Goal: Task Accomplishment & Management: Manage account settings

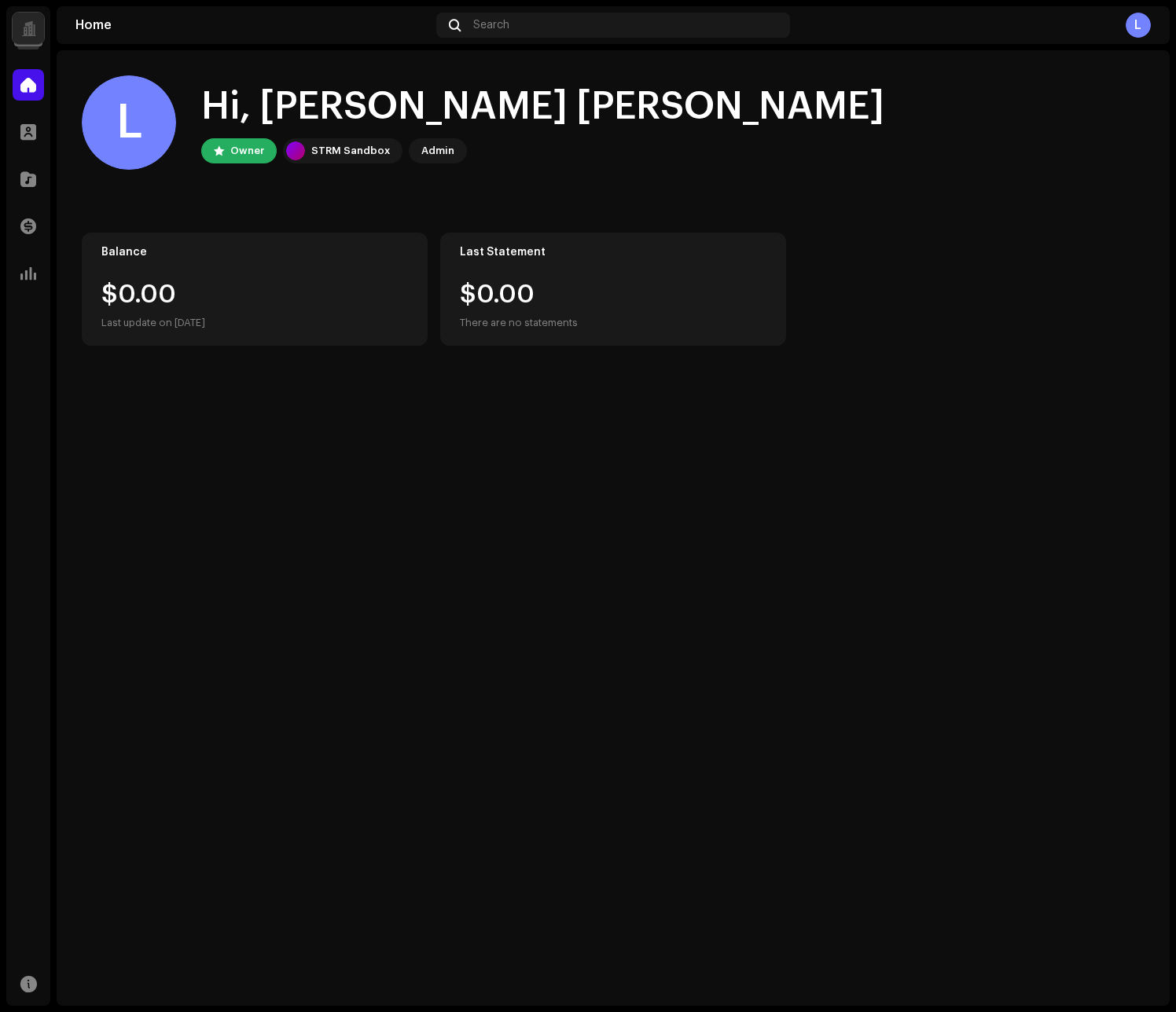
click at [1124, 19] on div "L" at bounding box center [973, 25] width 354 height 25
click at [1136, 22] on div "L" at bounding box center [1138, 25] width 25 height 25
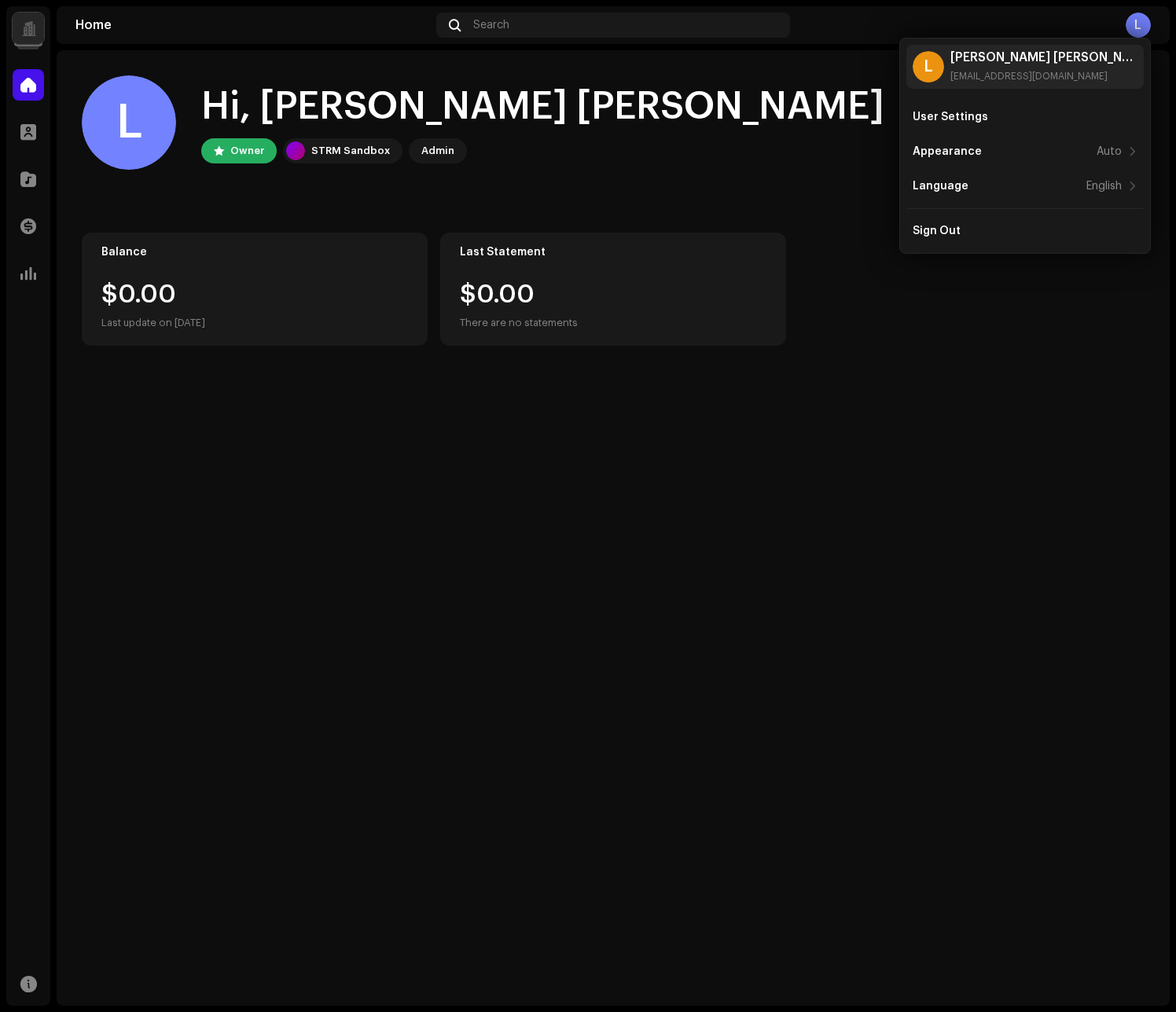
drag, startPoint x: 542, startPoint y: 431, endPoint x: 385, endPoint y: 413, distance: 158.0
click at [541, 430] on div "L Hi, Luiz Fernando Kohler Owner STRM Sandbox Admin Balance $0.00 Last update o…" at bounding box center [614, 528] width 1113 height 956
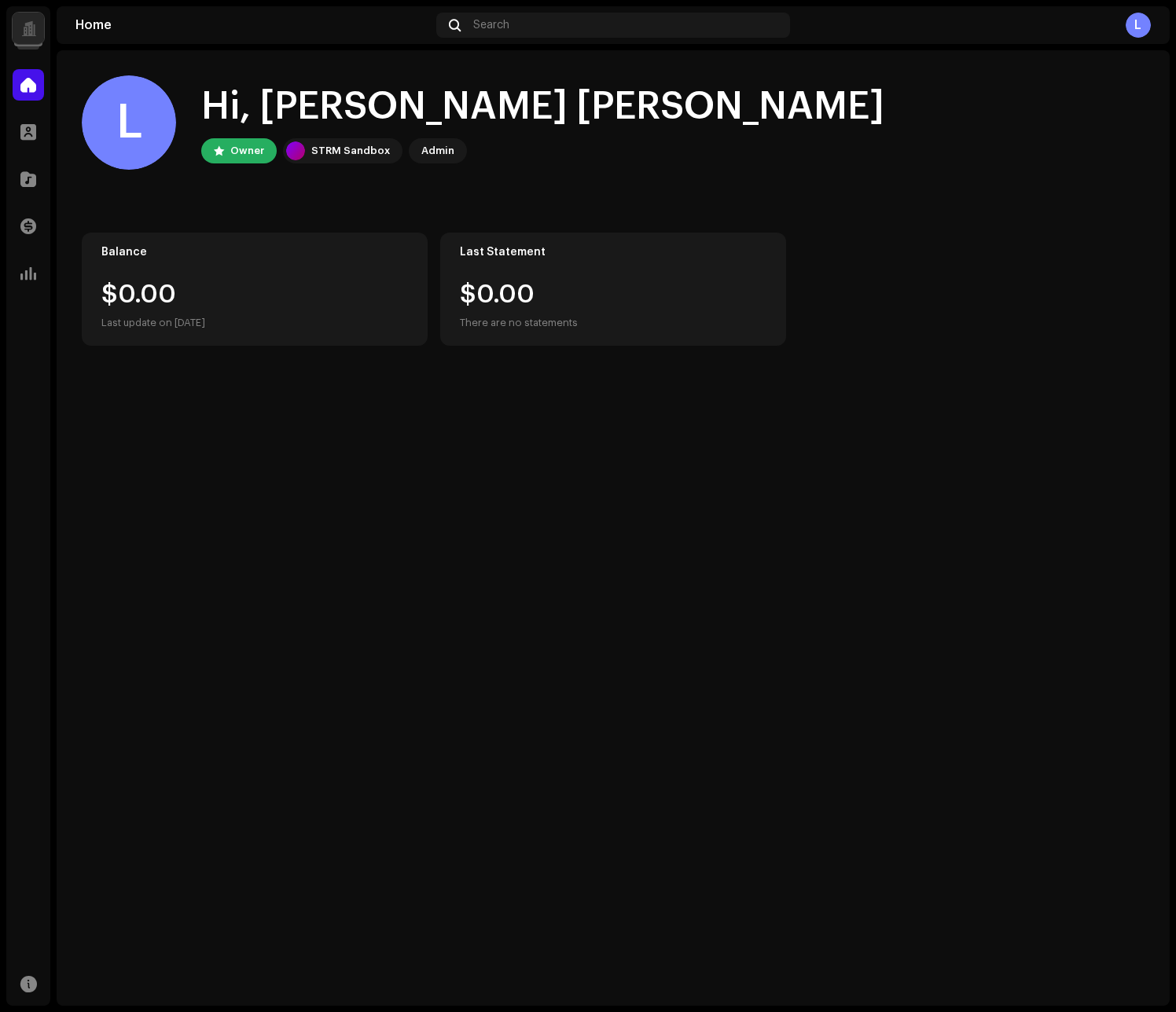
click at [31, 53] on div "Luiz Fernando Kohler Home Profile Catalog Transactions Analytics Resources" at bounding box center [28, 506] width 44 height 999
click at [33, 39] on div at bounding box center [28, 28] width 32 height 32
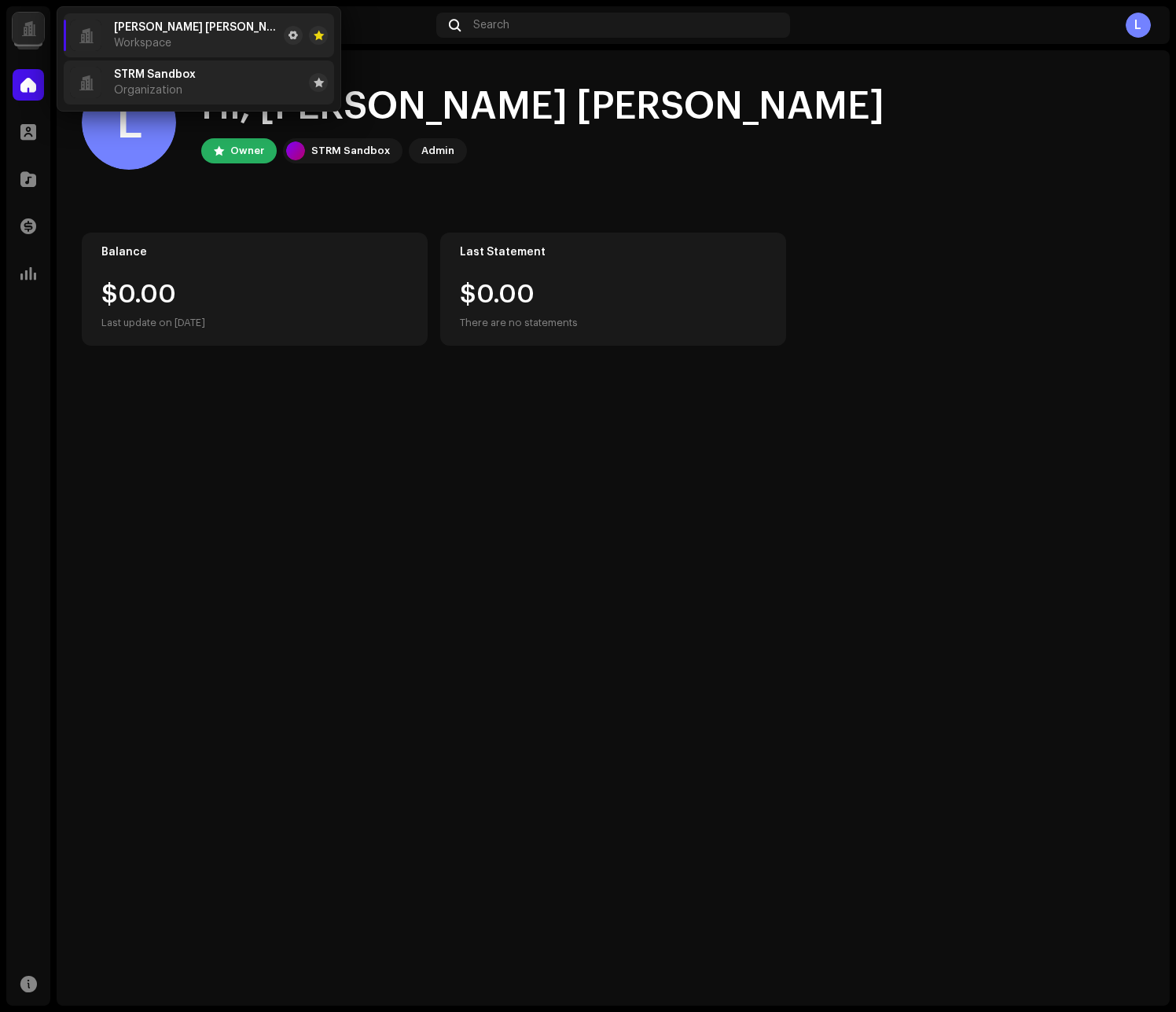
click at [151, 88] on span "Organization" at bounding box center [148, 90] width 69 height 13
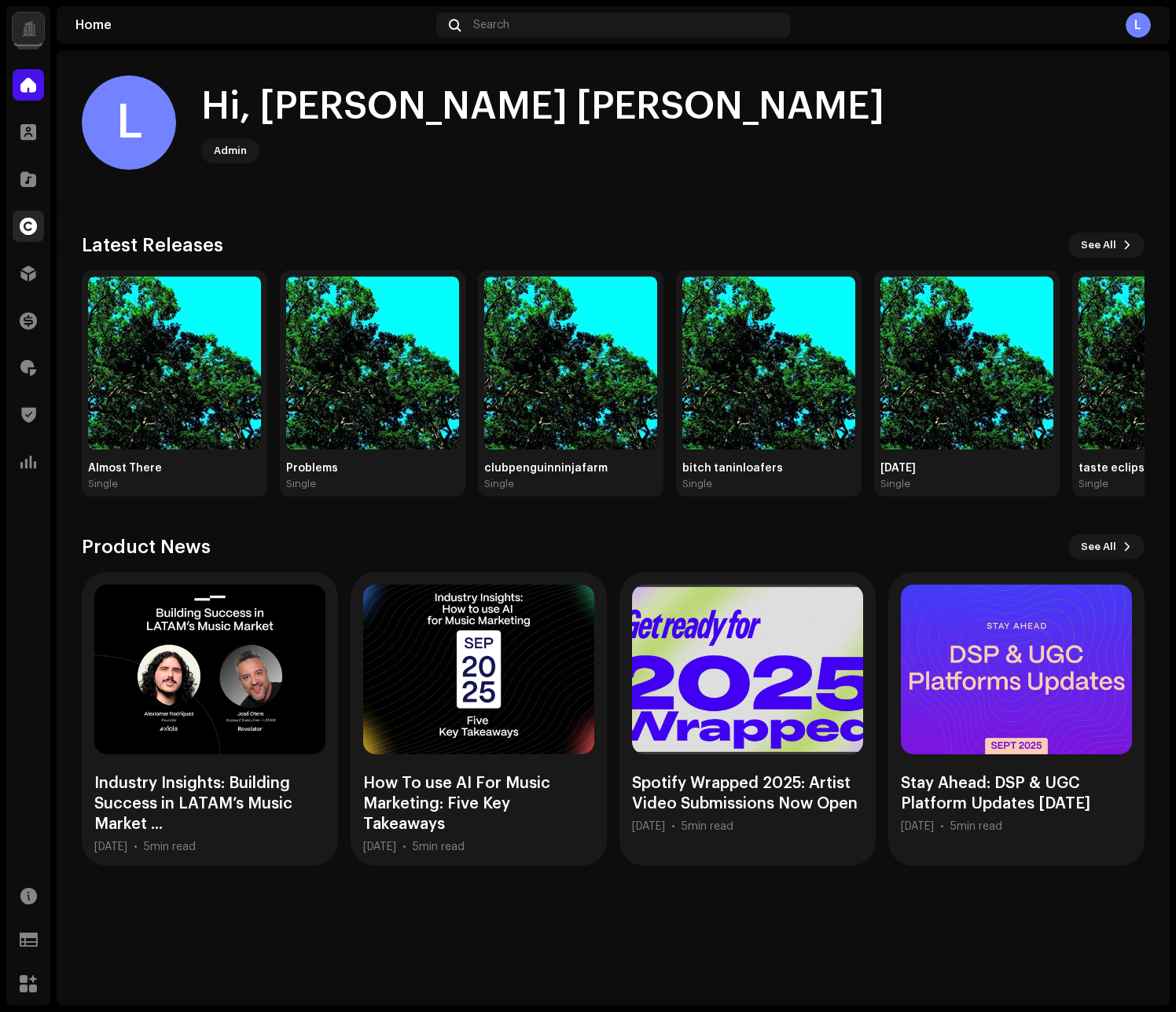
click at [28, 232] on span at bounding box center [28, 226] width 18 height 13
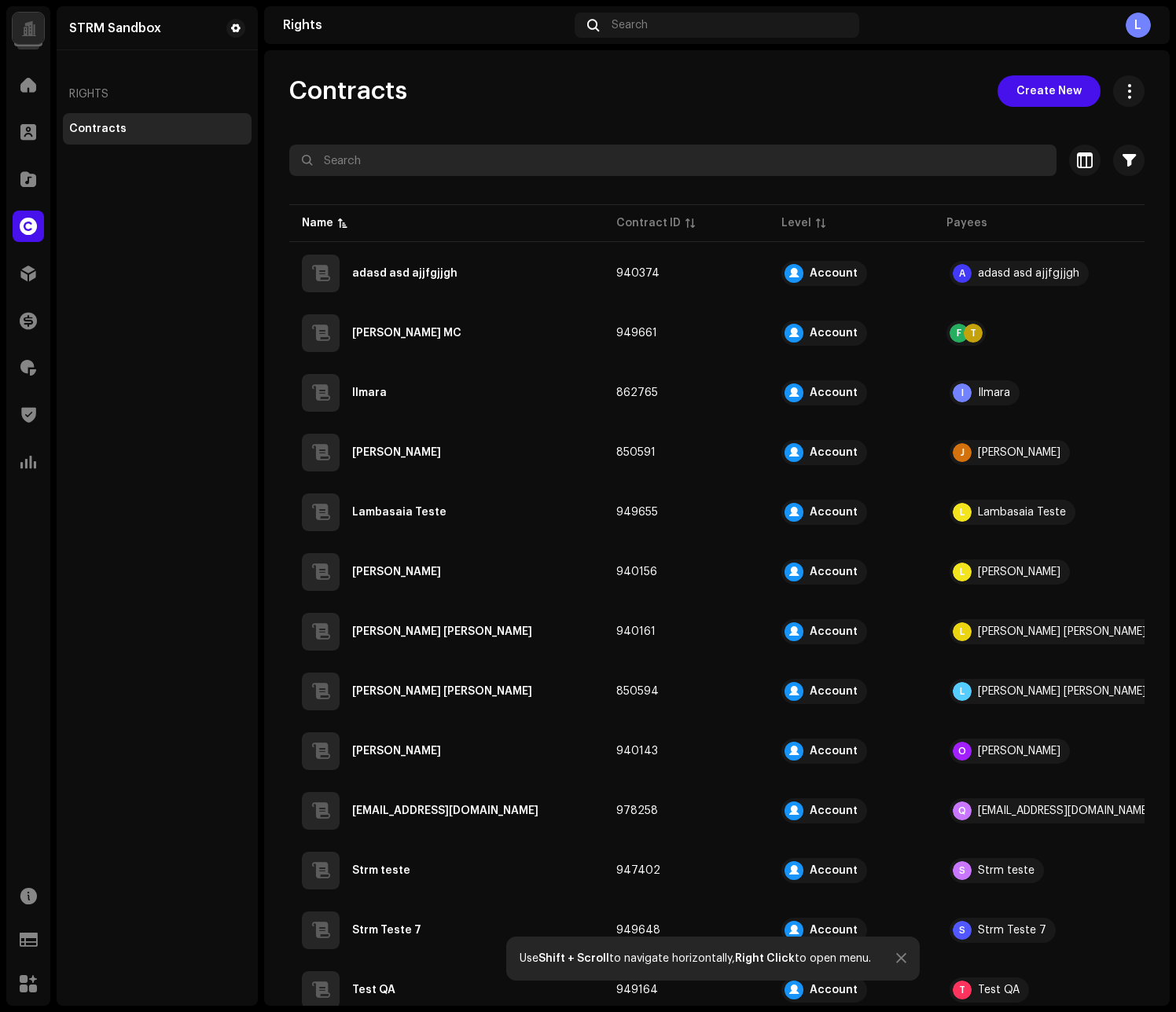
click at [529, 164] on input "text" at bounding box center [673, 161] width 767 height 32
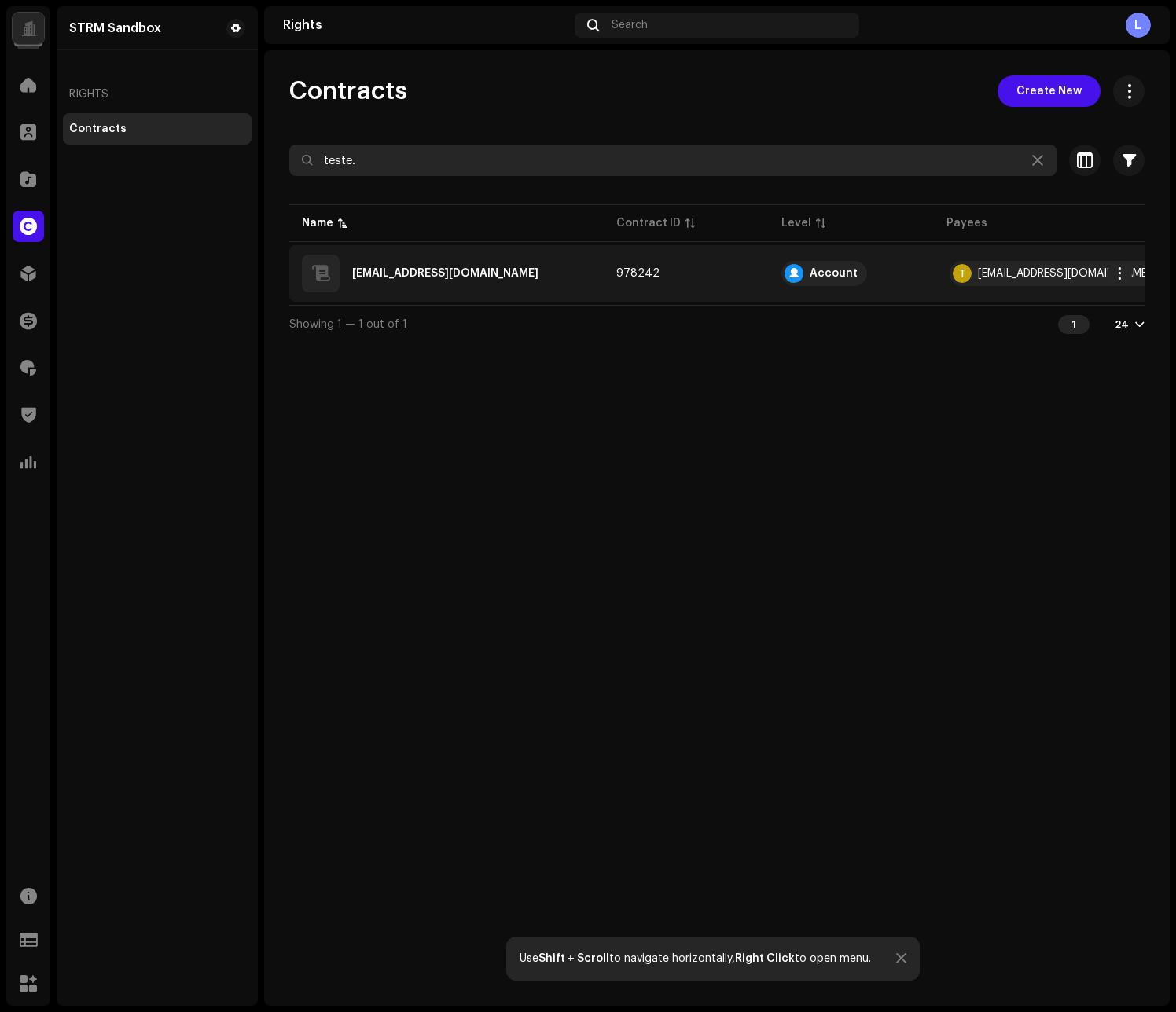
type input "teste."
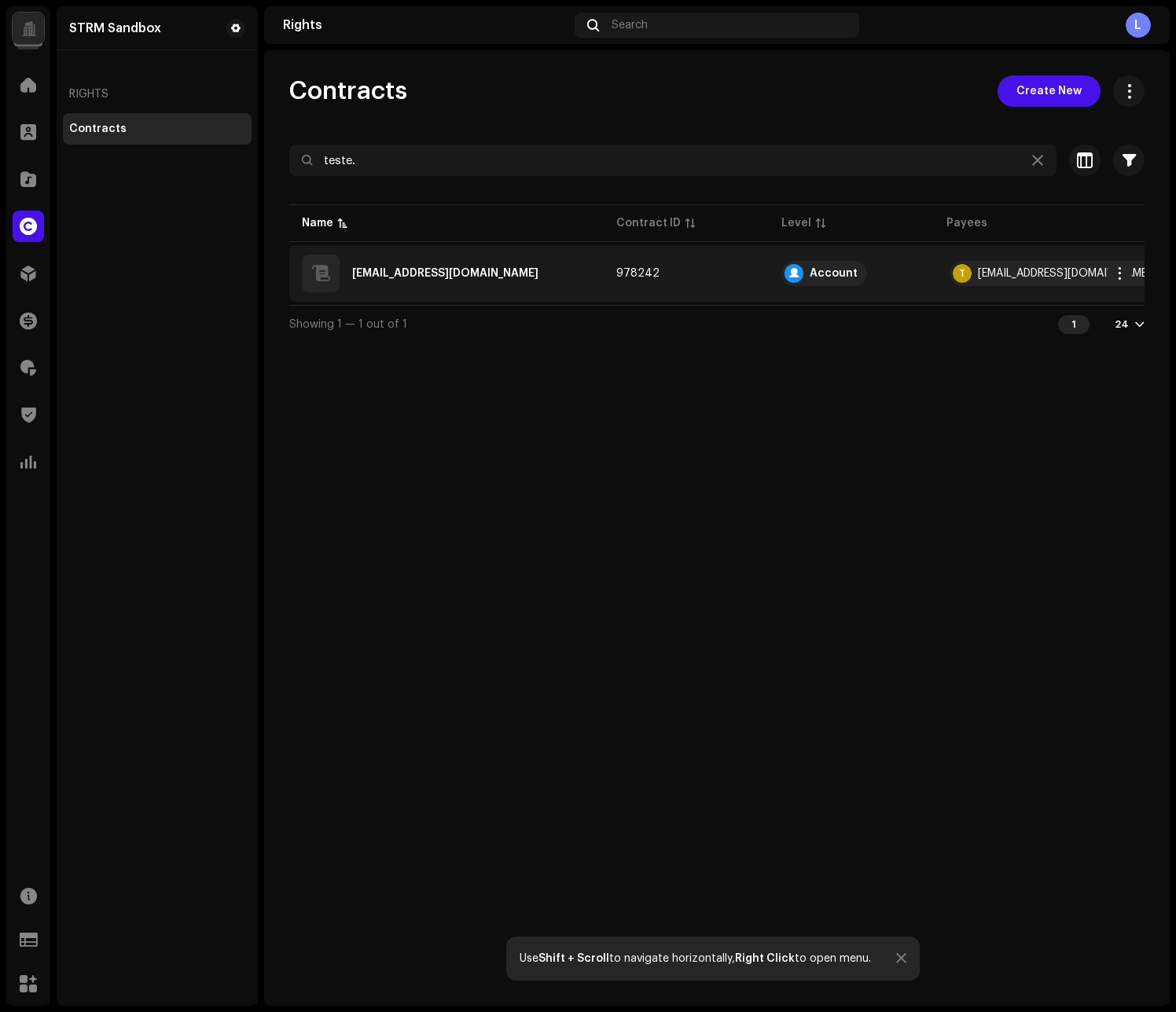
click at [443, 275] on div "[EMAIL_ADDRESS][DOMAIN_NAME]" at bounding box center [445, 273] width 187 height 11
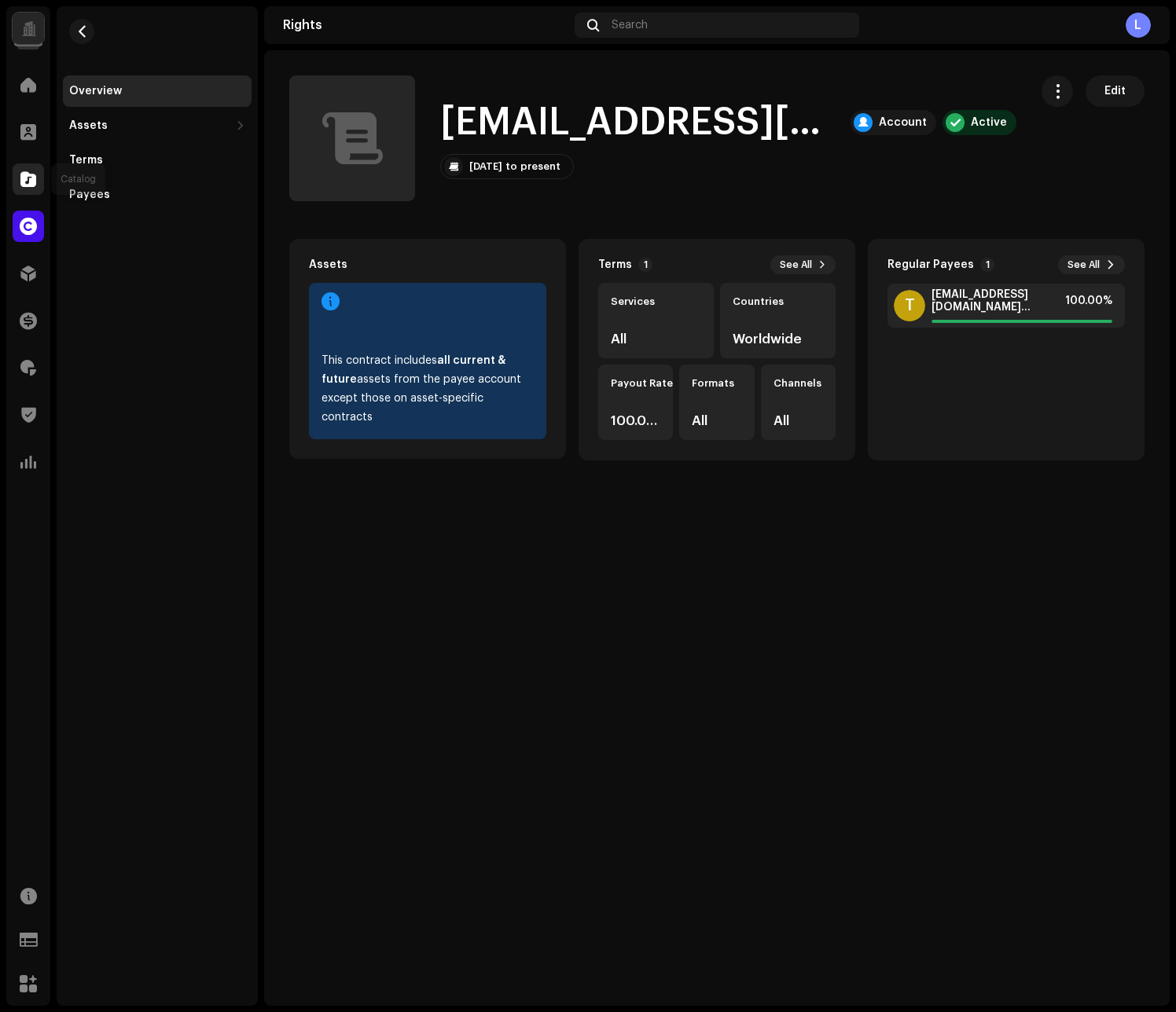
click at [26, 189] on div at bounding box center [28, 179] width 32 height 32
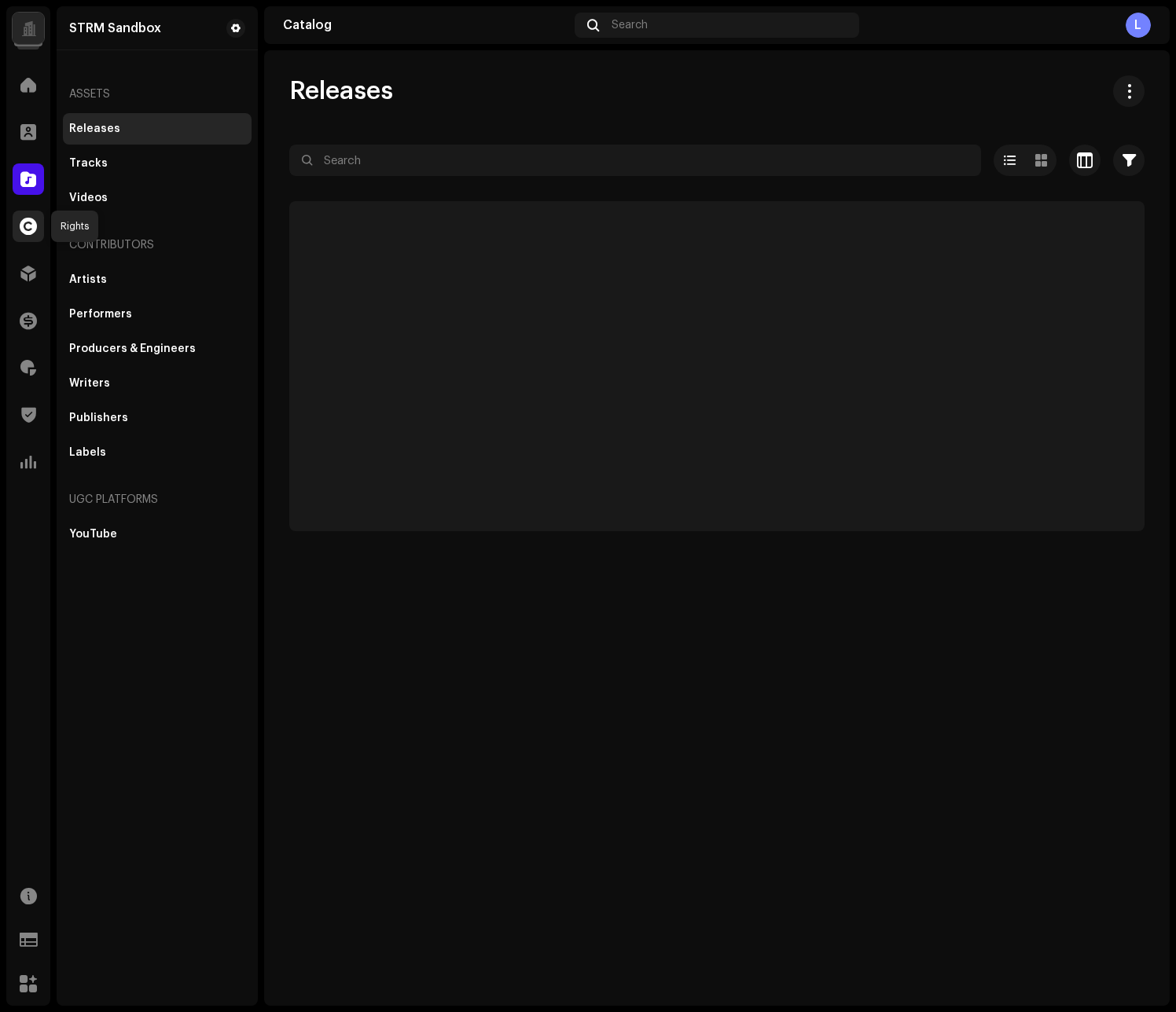
click at [31, 229] on span at bounding box center [28, 226] width 18 height 13
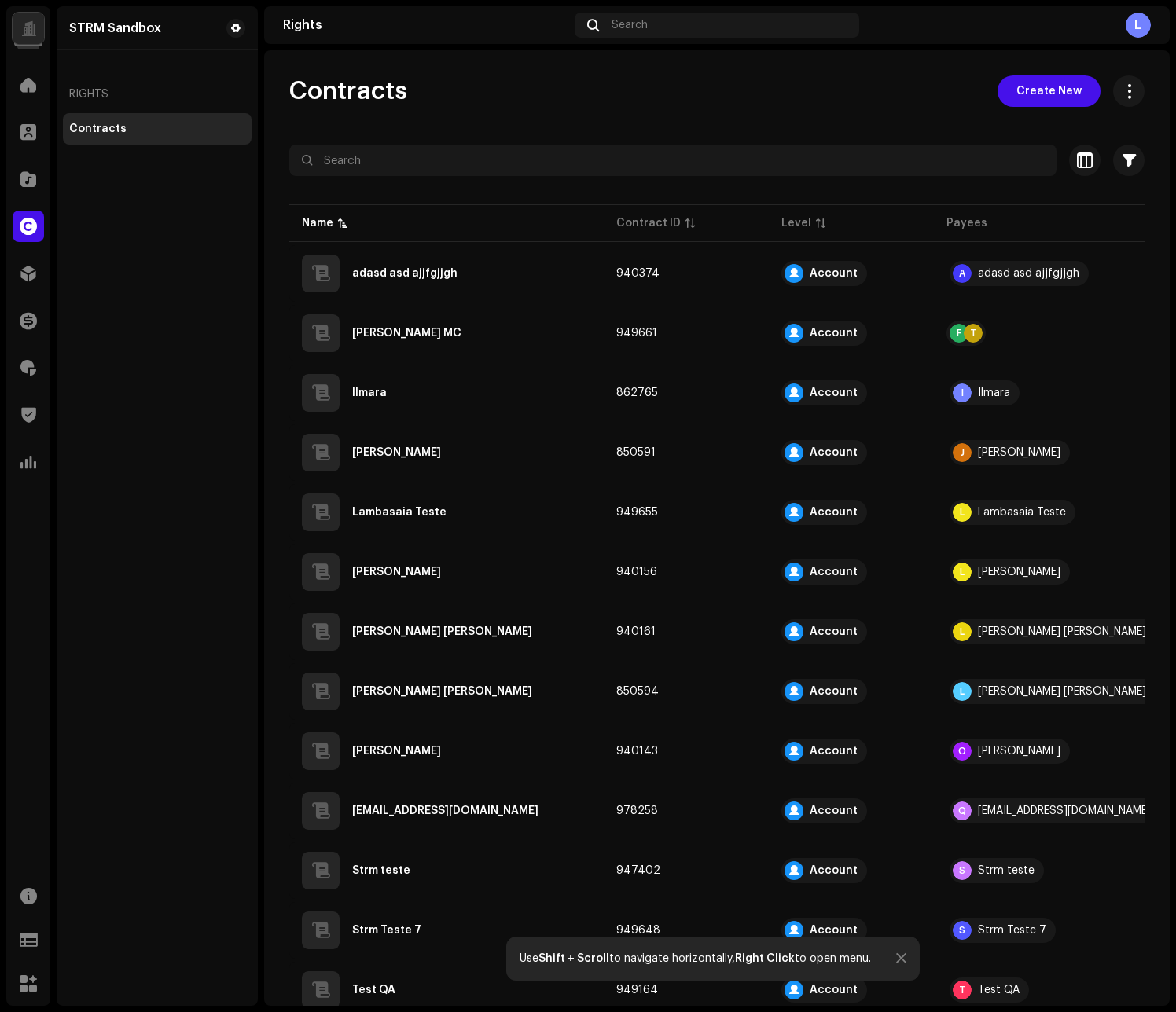
click at [92, 130] on div "Contracts" at bounding box center [98, 128] width 58 height 13
click at [44, 182] on div "Catalog" at bounding box center [28, 179] width 44 height 44
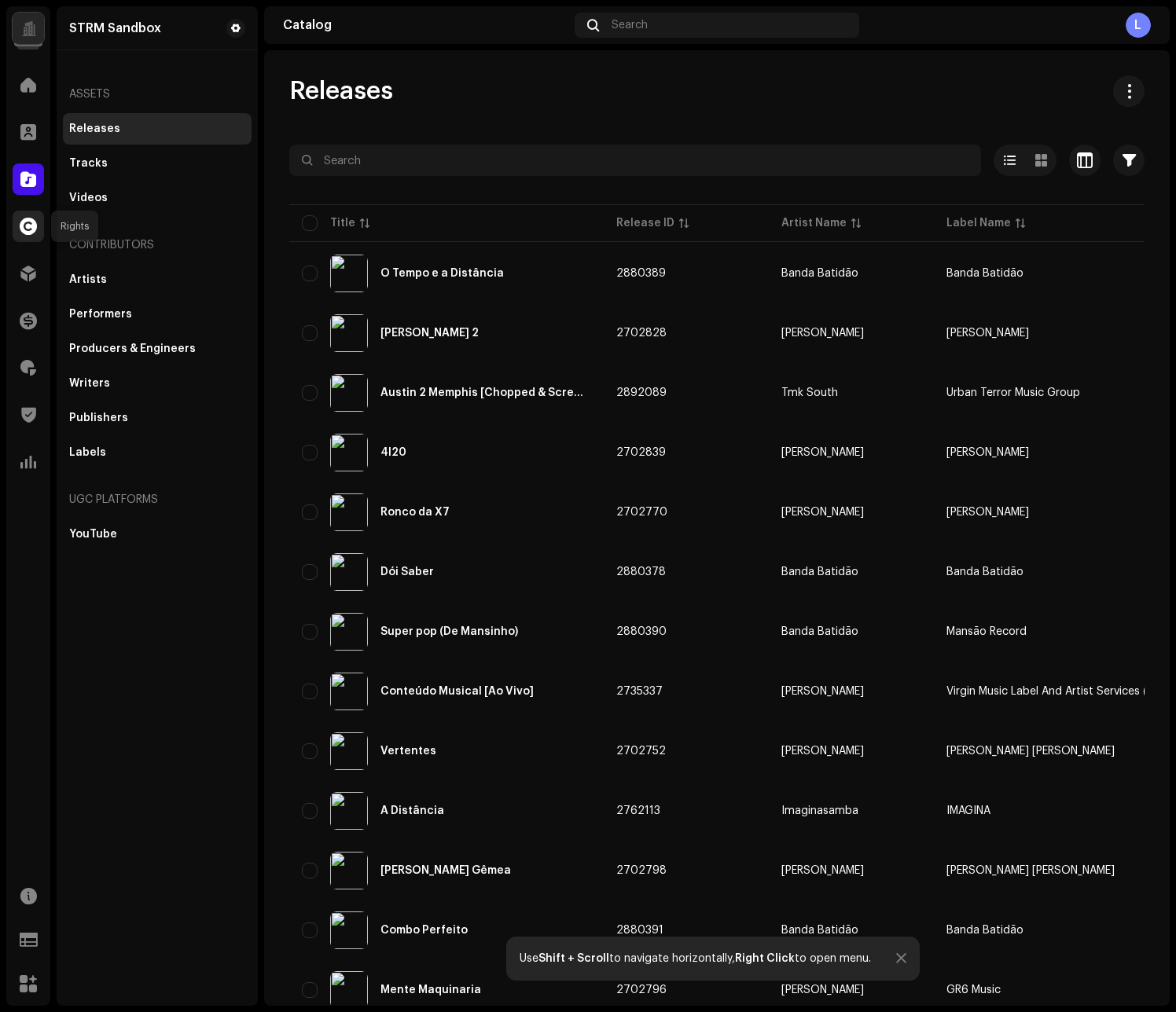
click at [29, 235] on div at bounding box center [28, 227] width 32 height 32
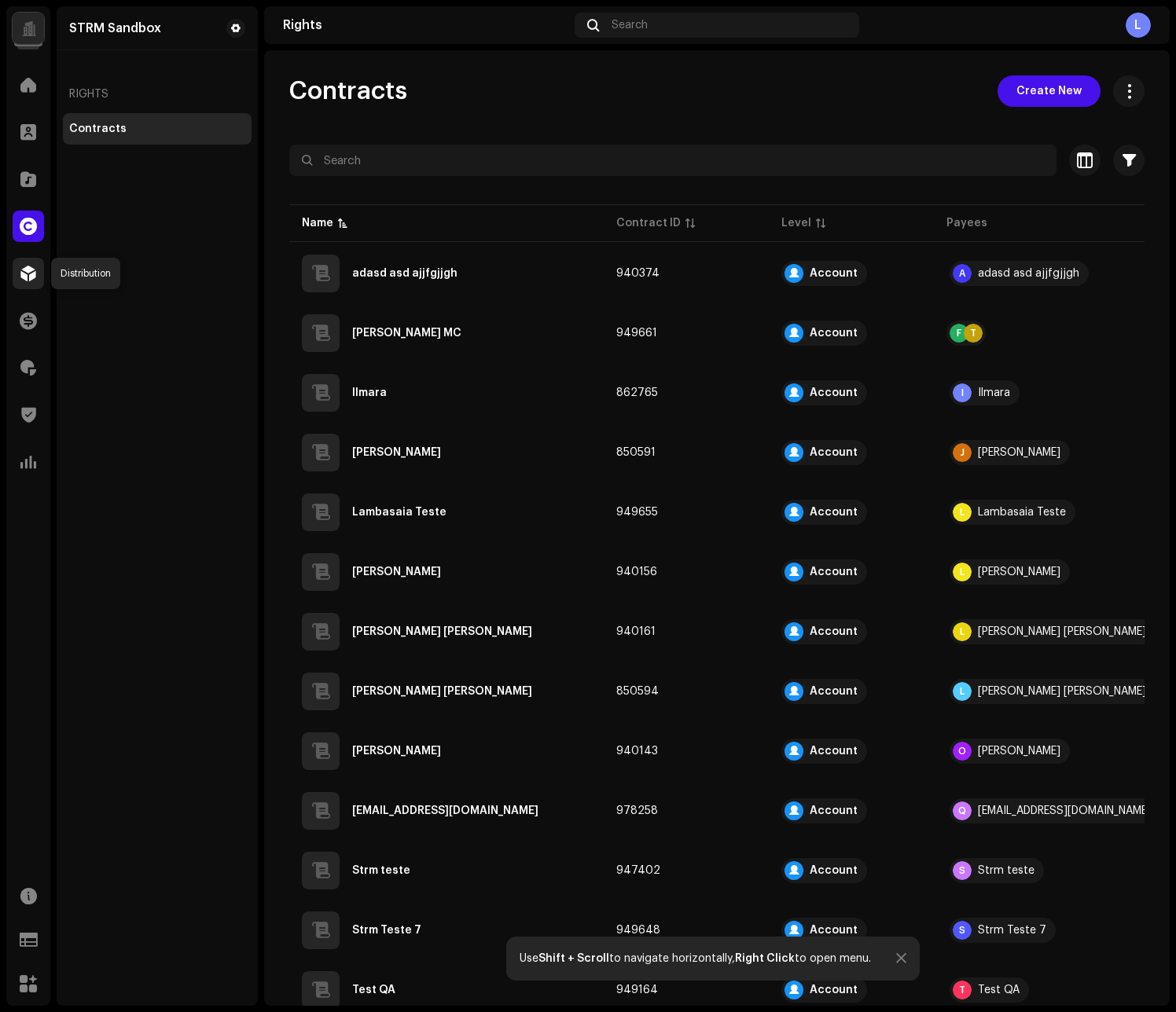
click at [33, 274] on span at bounding box center [28, 273] width 16 height 13
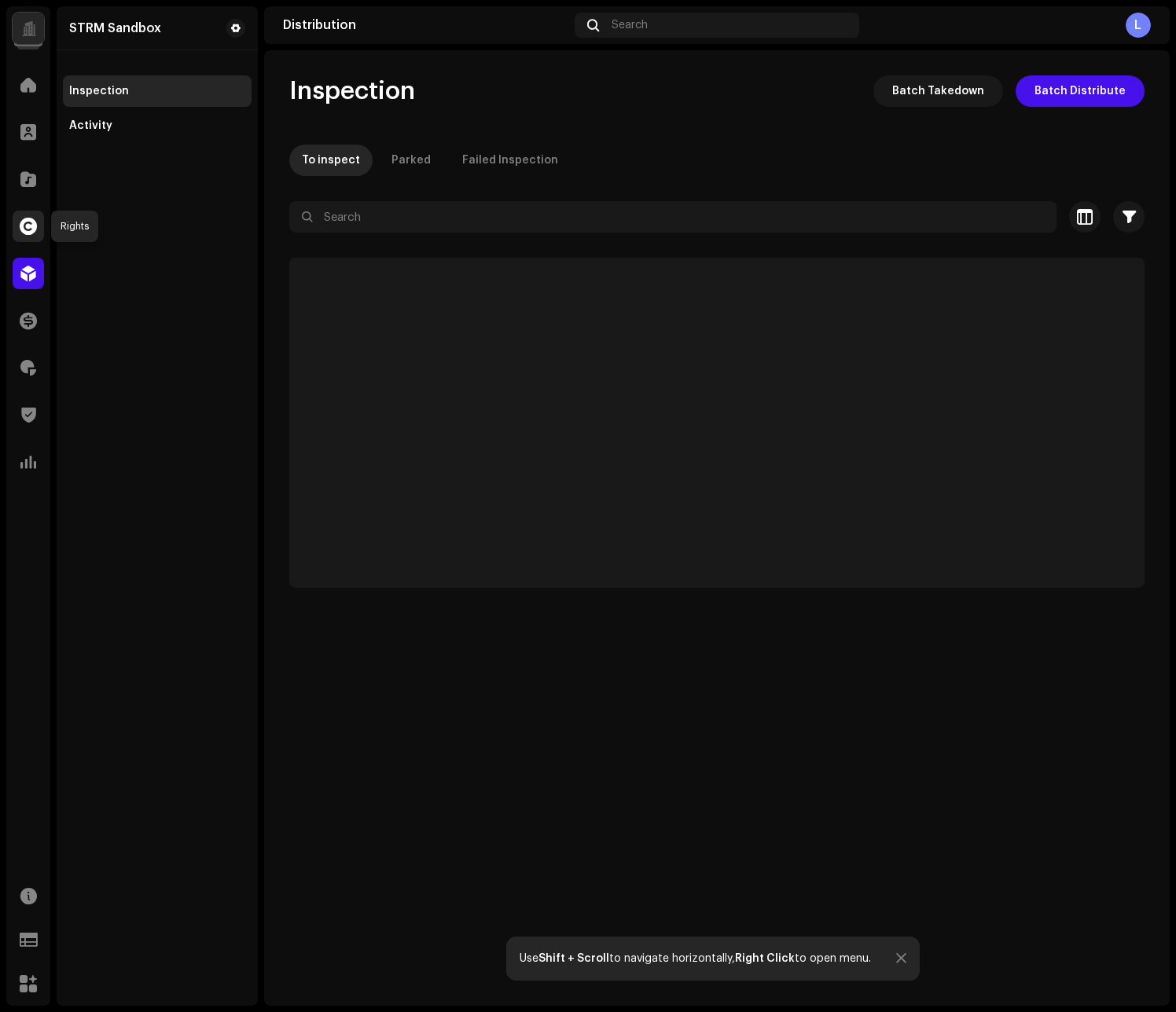
click at [33, 230] on span at bounding box center [28, 226] width 18 height 13
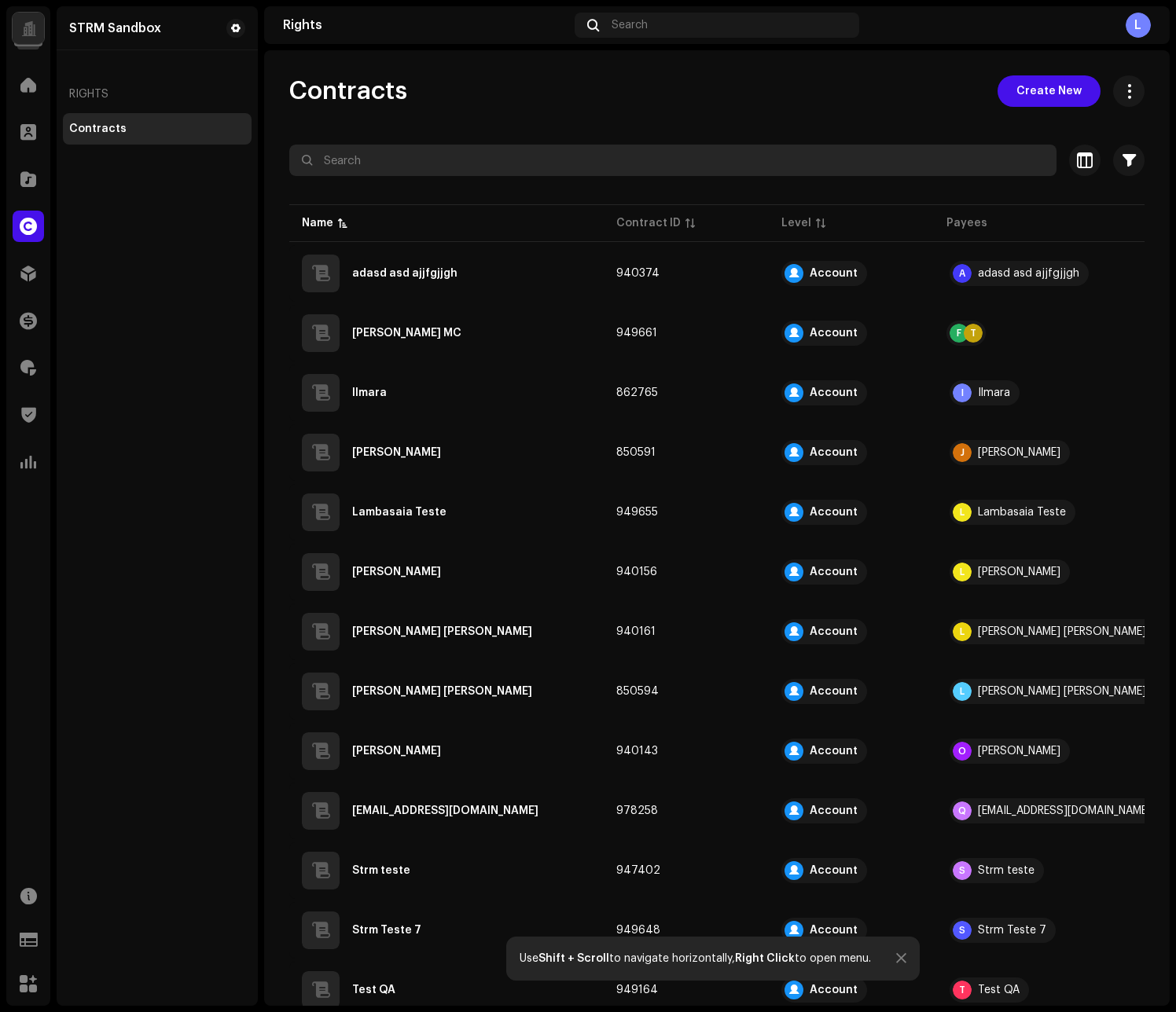
click at [447, 169] on input "text" at bounding box center [673, 161] width 767 height 32
type input "e"
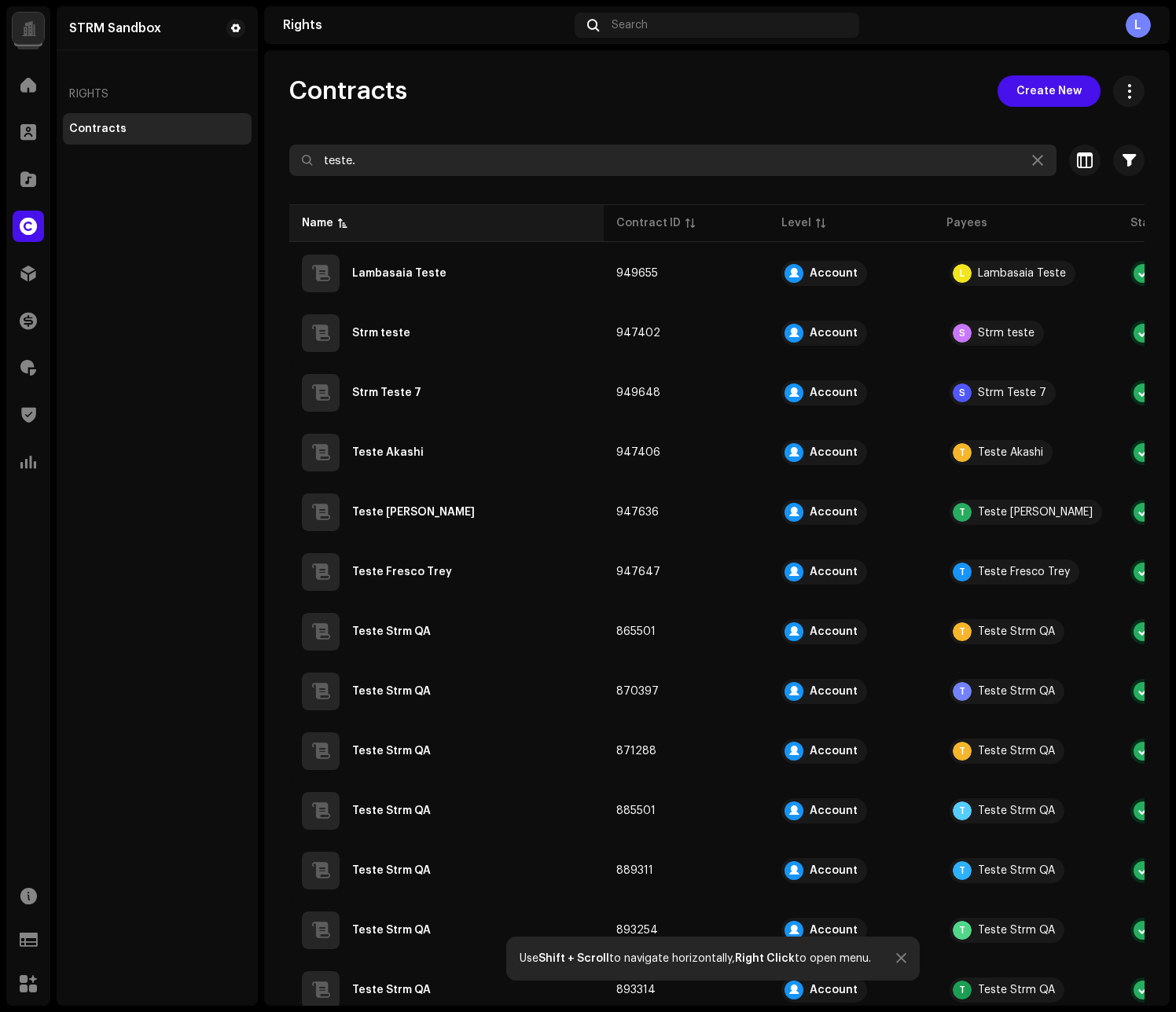
type input "teste."
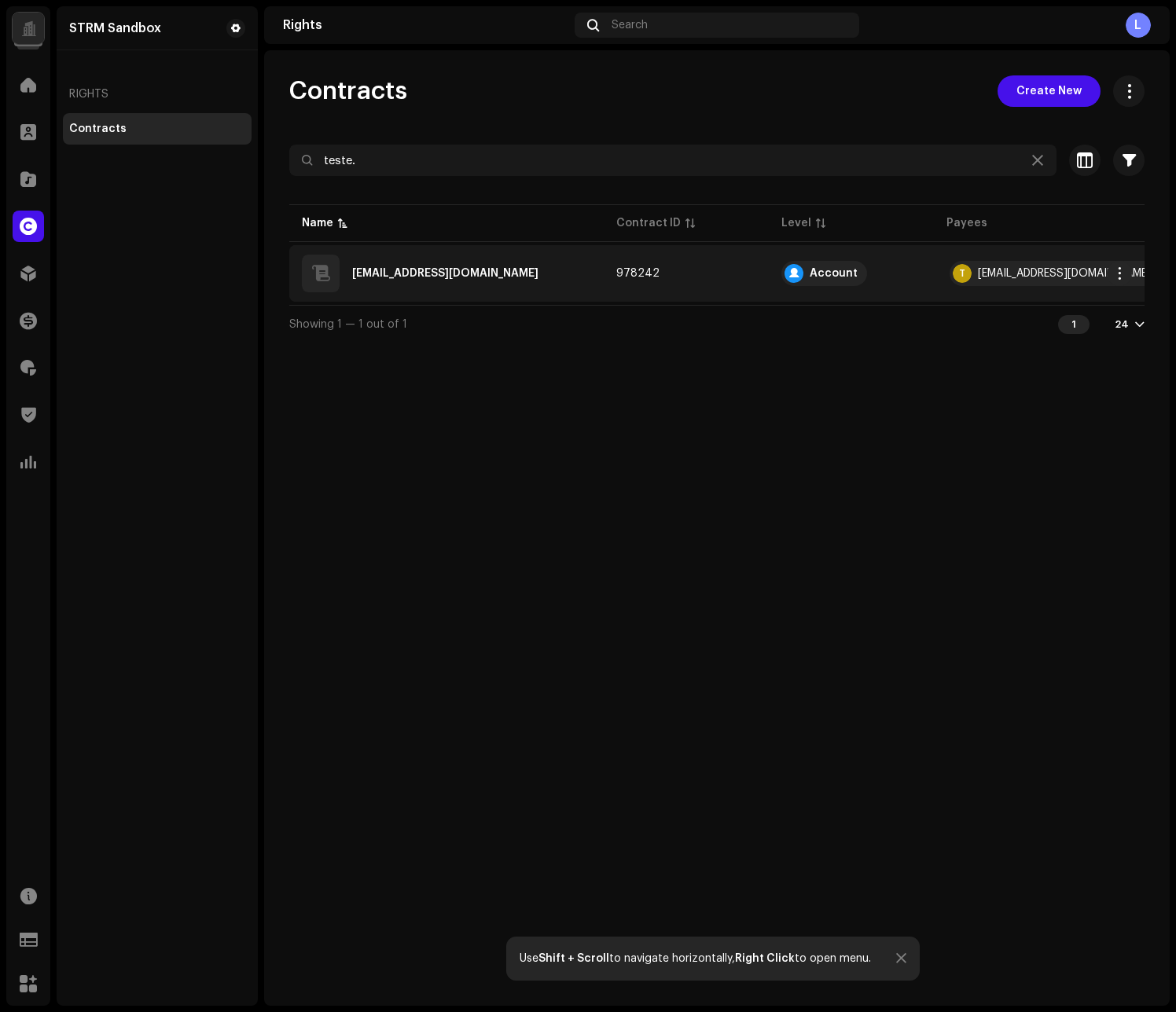
click at [470, 277] on div "[EMAIL_ADDRESS][DOMAIN_NAME]" at bounding box center [445, 273] width 187 height 11
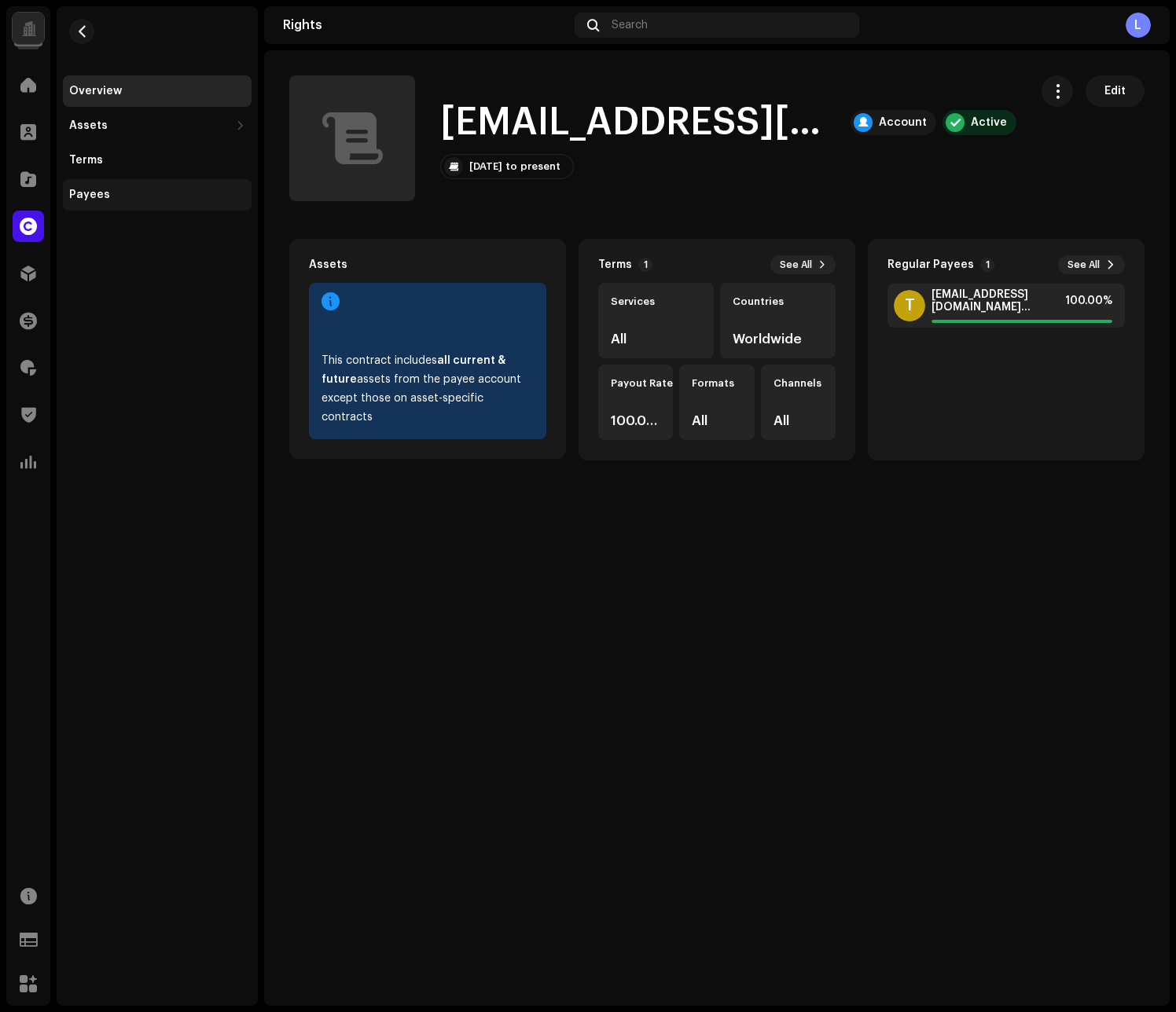
click at [113, 201] on div "Payees" at bounding box center [157, 195] width 188 height 32
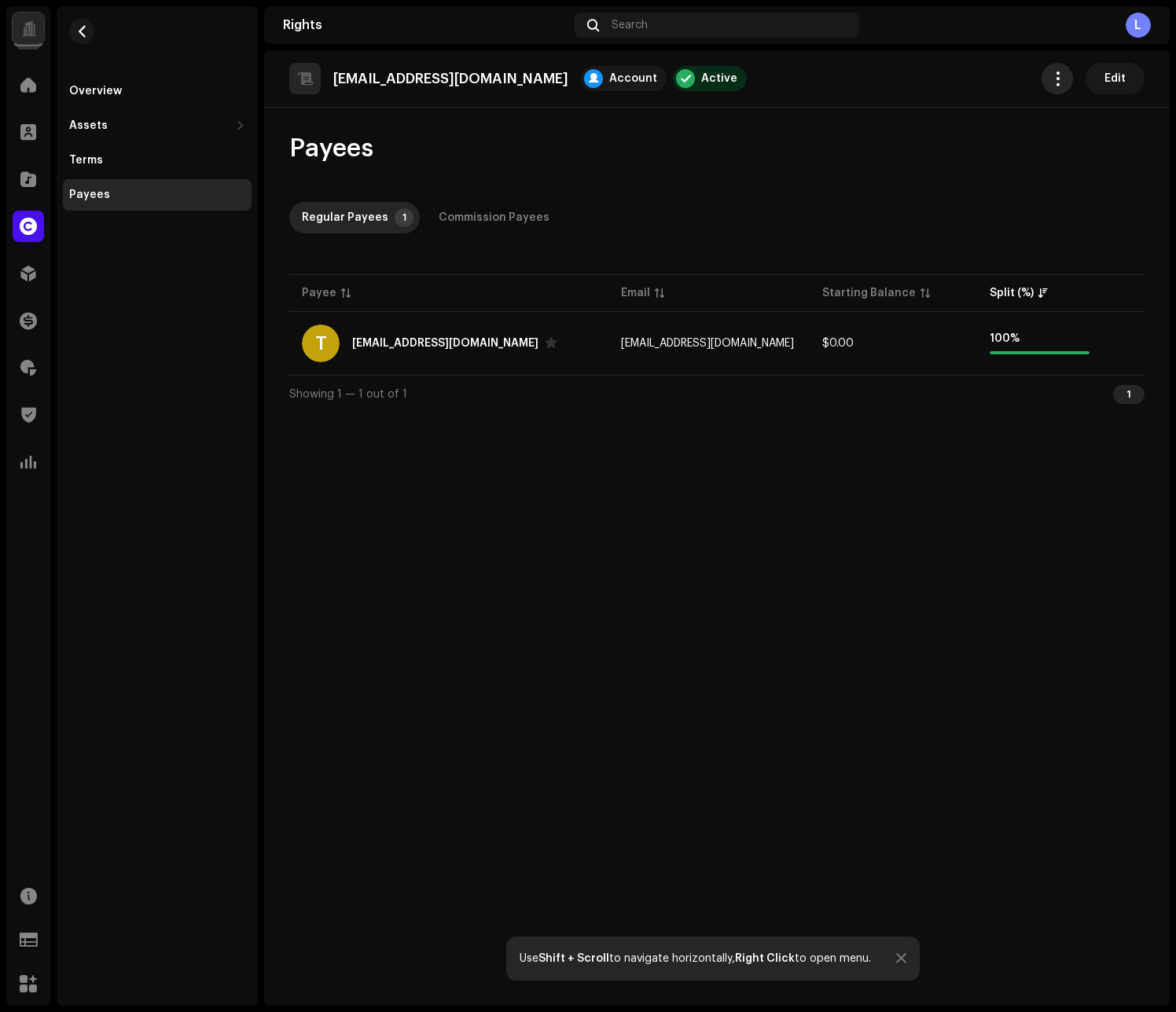
click at [1060, 90] on button "button" at bounding box center [1057, 79] width 32 height 32
click at [875, 544] on div "teste.selos.escalaveis@strm.com.br Account Active Edit Payees Regular Payees 1 …" at bounding box center [716, 528] width 906 height 956
click at [1121, 87] on span "Edit" at bounding box center [1114, 79] width 21 height 32
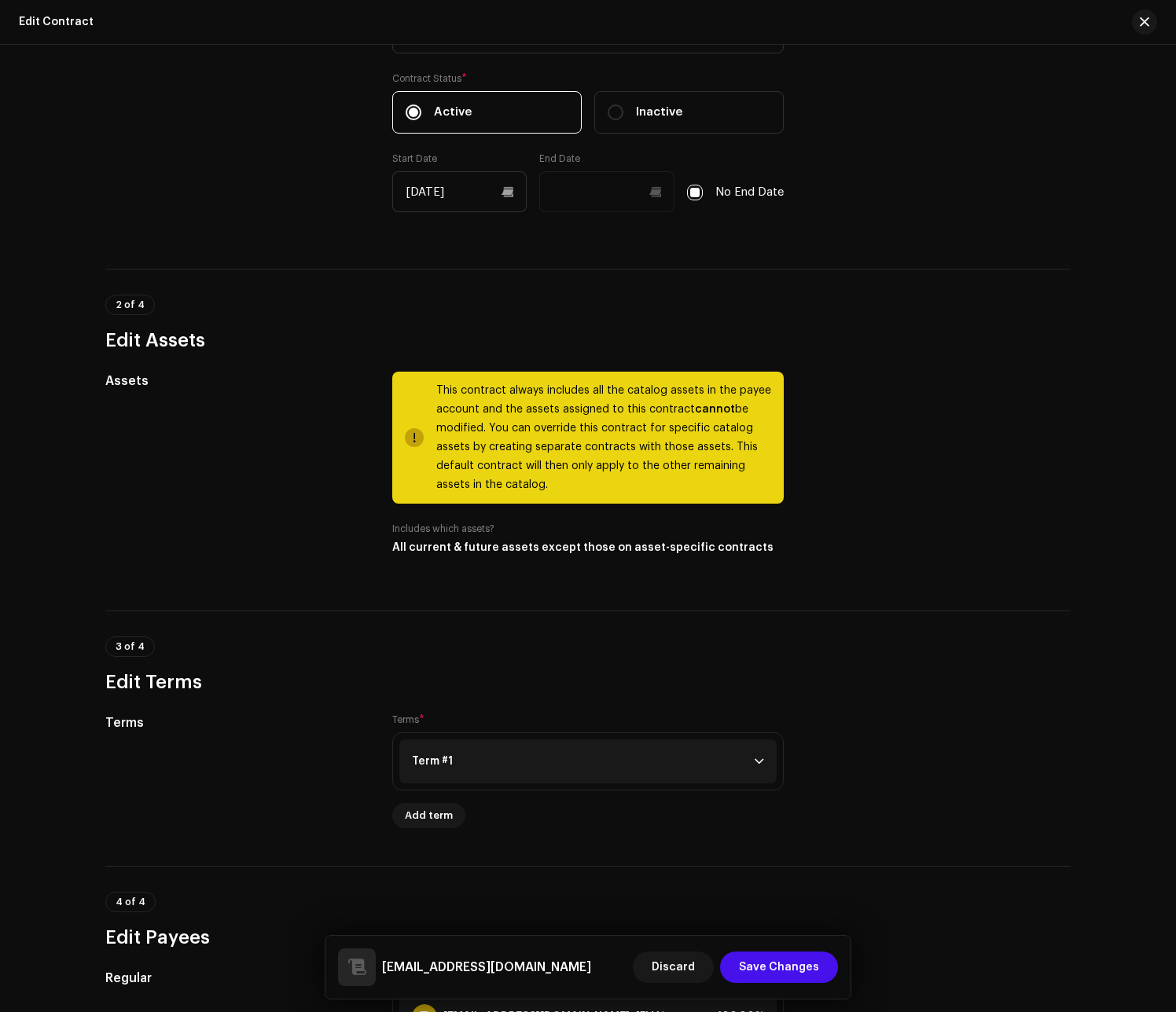
scroll to position [456, 0]
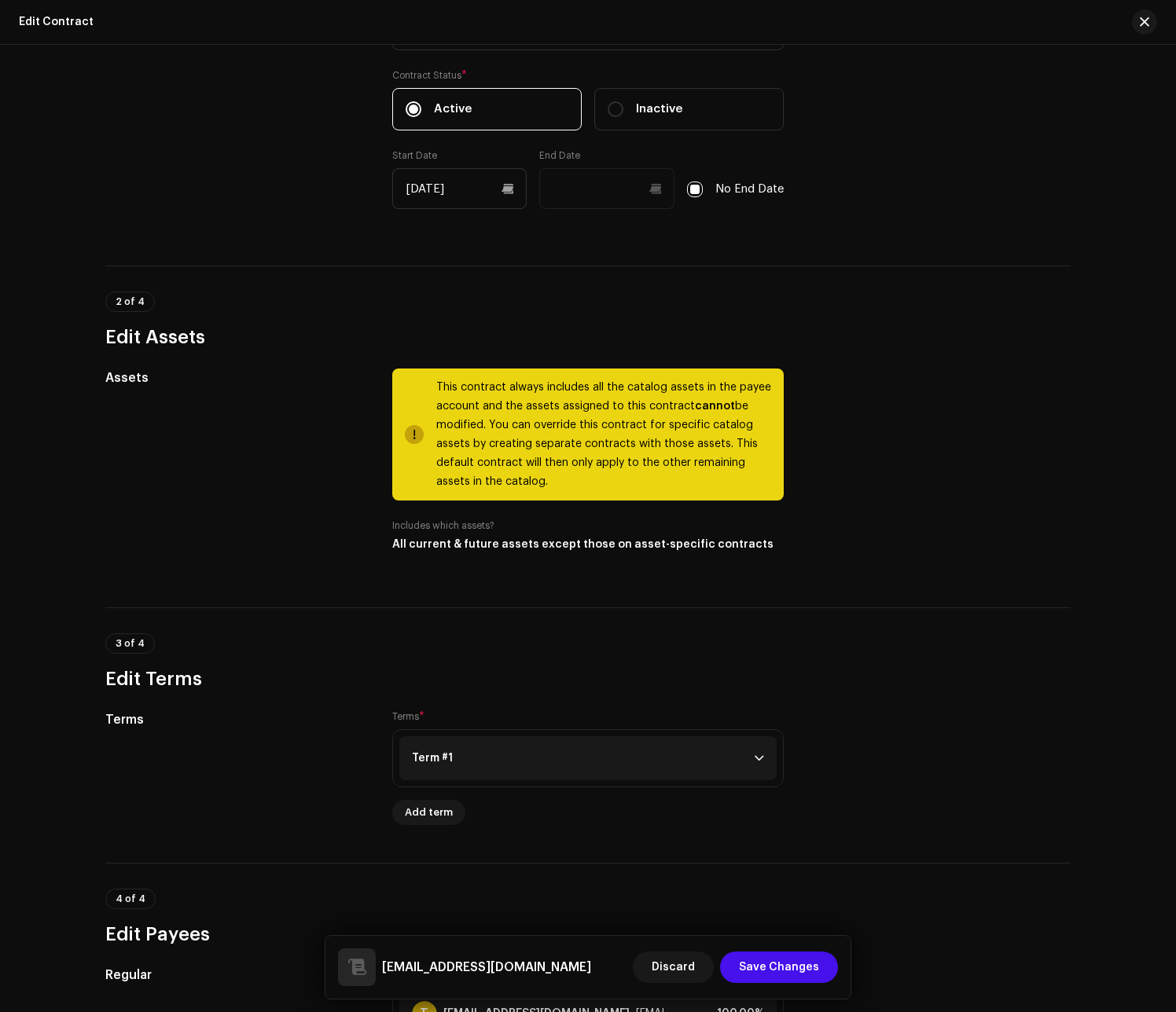
click at [886, 461] on div "Assets This contract always includes all the catalog assets in the payee accoun…" at bounding box center [588, 469] width 965 height 201
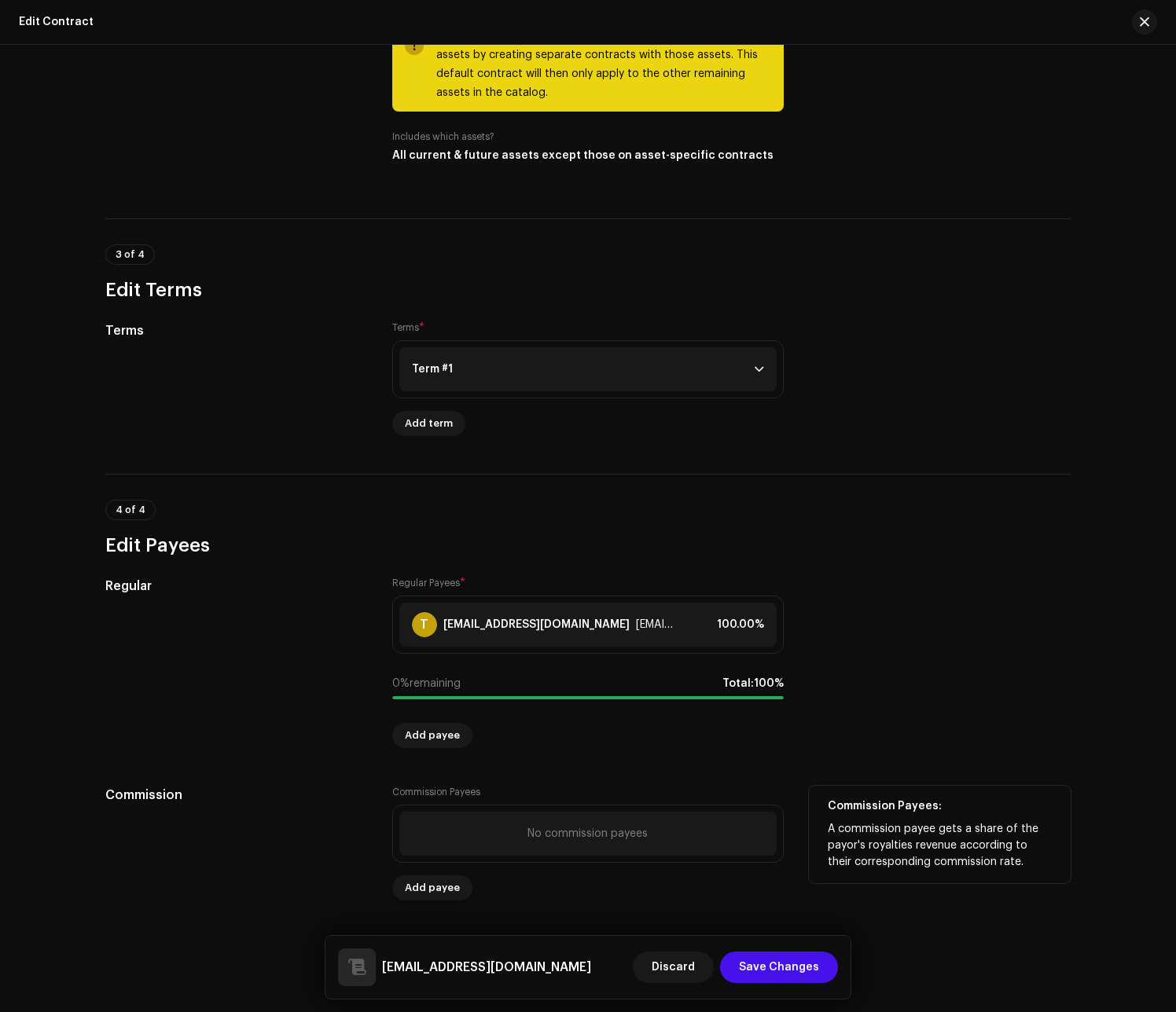
scroll to position [842, 0]
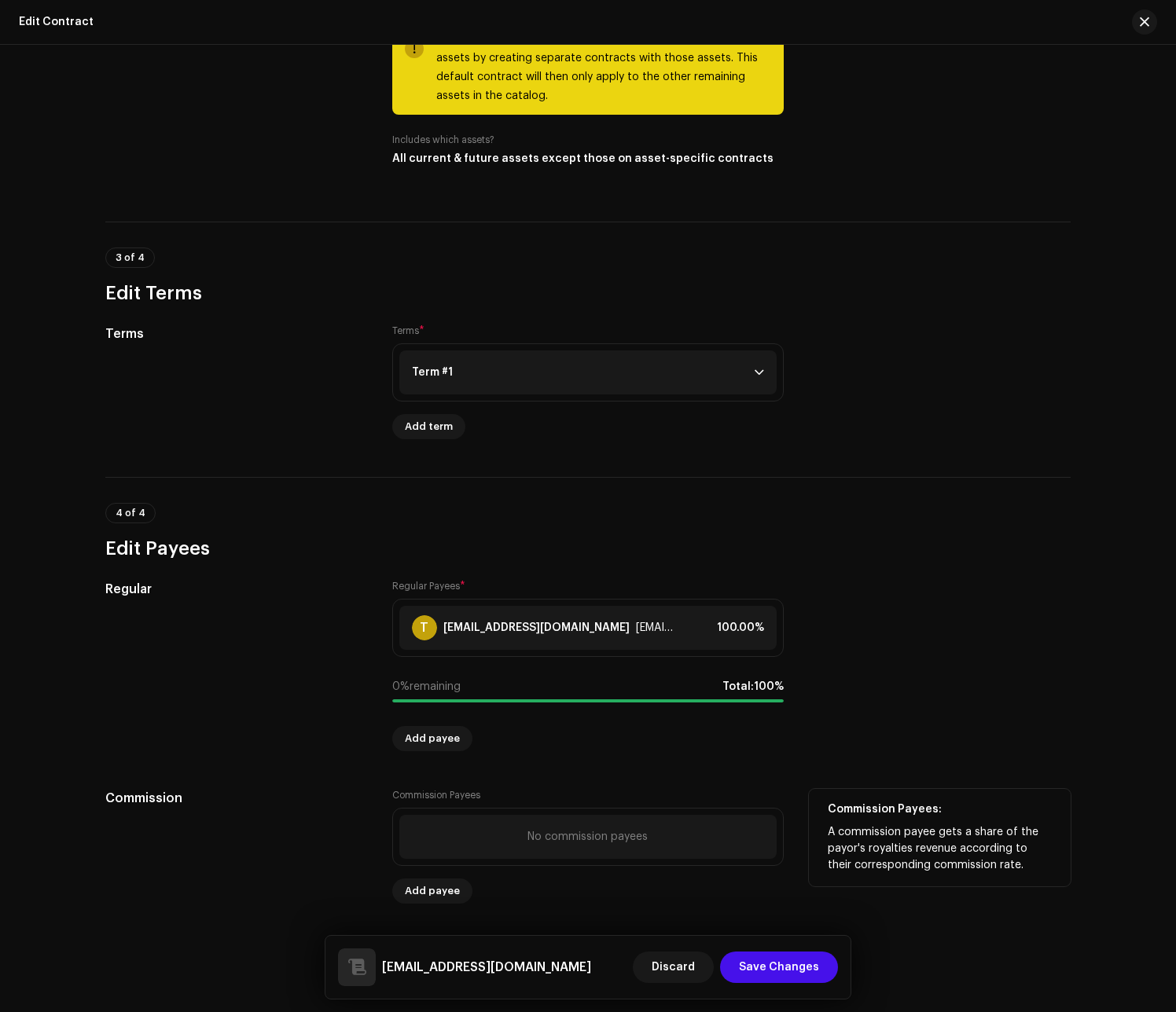
drag, startPoint x: 542, startPoint y: 830, endPoint x: 498, endPoint y: 856, distance: 51.1
click at [541, 831] on div "No commission payees" at bounding box center [588, 836] width 121 height 13
click at [420, 889] on span "Add payee" at bounding box center [433, 891] width 55 height 32
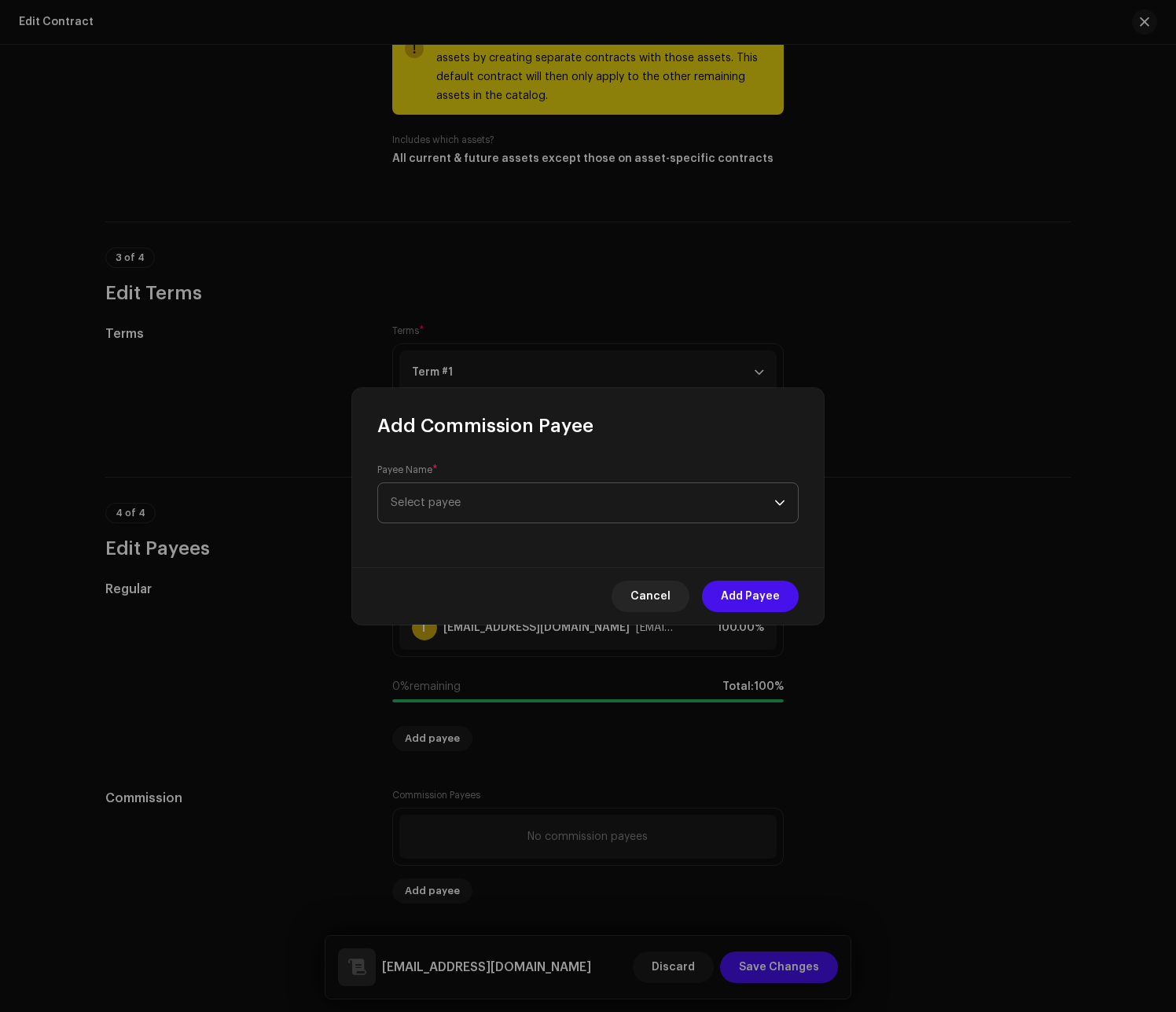
click at [649, 519] on span "Select payee" at bounding box center [583, 502] width 383 height 39
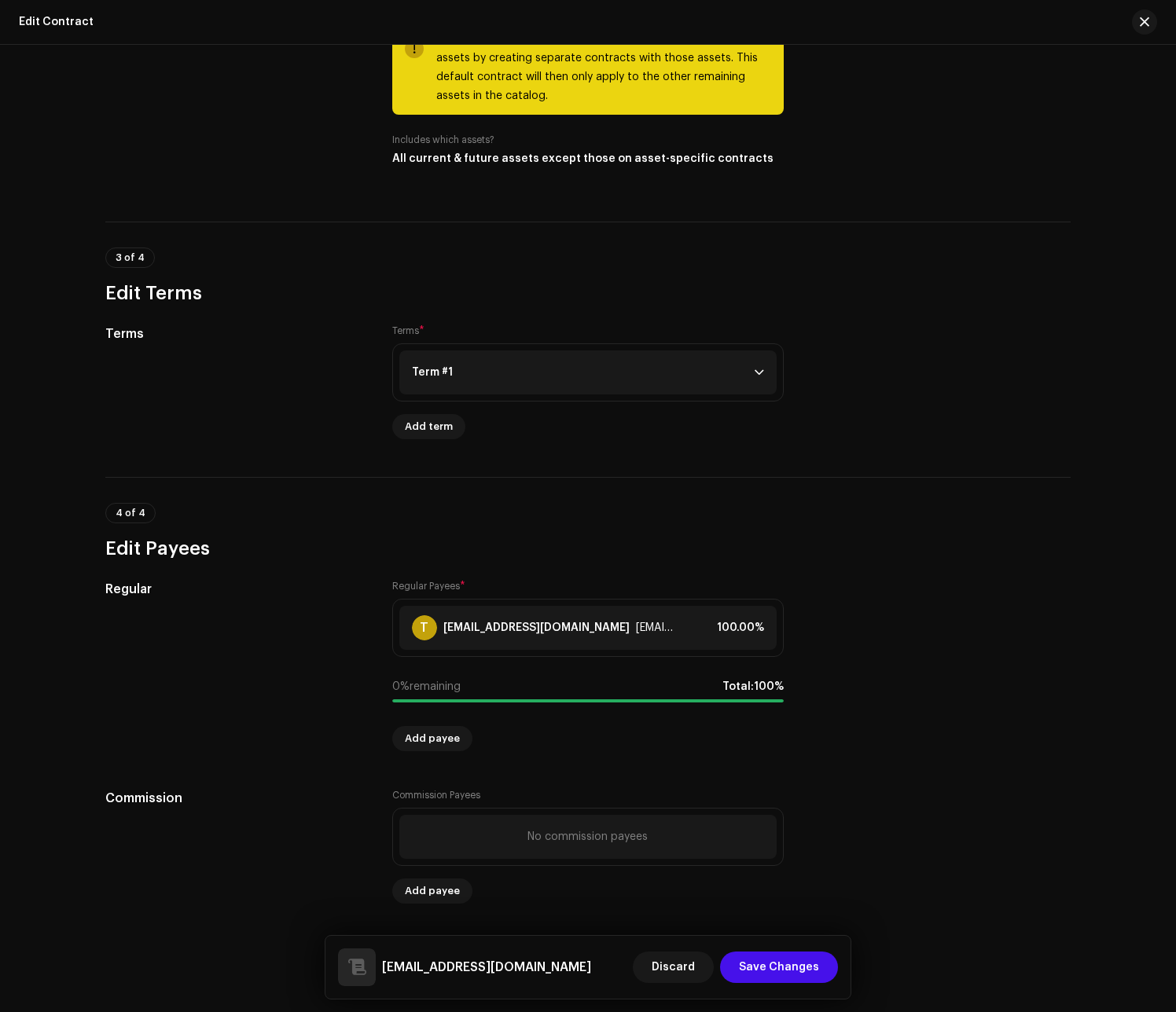
click at [948, 367] on div "Add Commission Payee Payee Name * Select payee This field is required. Cancel A…" at bounding box center [588, 506] width 1176 height 1012
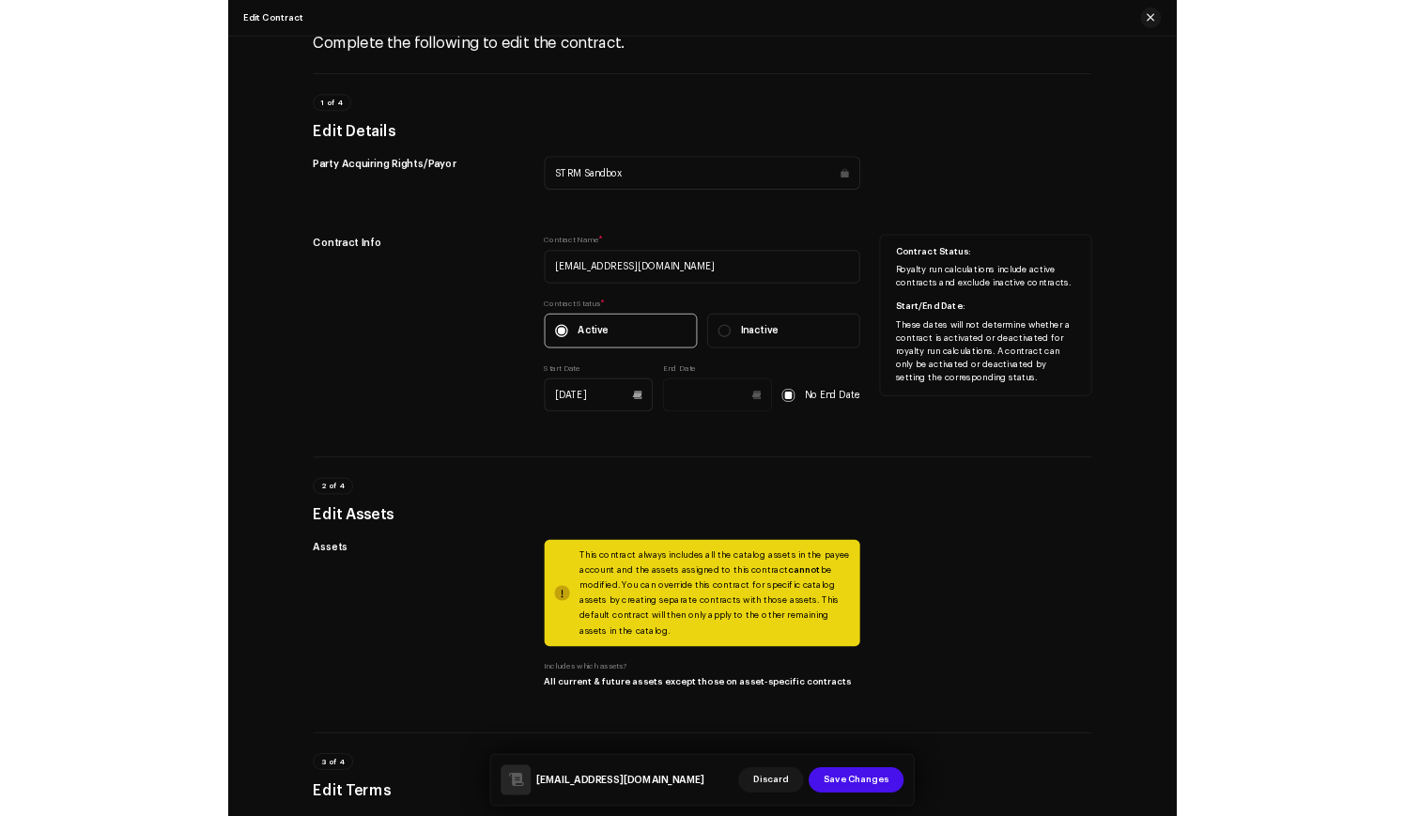
scroll to position [0, 0]
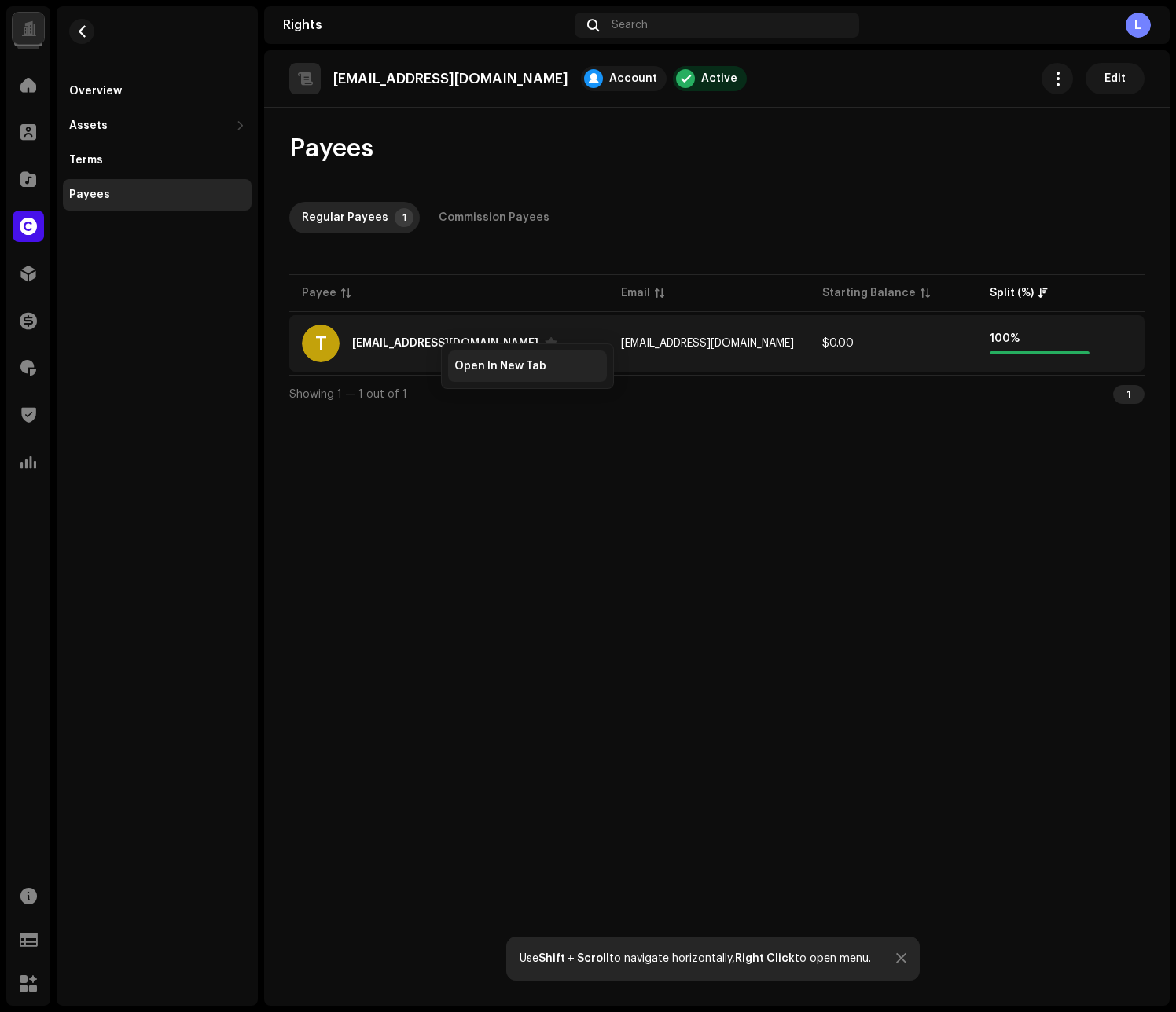
click at [473, 361] on span "Open In New Tab" at bounding box center [501, 366] width 92 height 13
click at [360, 444] on div "teste.selos.escalaveis@strm.com.br Account Active Edit Payees Regular Payees 1 …" at bounding box center [716, 528] width 906 height 956
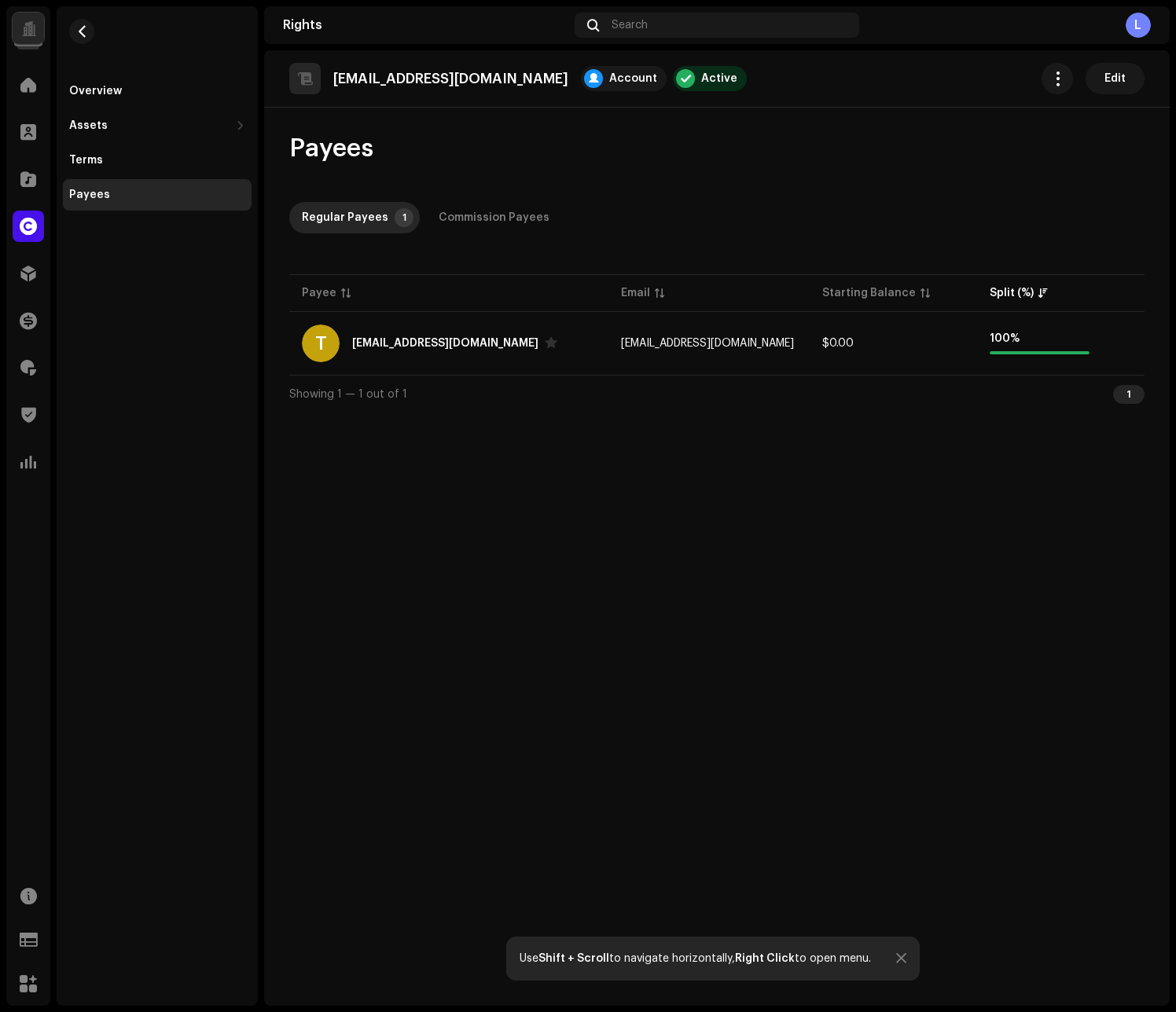
click at [71, 16] on re-m-nav-back at bounding box center [81, 41] width 38 height 69
click at [75, 23] on button "button" at bounding box center [82, 32] width 25 height 25
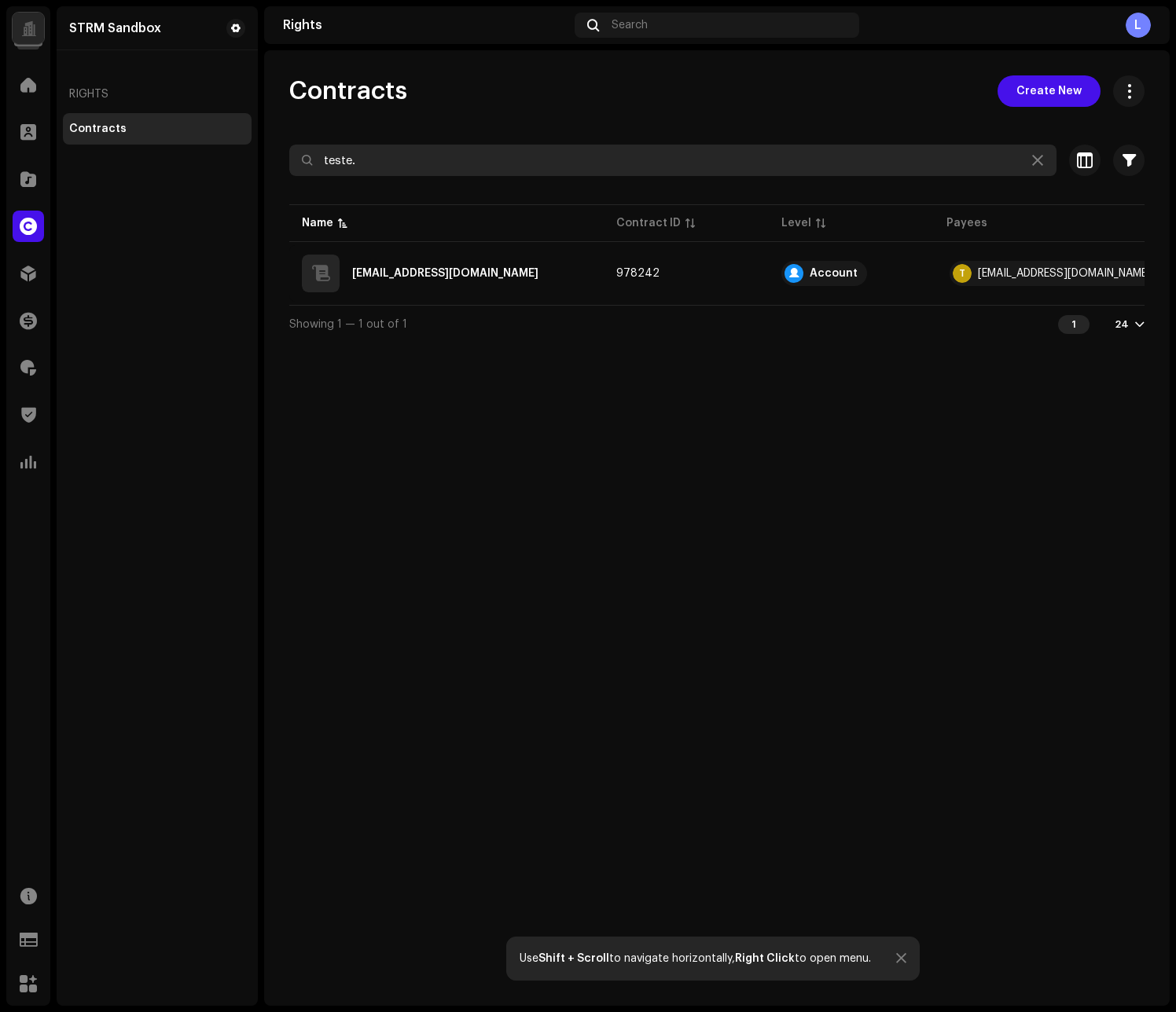
click at [380, 156] on input "teste." at bounding box center [673, 161] width 767 height 32
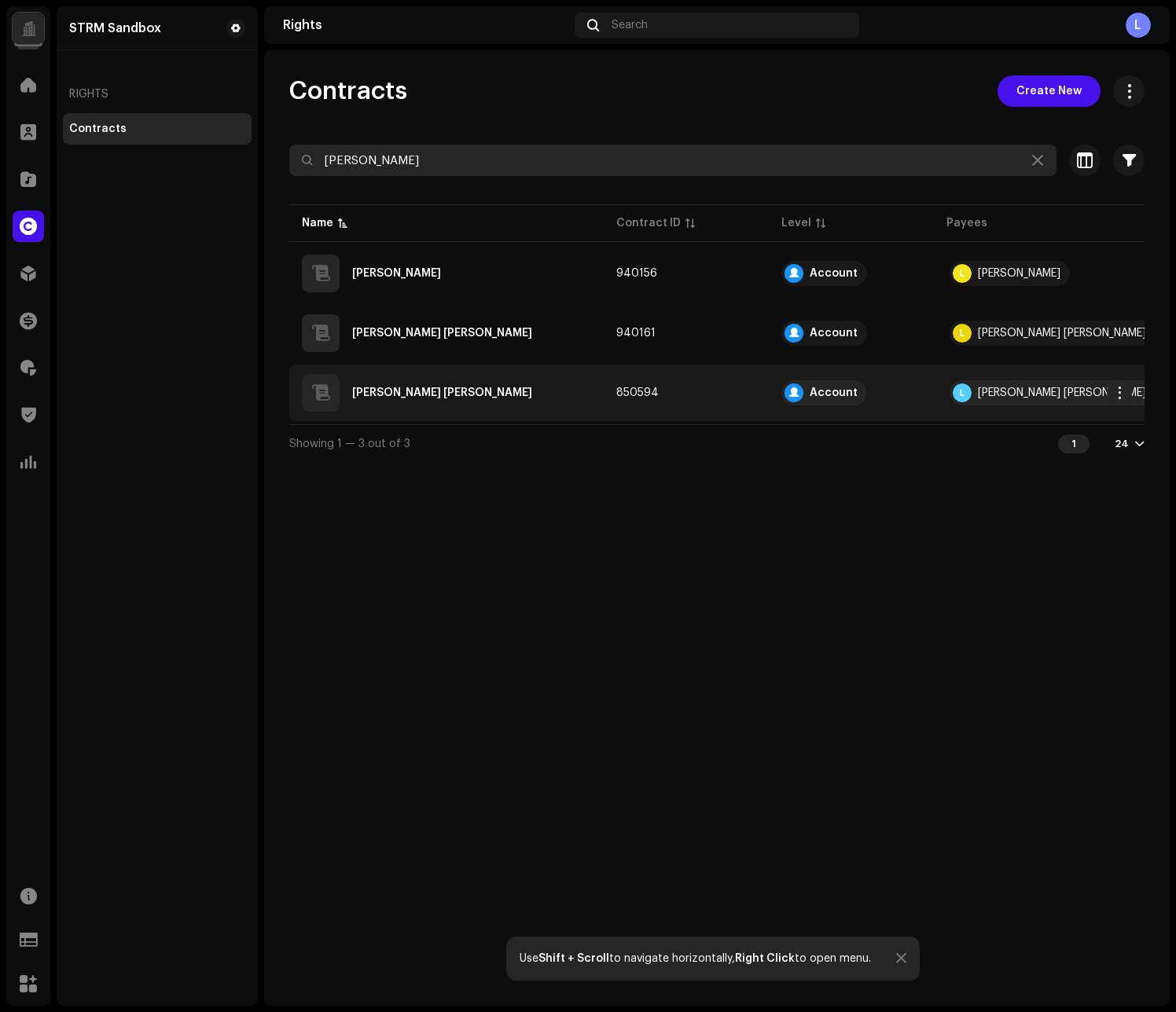
type input "luiz"
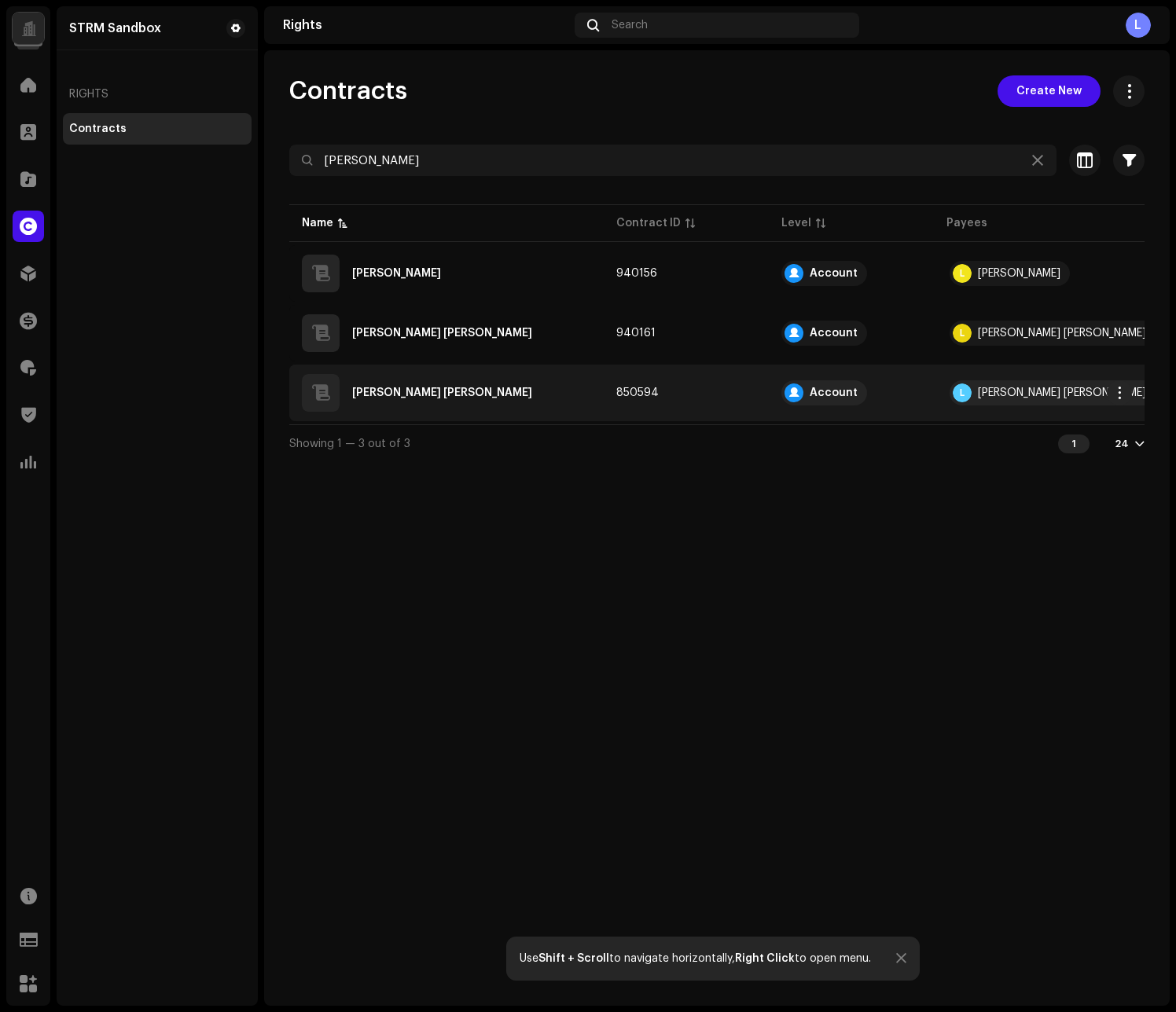
click at [429, 393] on div "[PERSON_NAME] [PERSON_NAME]" at bounding box center [442, 393] width 180 height 11
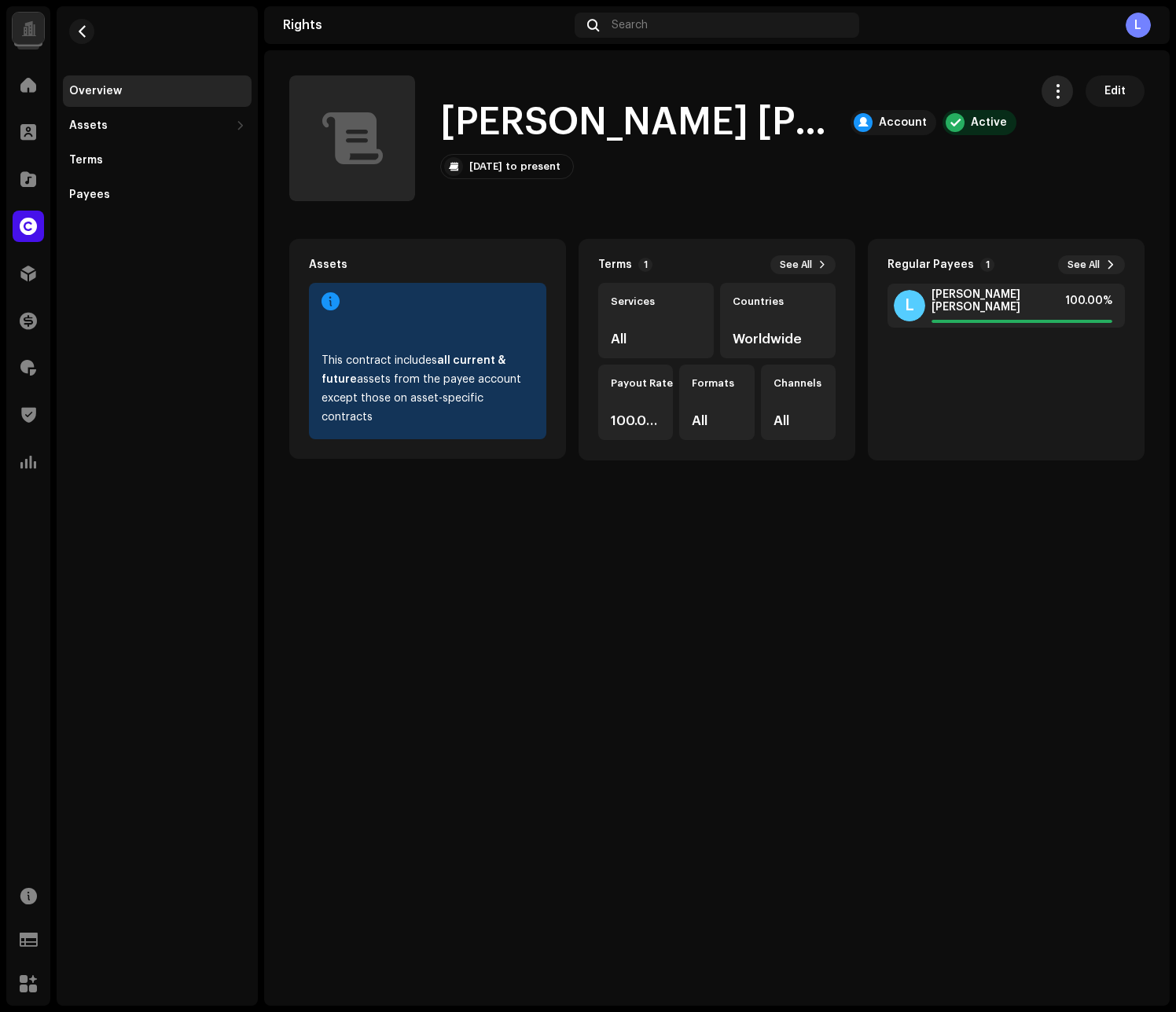
click at [1059, 90] on span "button" at bounding box center [1057, 90] width 15 height 13
click at [886, 665] on div "Luiz Fernando Kohler Account Active Edit Luiz Fernando Kohler Account Active Fe…" at bounding box center [716, 528] width 906 height 956
click at [103, 187] on div "Payees" at bounding box center [157, 195] width 188 height 32
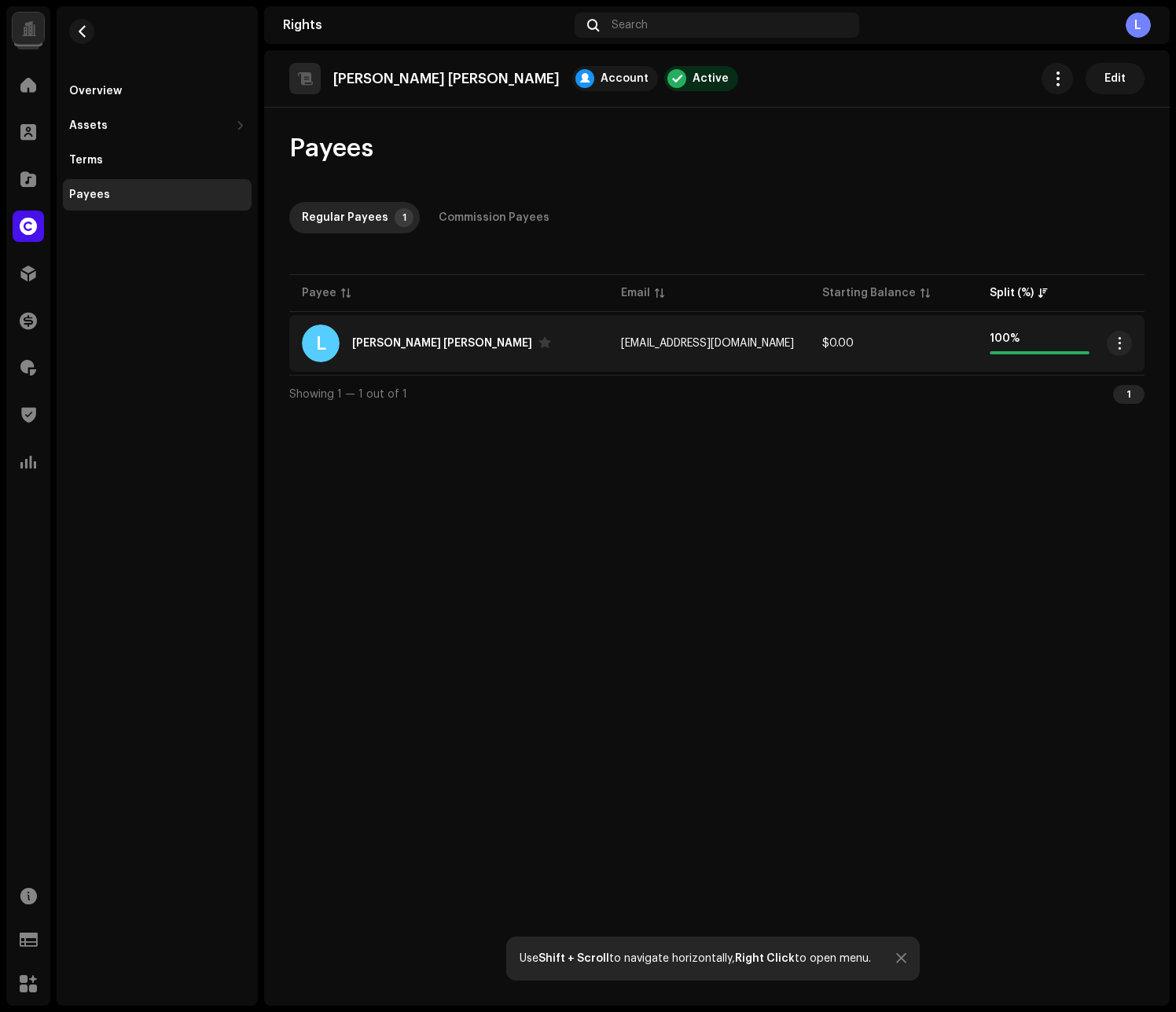
click at [390, 342] on div "[PERSON_NAME] [PERSON_NAME]" at bounding box center [442, 343] width 180 height 11
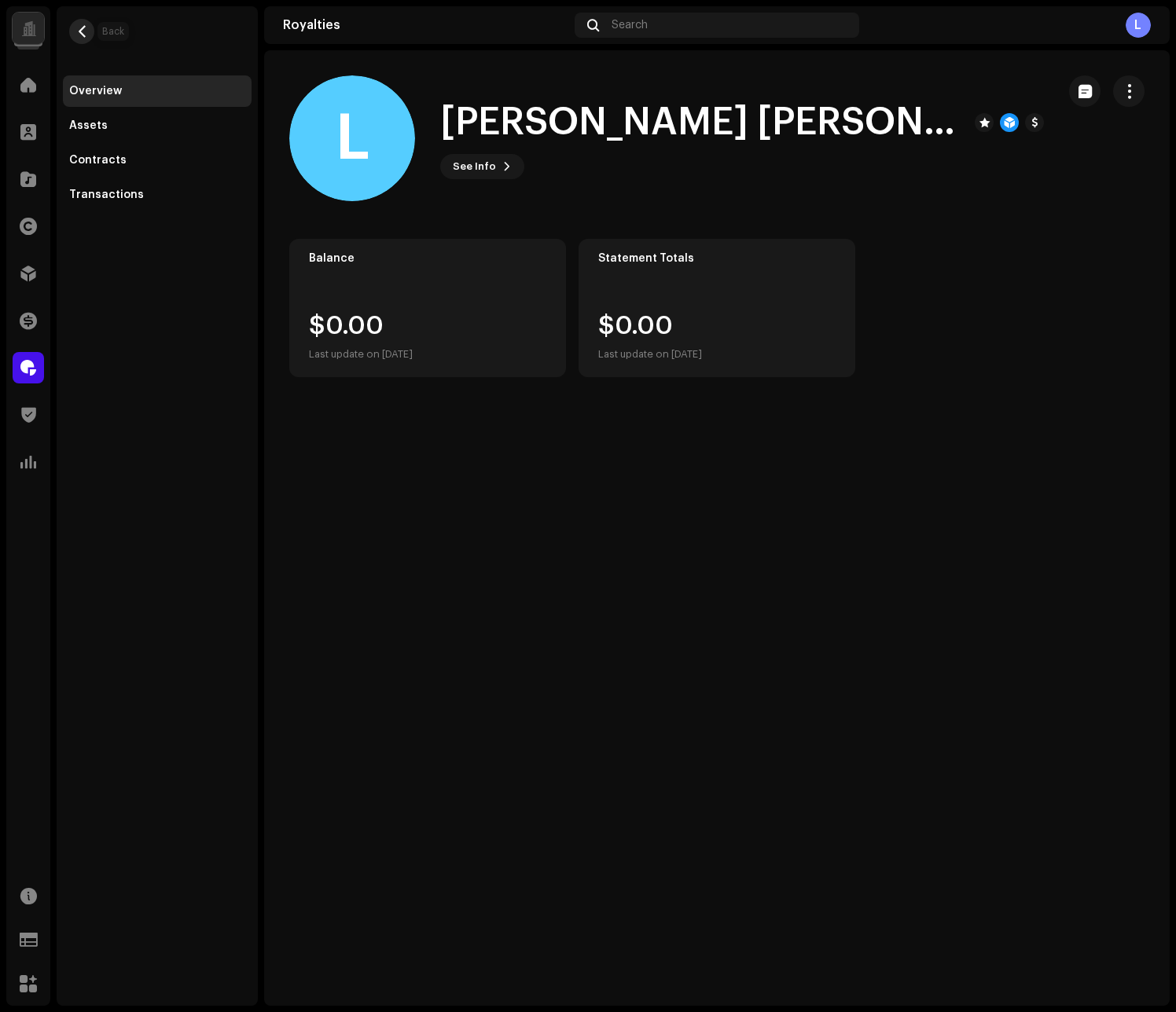
click at [80, 23] on button "button" at bounding box center [82, 32] width 25 height 25
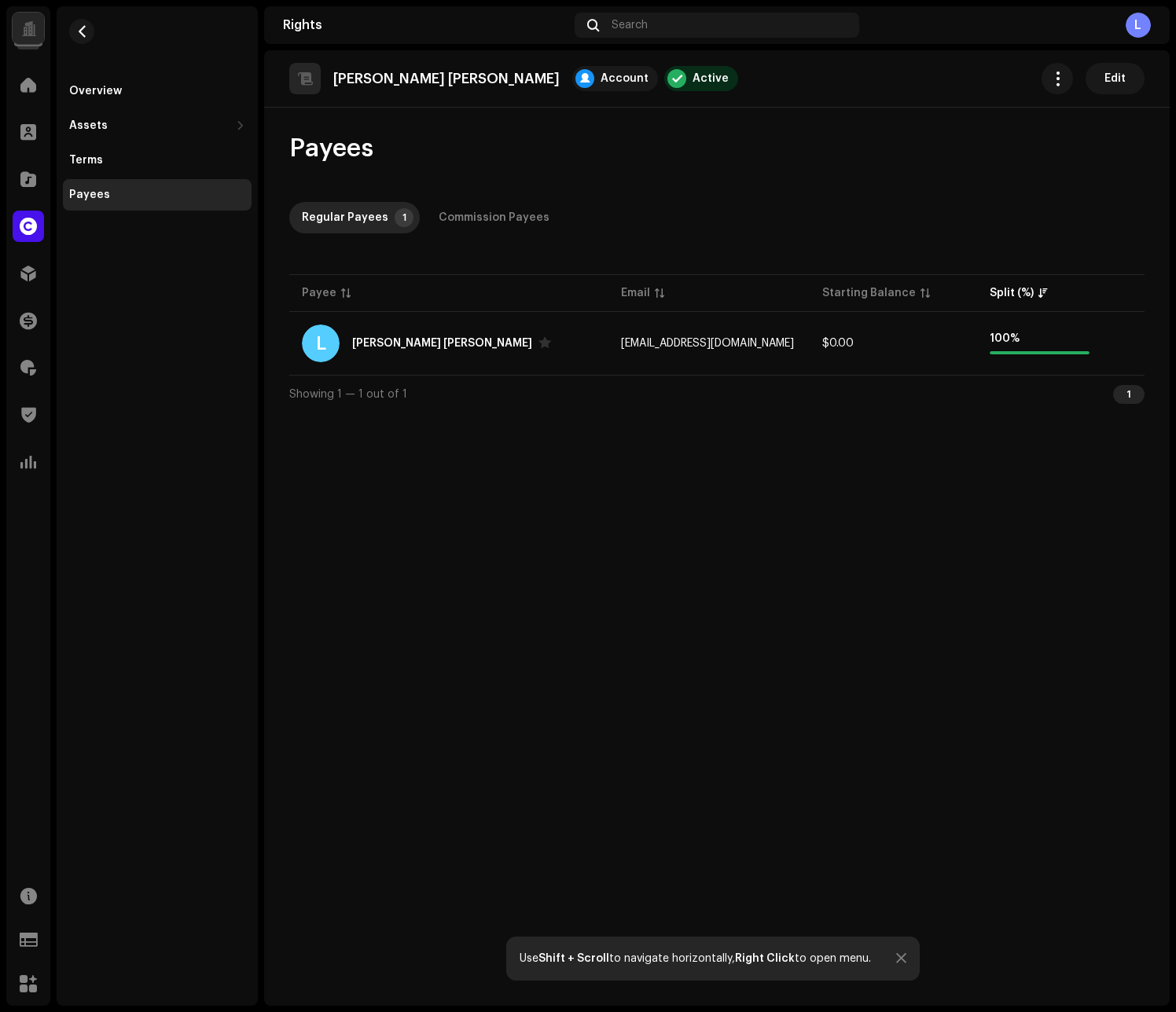
click at [870, 444] on div "Luiz Fernando Kohler Account Active Edit Payees Regular Payees 1 Commission Pay…" at bounding box center [716, 528] width 906 height 956
click at [344, 221] on div "Regular Payees" at bounding box center [345, 218] width 86 height 32
click at [498, 218] on div "Commission Payees" at bounding box center [494, 218] width 110 height 32
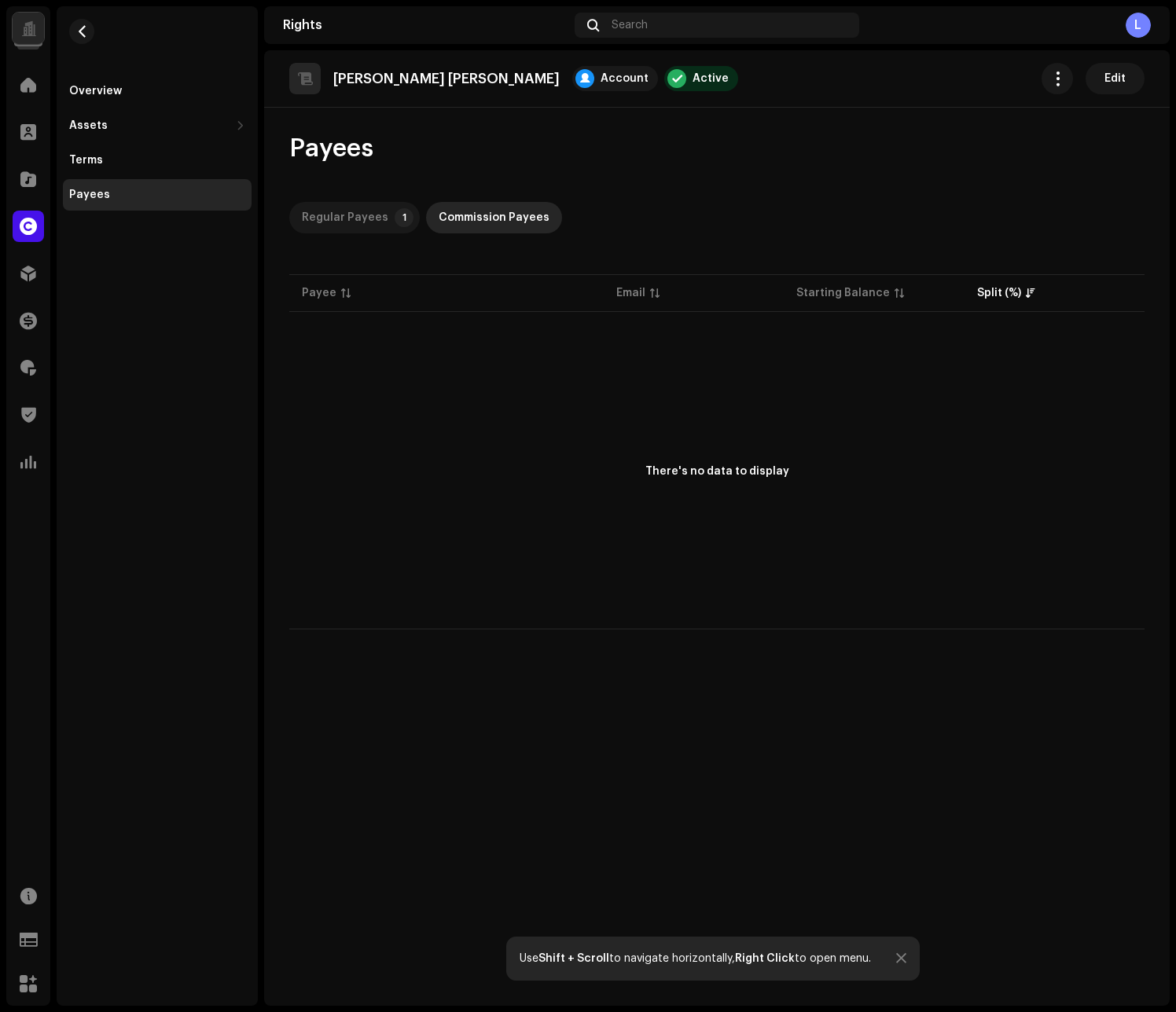
click at [344, 214] on div "Regular Payees" at bounding box center [345, 218] width 86 height 32
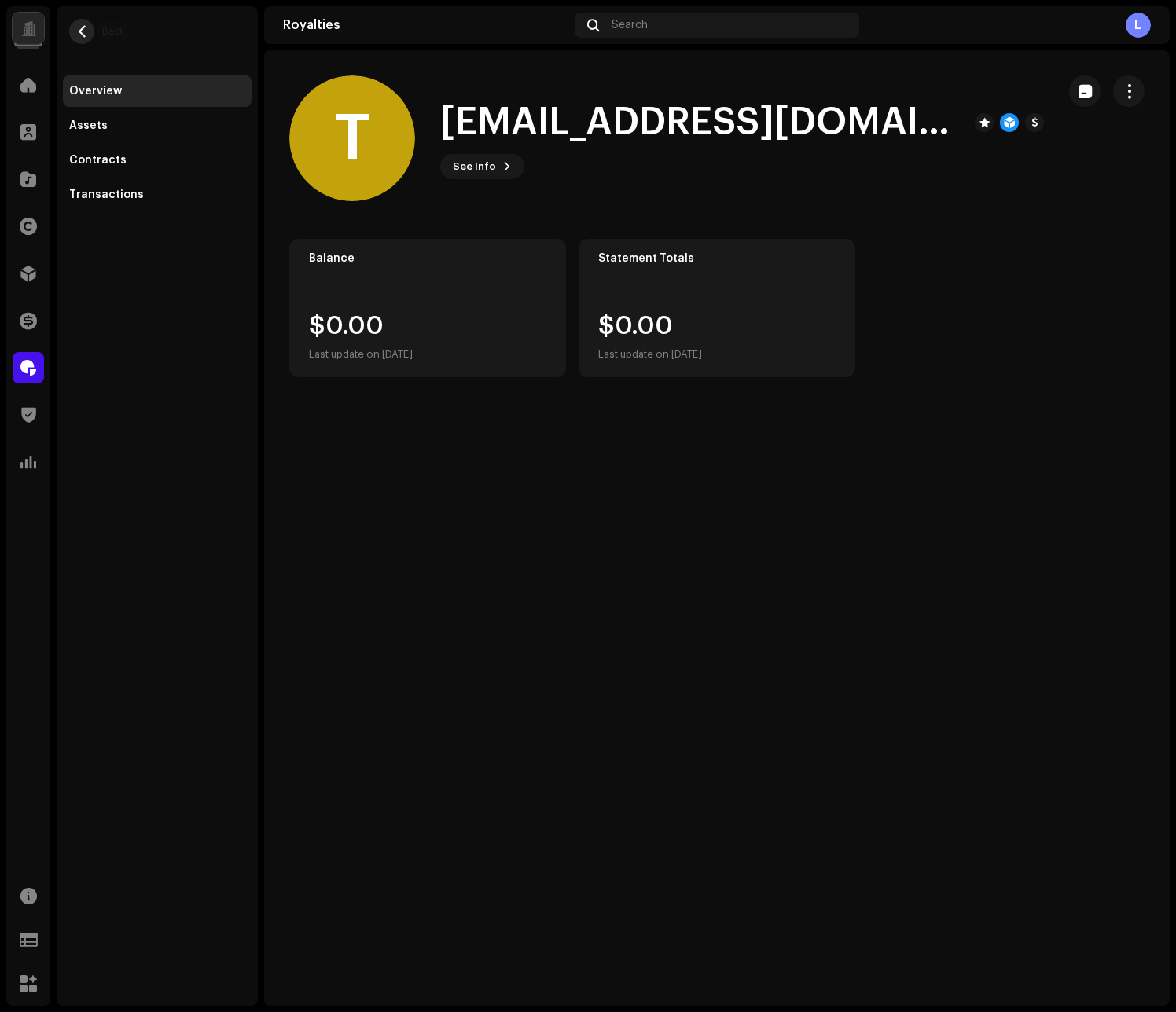
click at [88, 32] on button "button" at bounding box center [82, 32] width 25 height 25
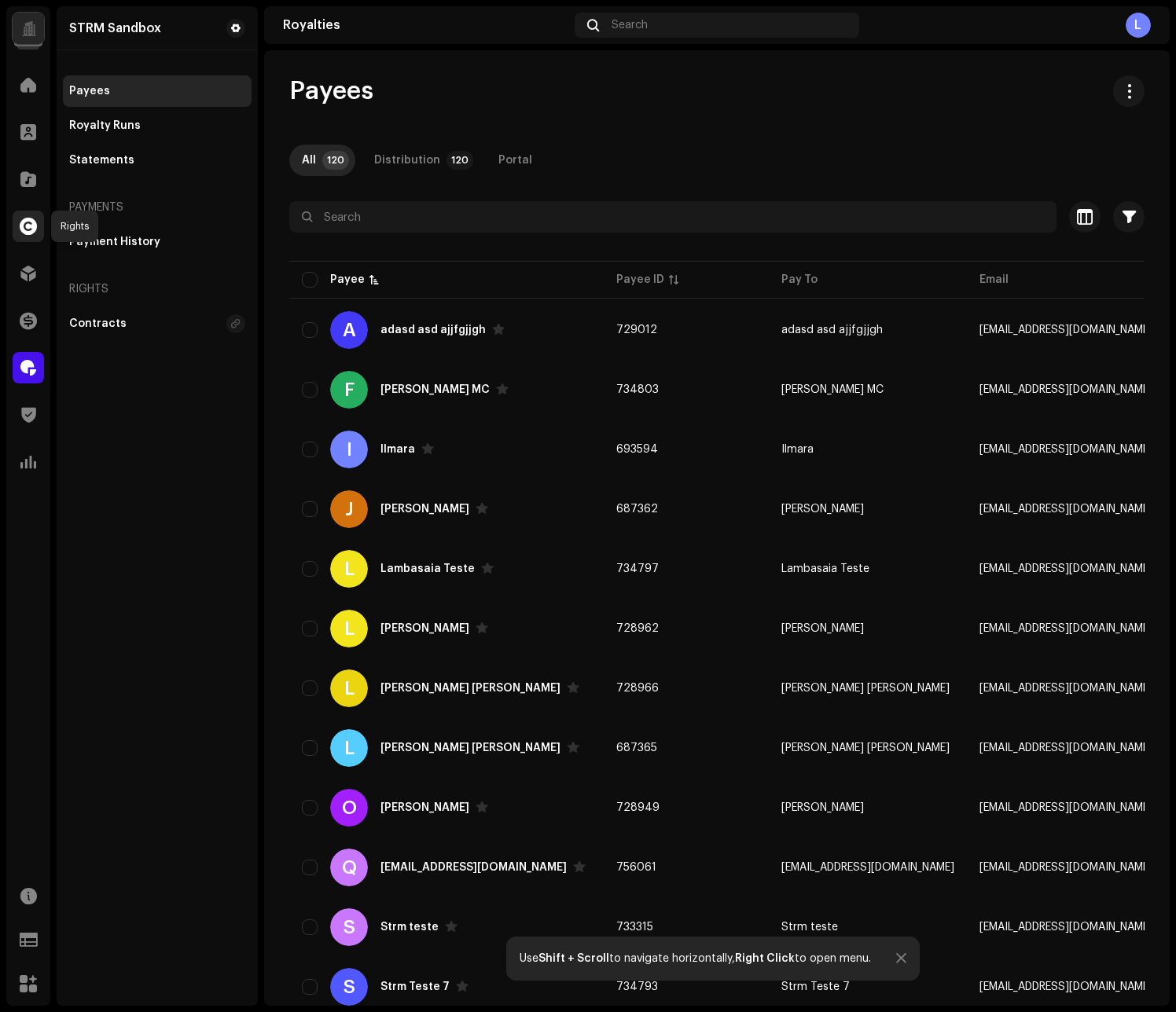
click at [32, 227] on span at bounding box center [28, 226] width 18 height 13
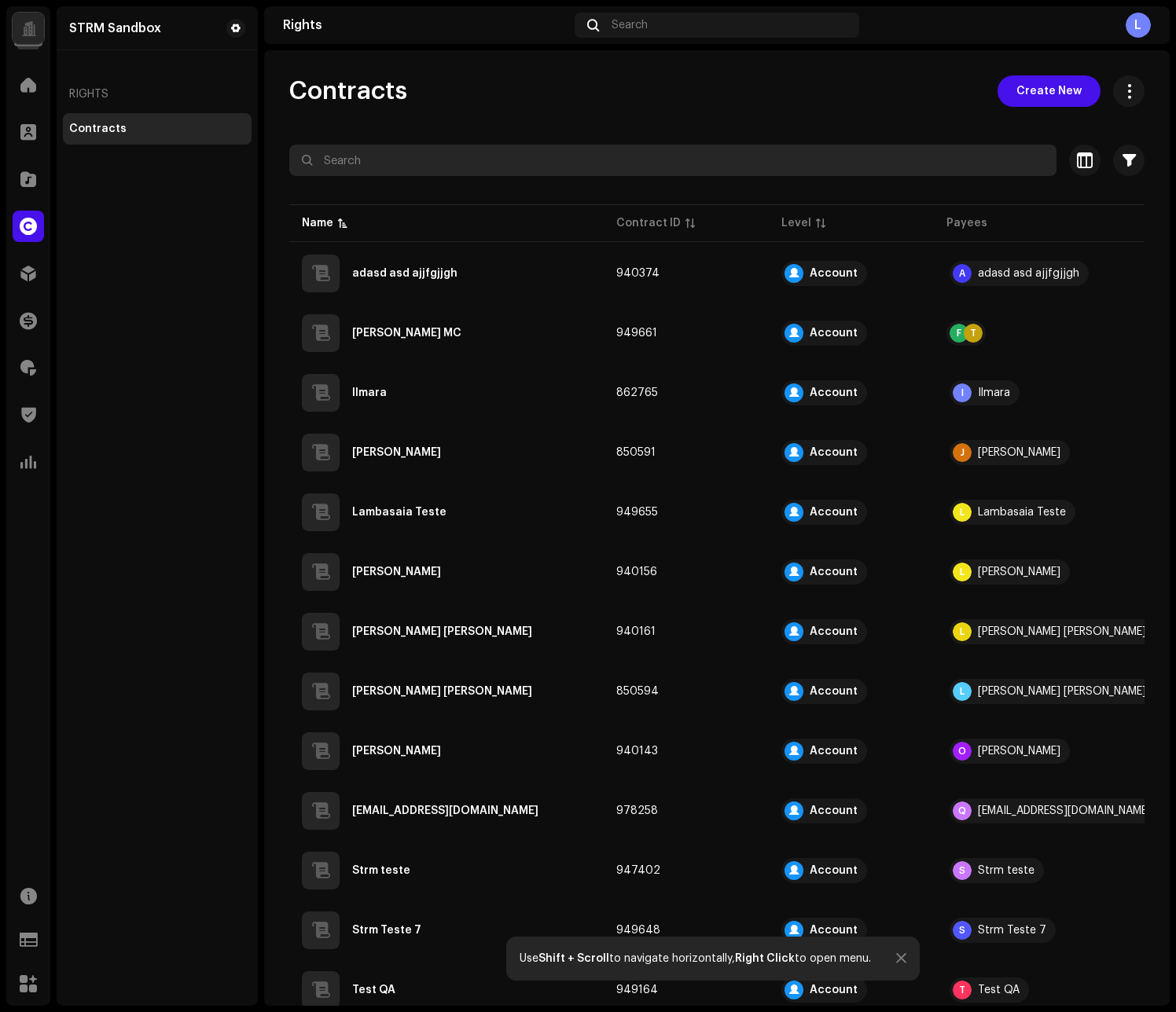
click at [512, 169] on input "text" at bounding box center [673, 161] width 767 height 32
type input "luiz"
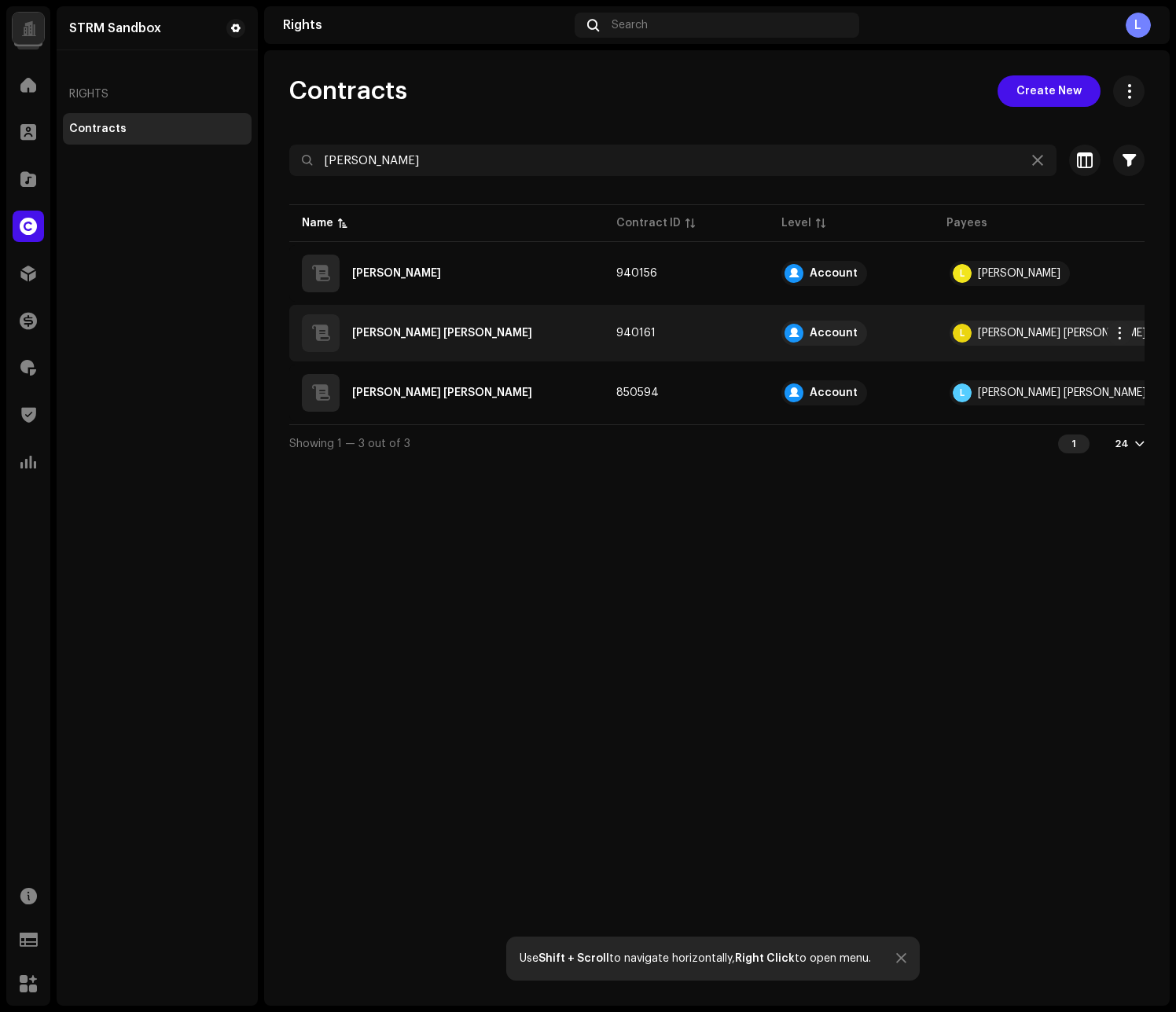
click at [376, 333] on div "[PERSON_NAME] [PERSON_NAME]" at bounding box center [442, 333] width 180 height 11
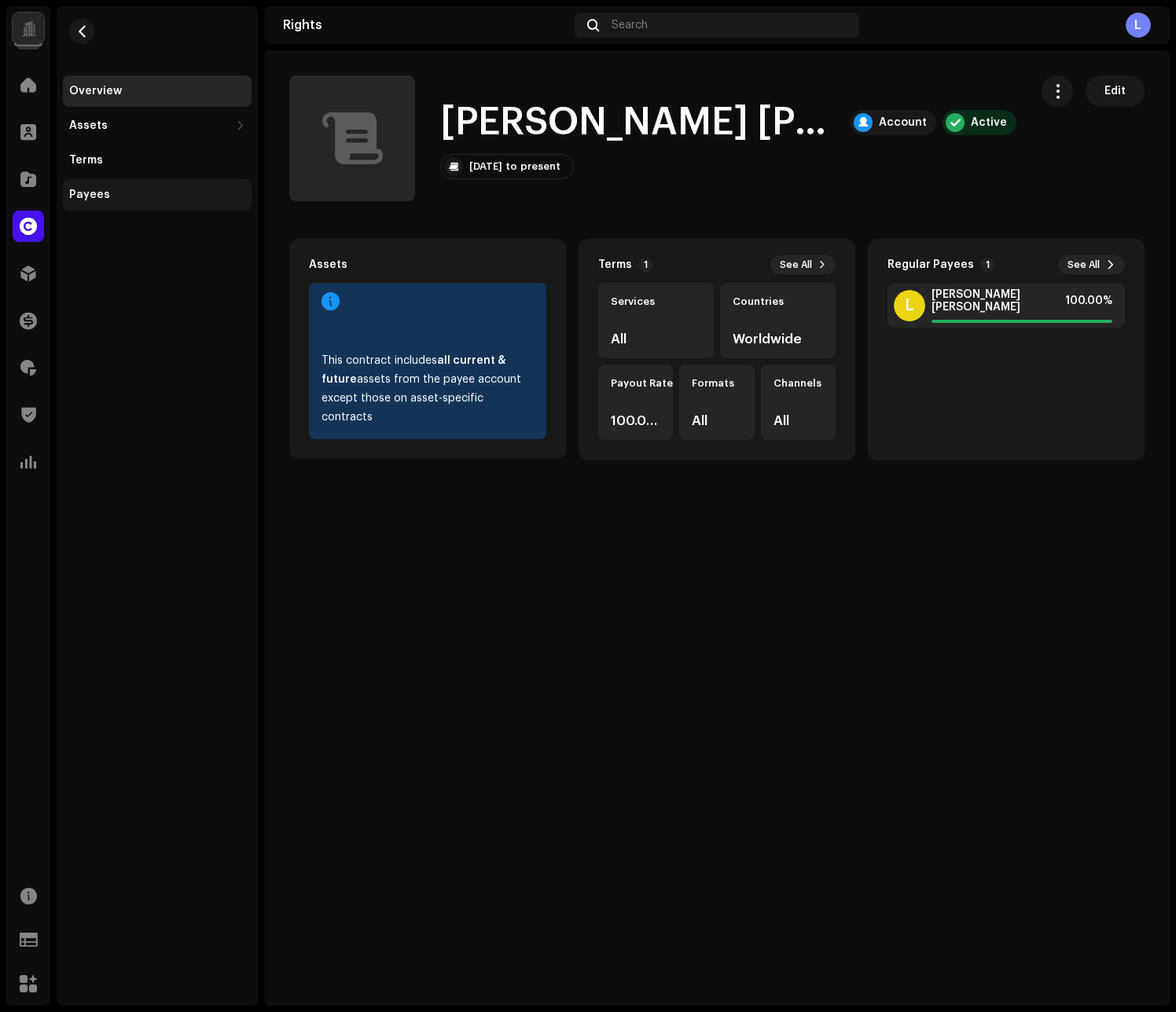
click at [156, 195] on div "Payees" at bounding box center [157, 194] width 176 height 13
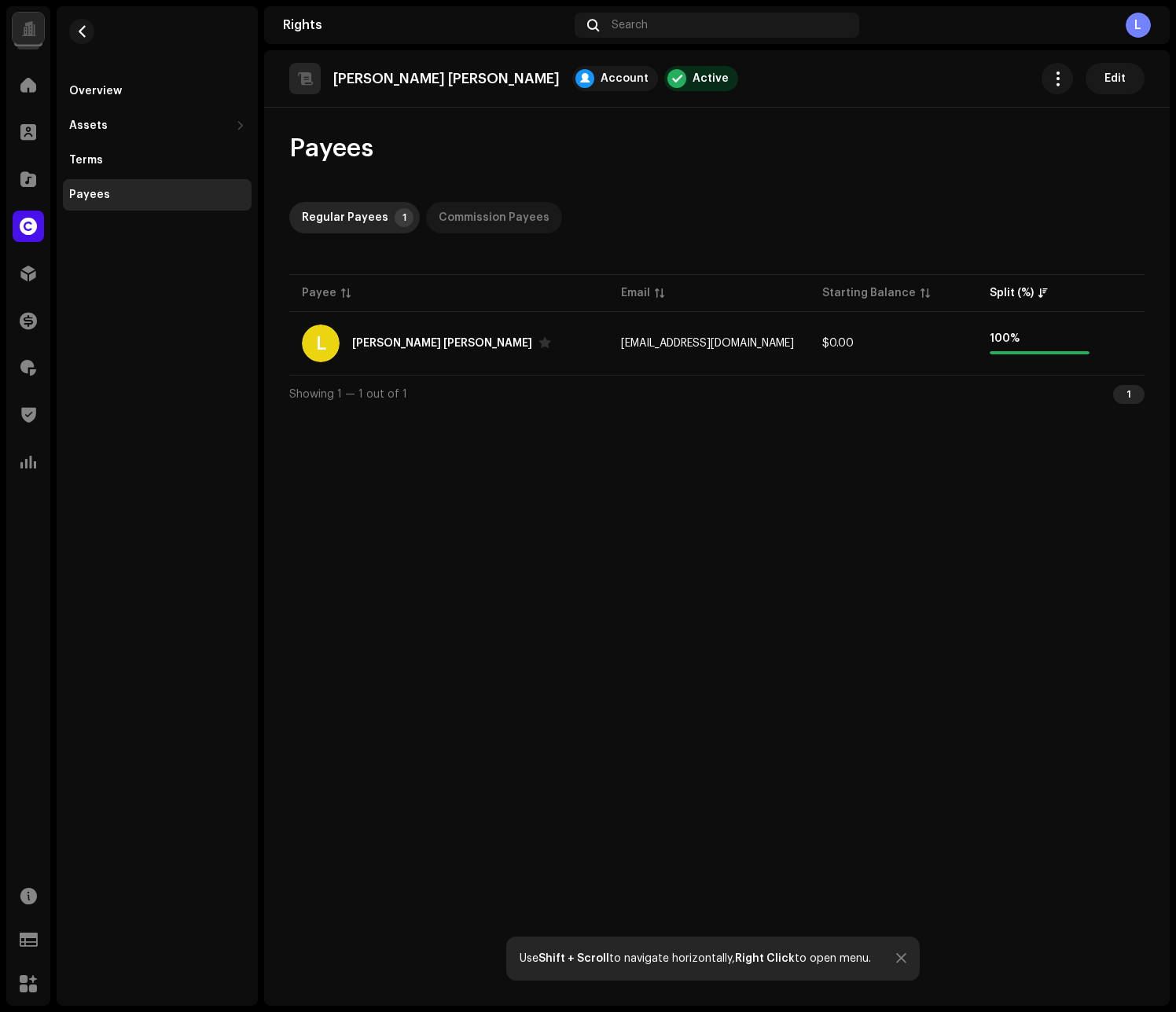
click at [492, 208] on div "Commission Payees" at bounding box center [494, 218] width 110 height 32
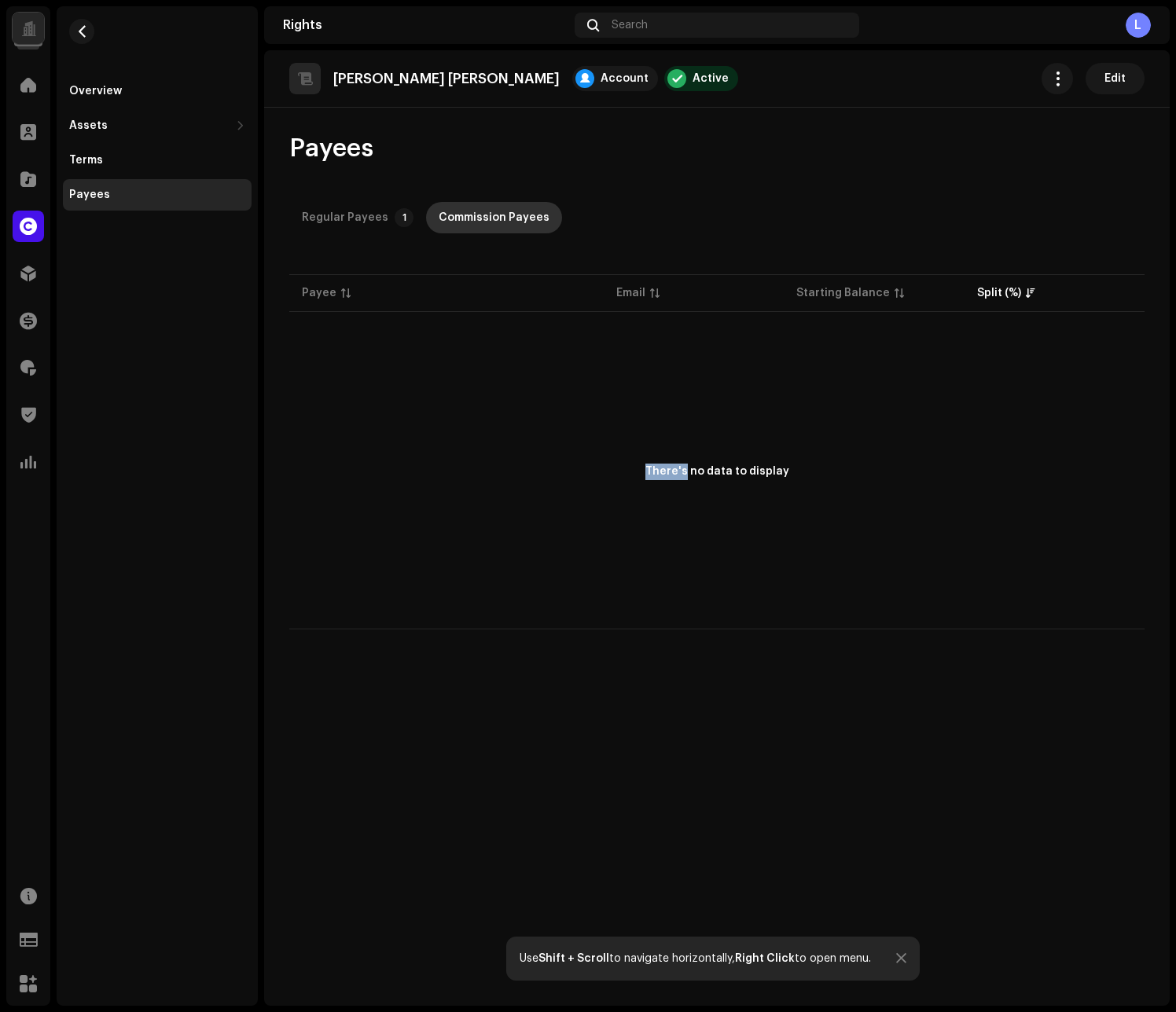
click at [502, 215] on div "Commission Payees" at bounding box center [494, 218] width 110 height 32
click at [363, 216] on div "Regular Payees" at bounding box center [345, 218] width 86 height 32
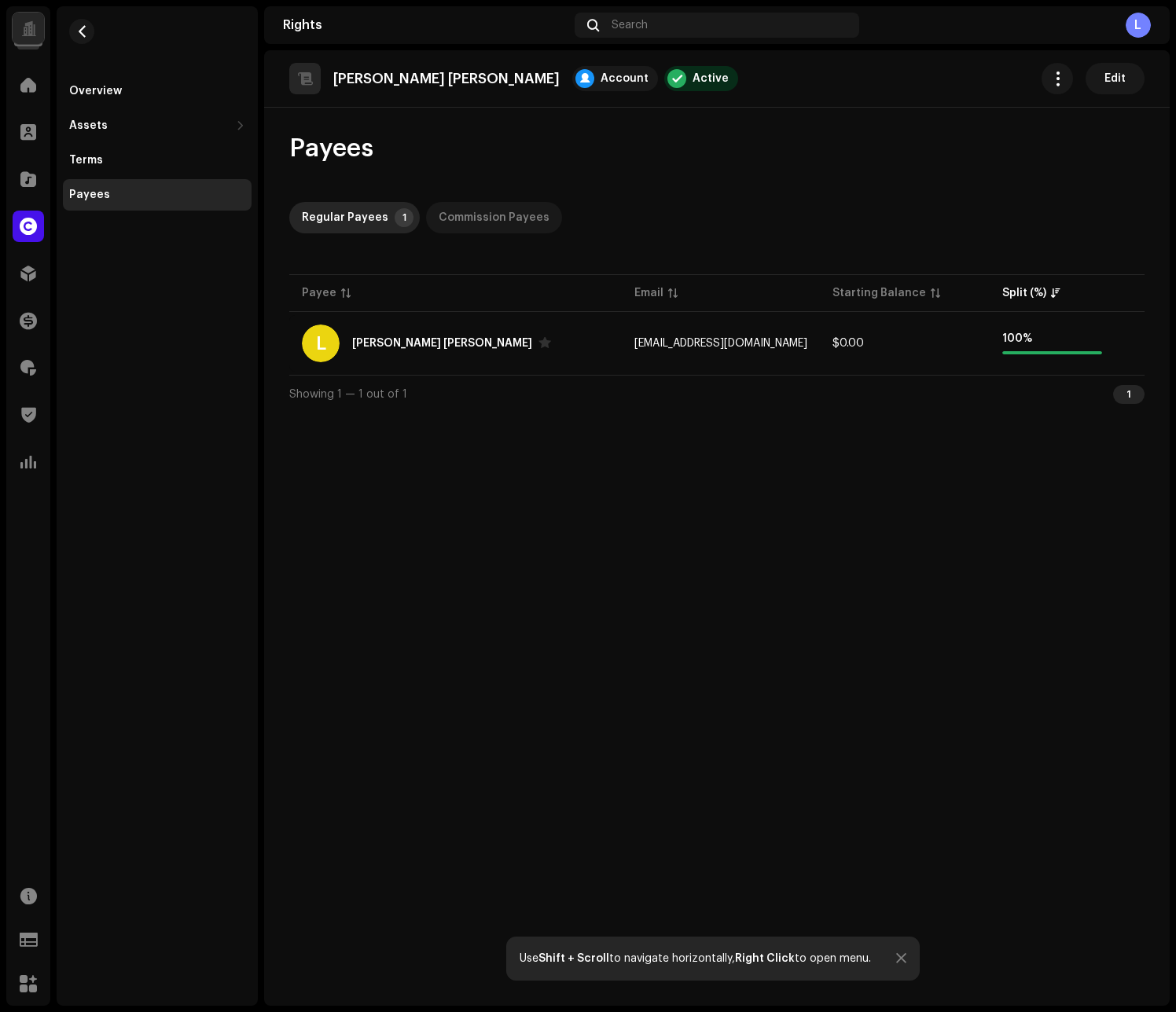
click at [458, 211] on div "Commission Payees" at bounding box center [494, 218] width 110 height 32
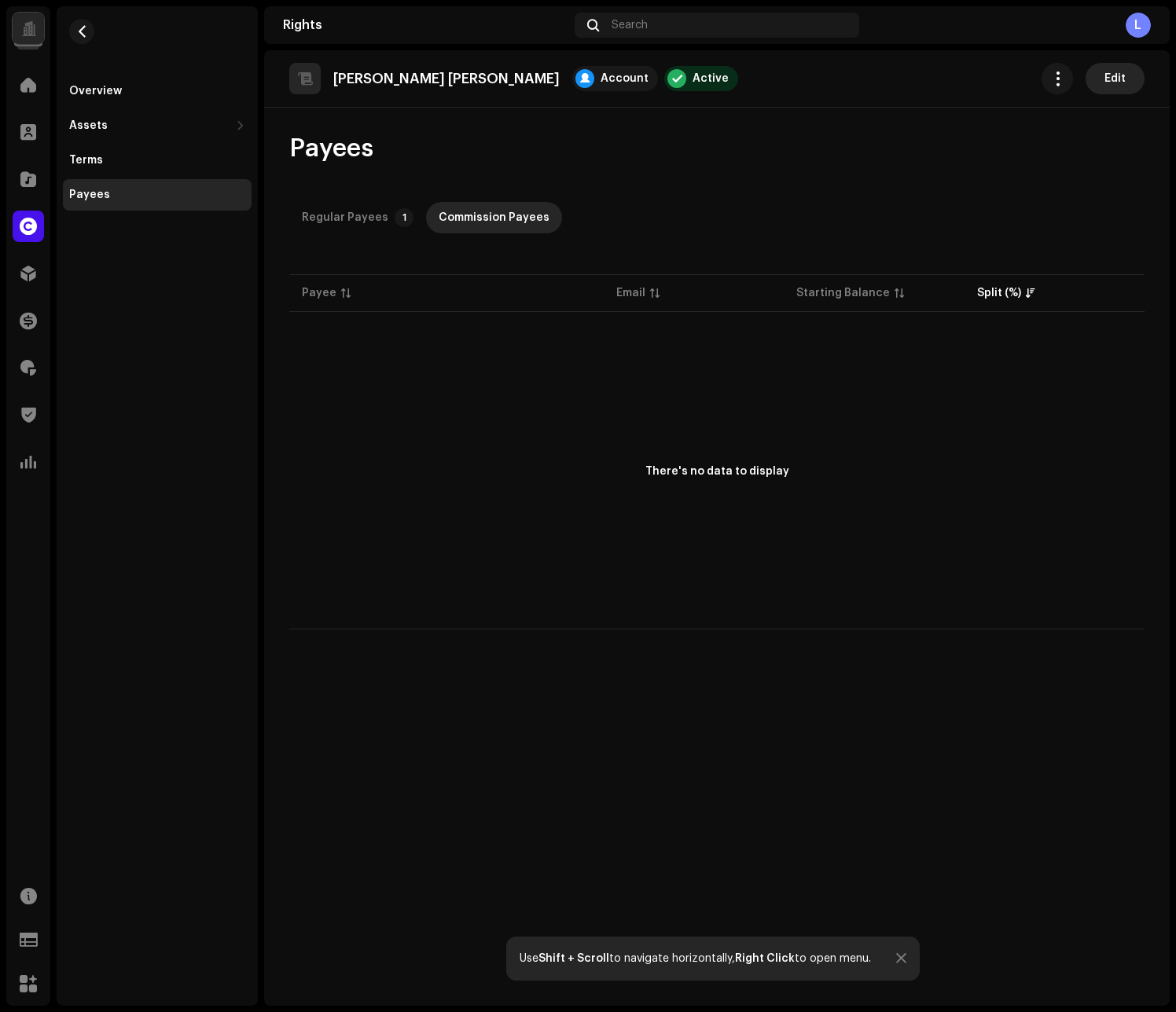
click at [1115, 85] on span "Edit" at bounding box center [1114, 79] width 21 height 32
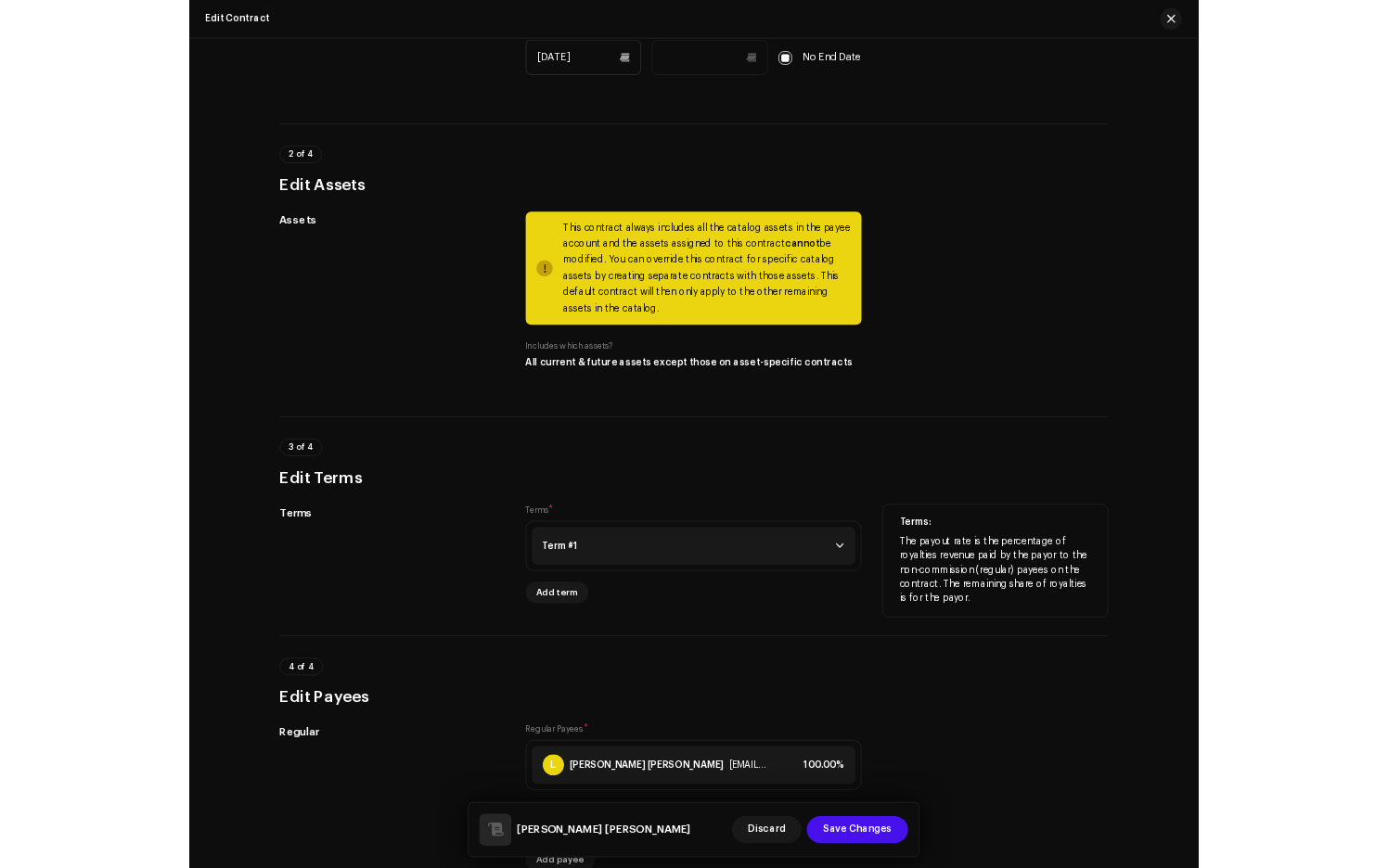
scroll to position [996, 0]
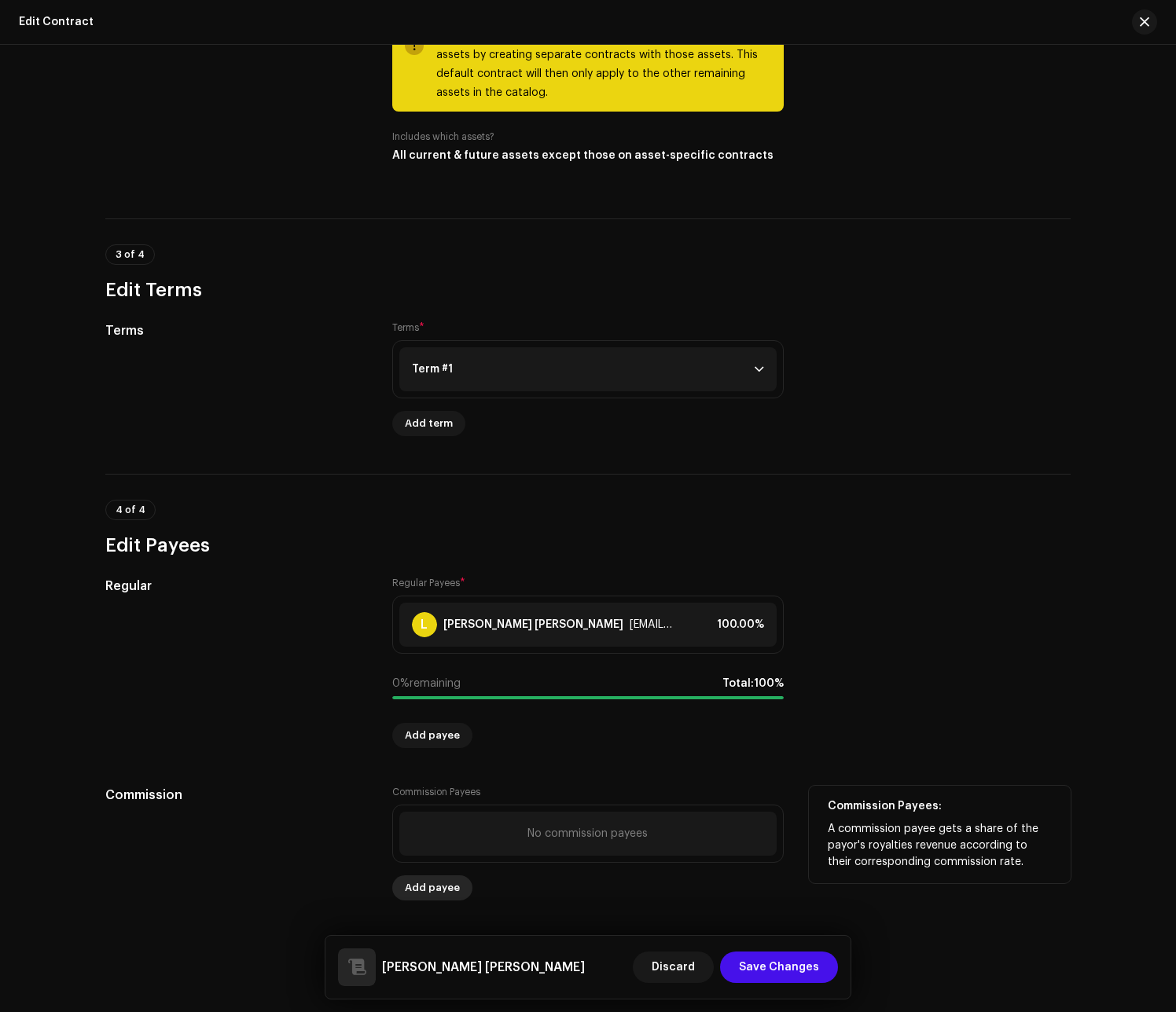
click at [442, 889] on span "Add payee" at bounding box center [433, 888] width 55 height 32
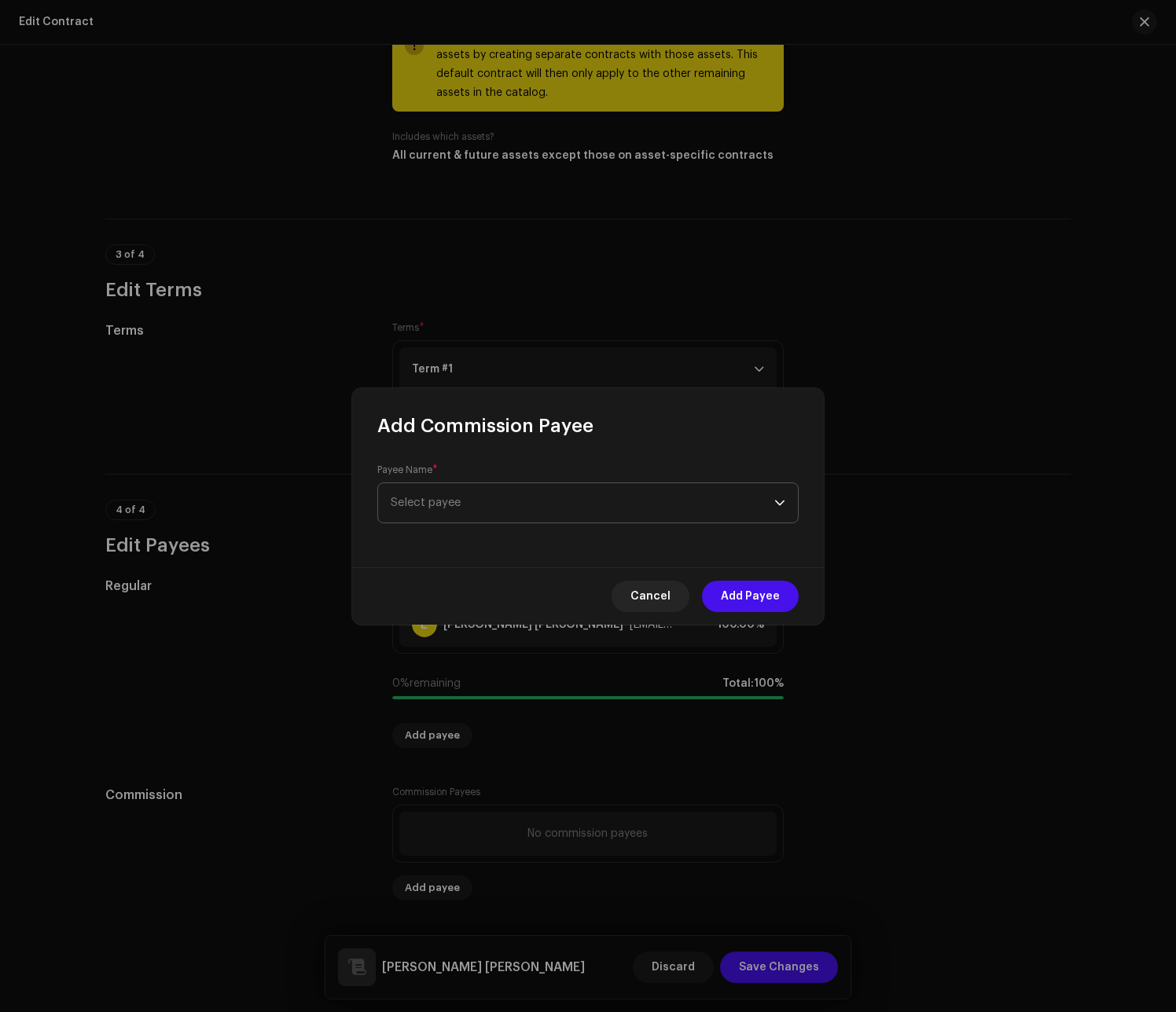
click at [578, 517] on span "Select payee" at bounding box center [583, 502] width 383 height 39
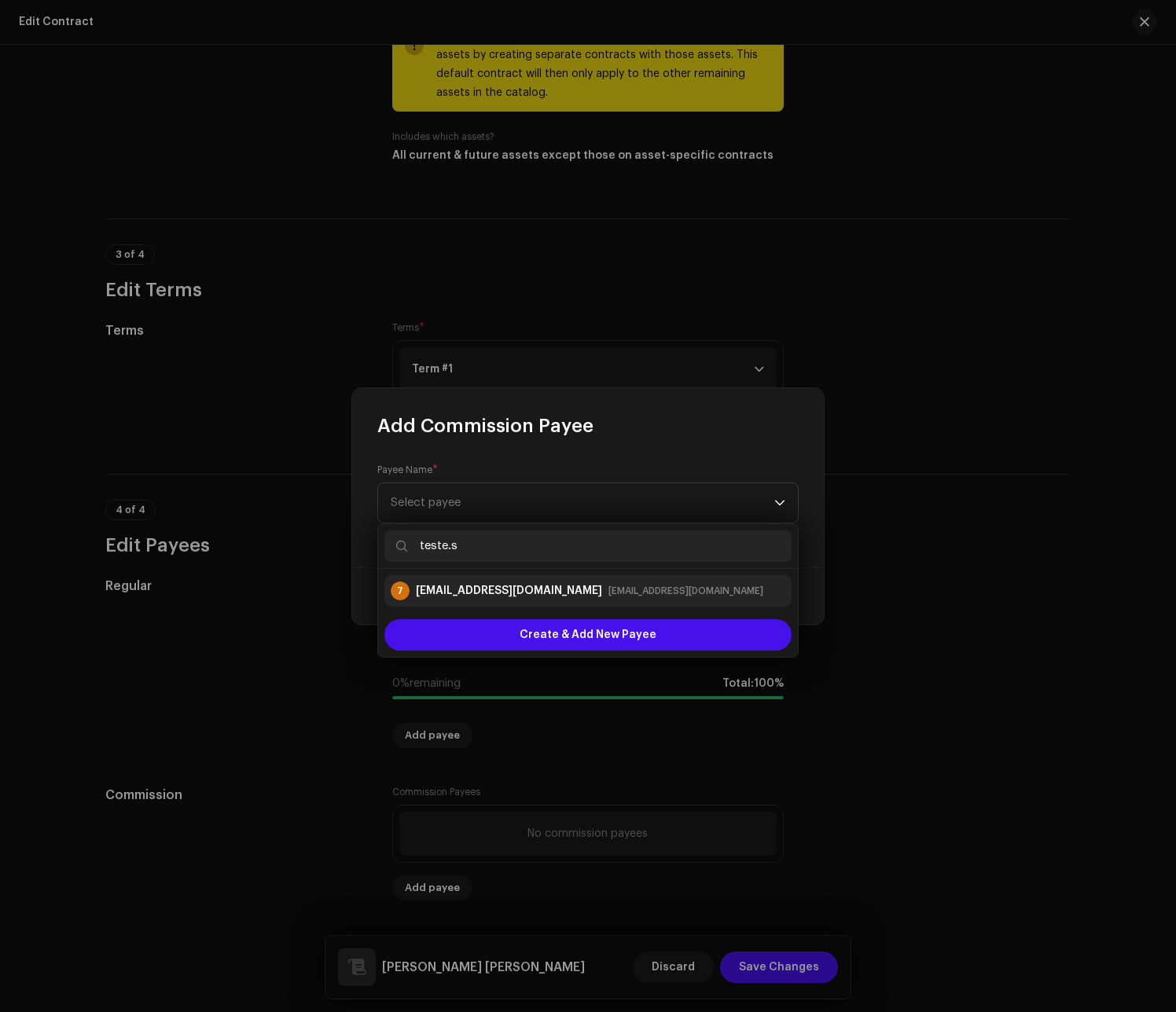
type input "teste.s"
click at [573, 583] on div "[EMAIL_ADDRESS][DOMAIN_NAME]" at bounding box center [509, 591] width 187 height 16
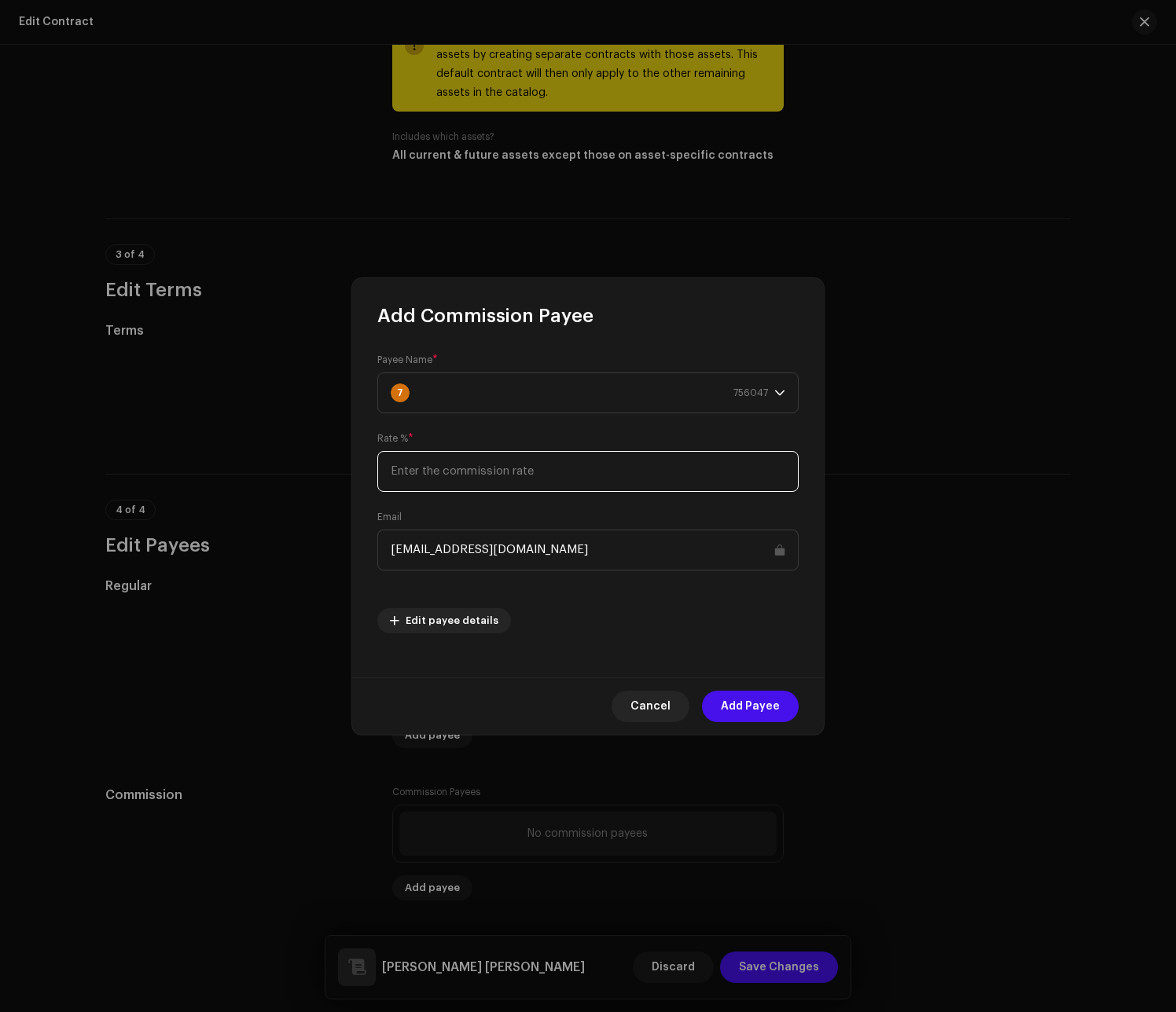
click at [504, 483] on input at bounding box center [588, 471] width 421 height 41
type input "15"
click at [752, 629] on div "Edit payee details" at bounding box center [588, 611] width 421 height 44
click at [773, 713] on span "Add Payee" at bounding box center [750, 706] width 59 height 32
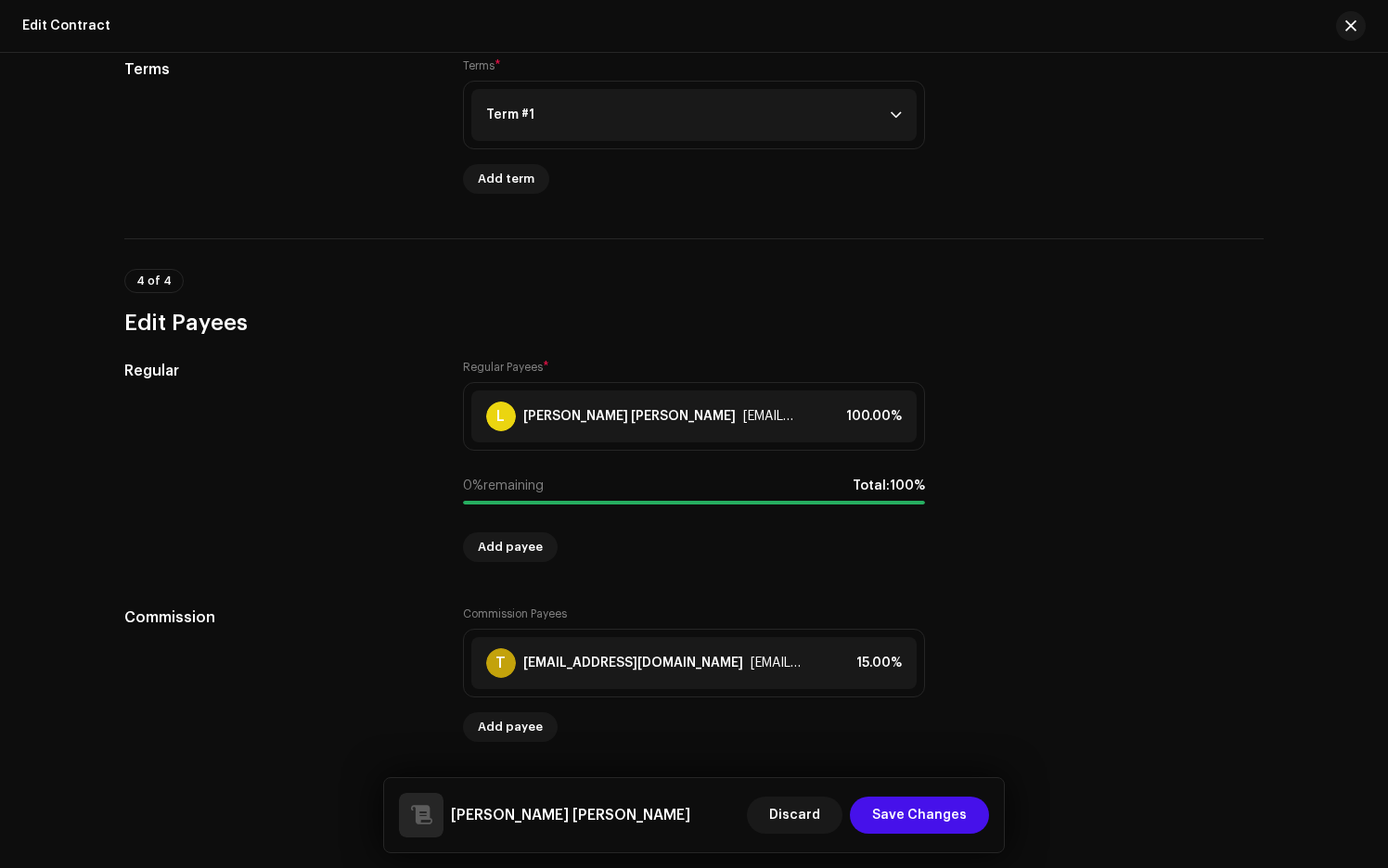
scroll to position [1323, 0]
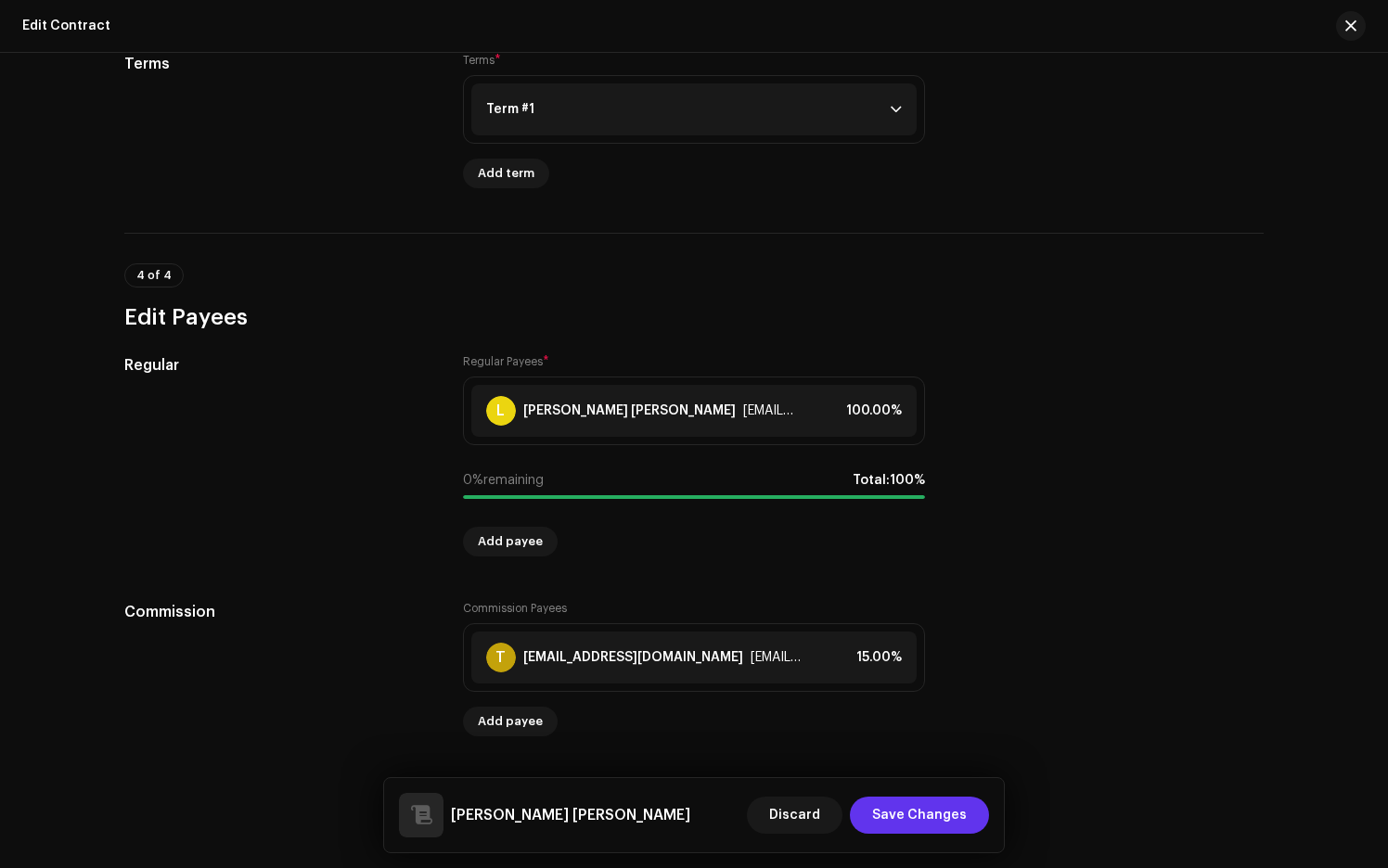
click at [903, 813] on span "Save Changes" at bounding box center [920, 816] width 95 height 38
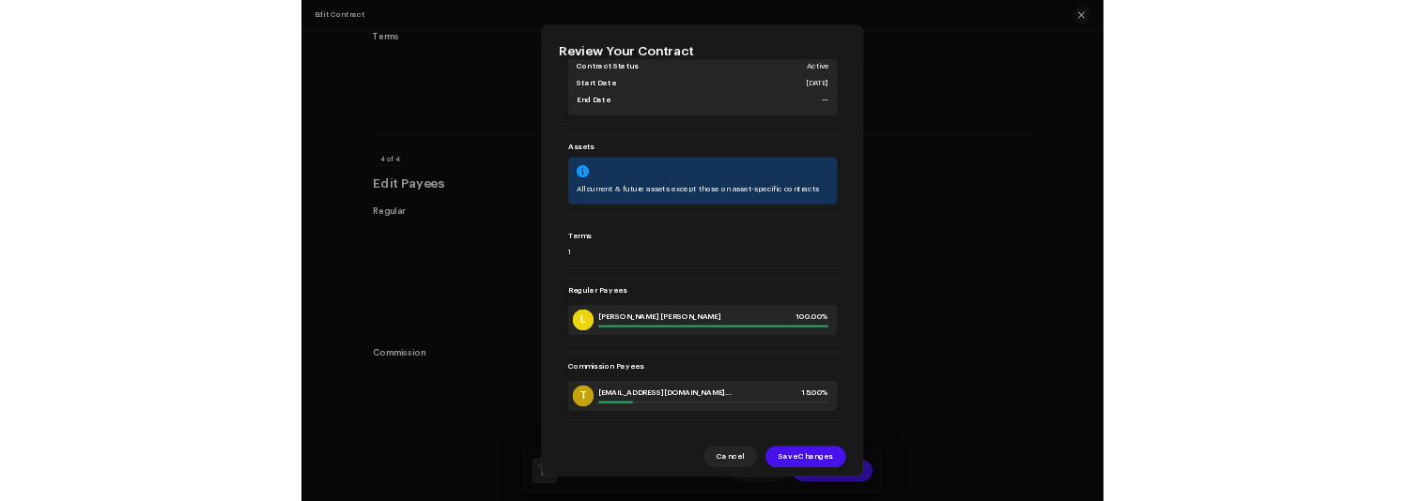
scroll to position [215, 0]
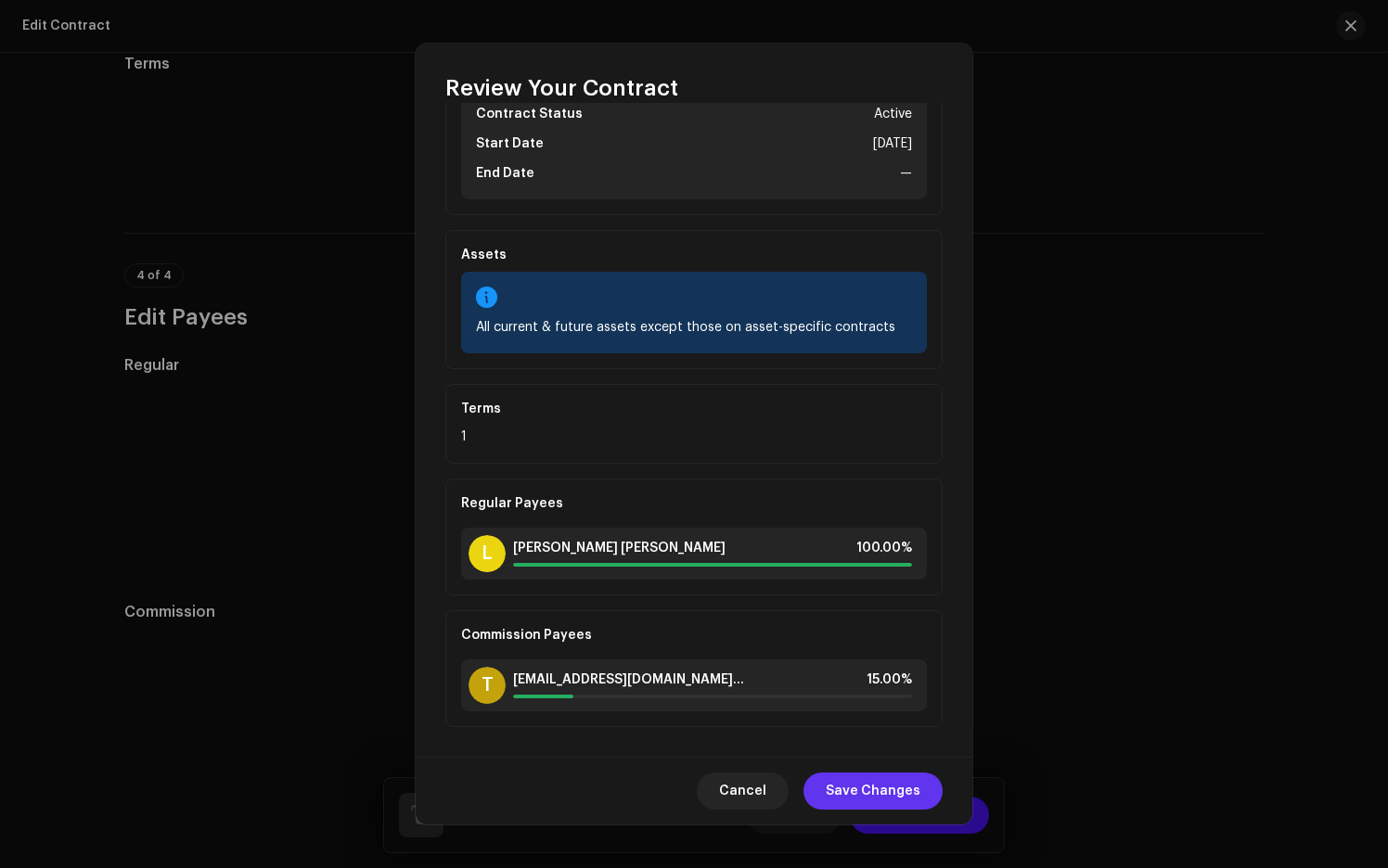
click at [916, 784] on span "Save Changes" at bounding box center [873, 791] width 95 height 38
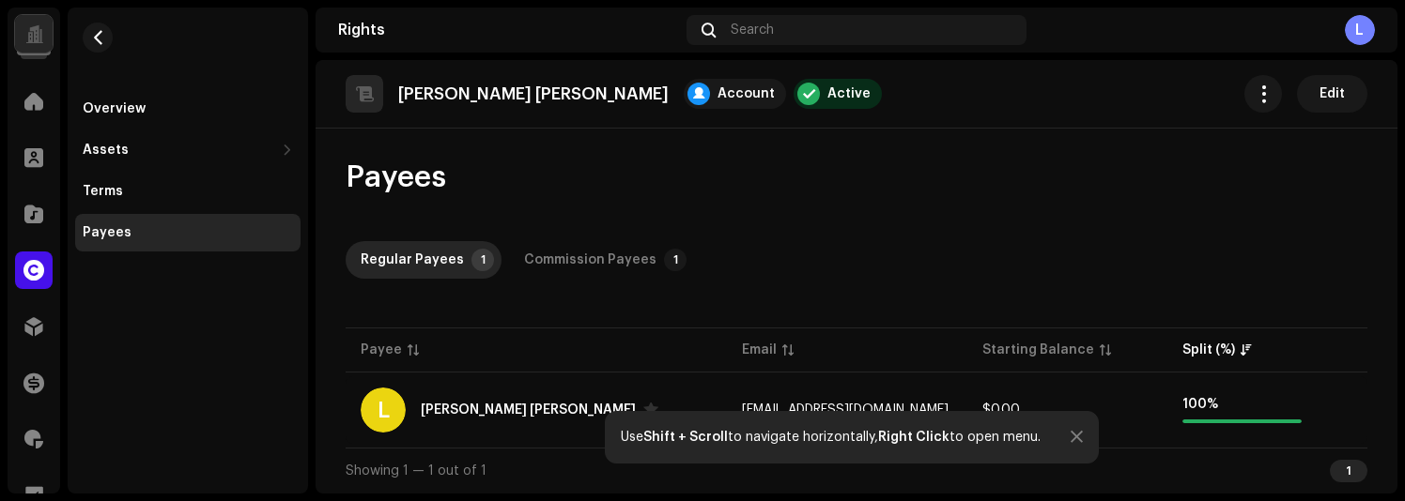
click at [1084, 438] on div "Use Shift + Scroll to navigate horizontally, Right Click to open menu." at bounding box center [852, 437] width 494 height 53
click at [42, 267] on span at bounding box center [33, 270] width 21 height 15
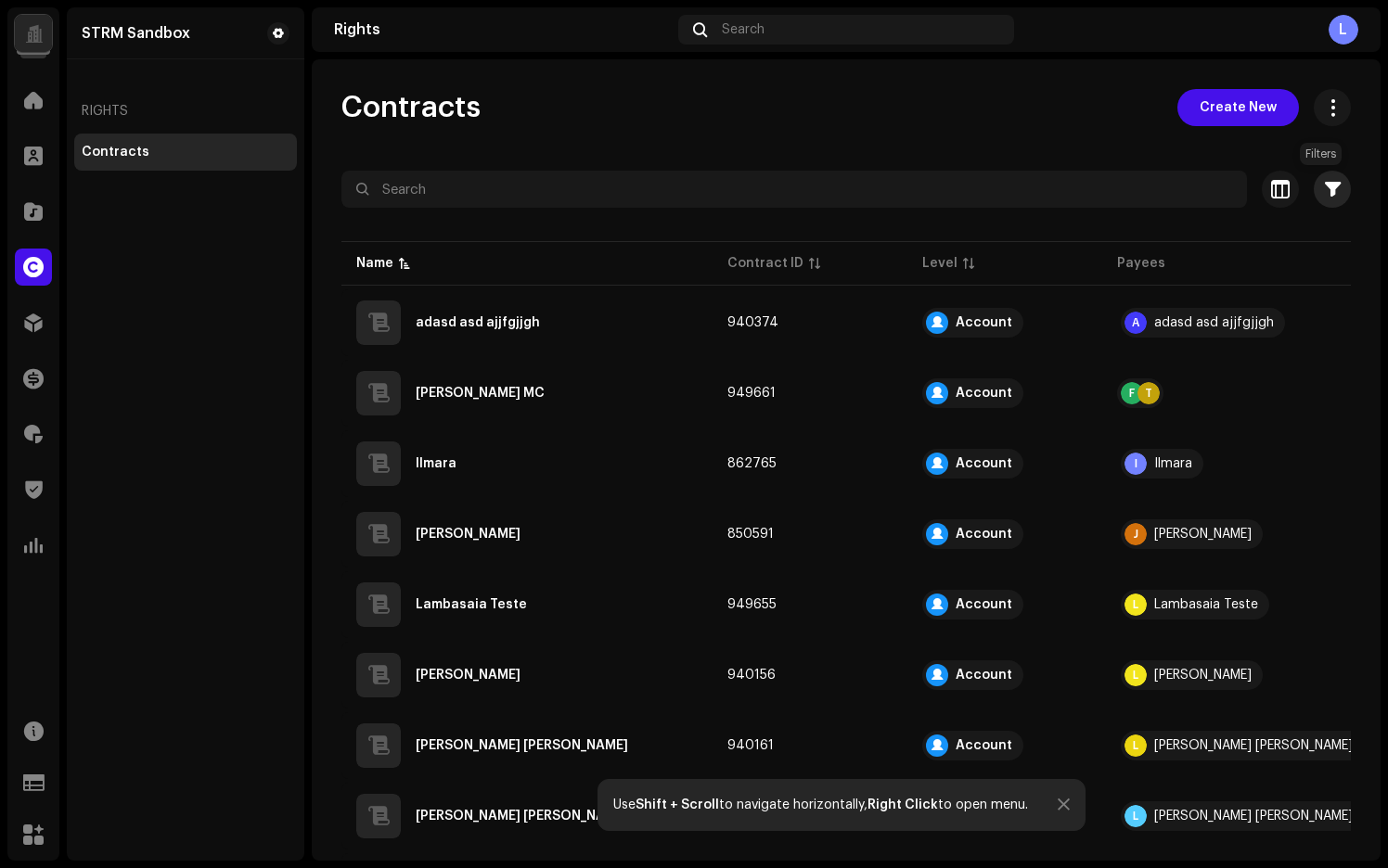
click at [1325, 194] on span "button" at bounding box center [1333, 189] width 16 height 15
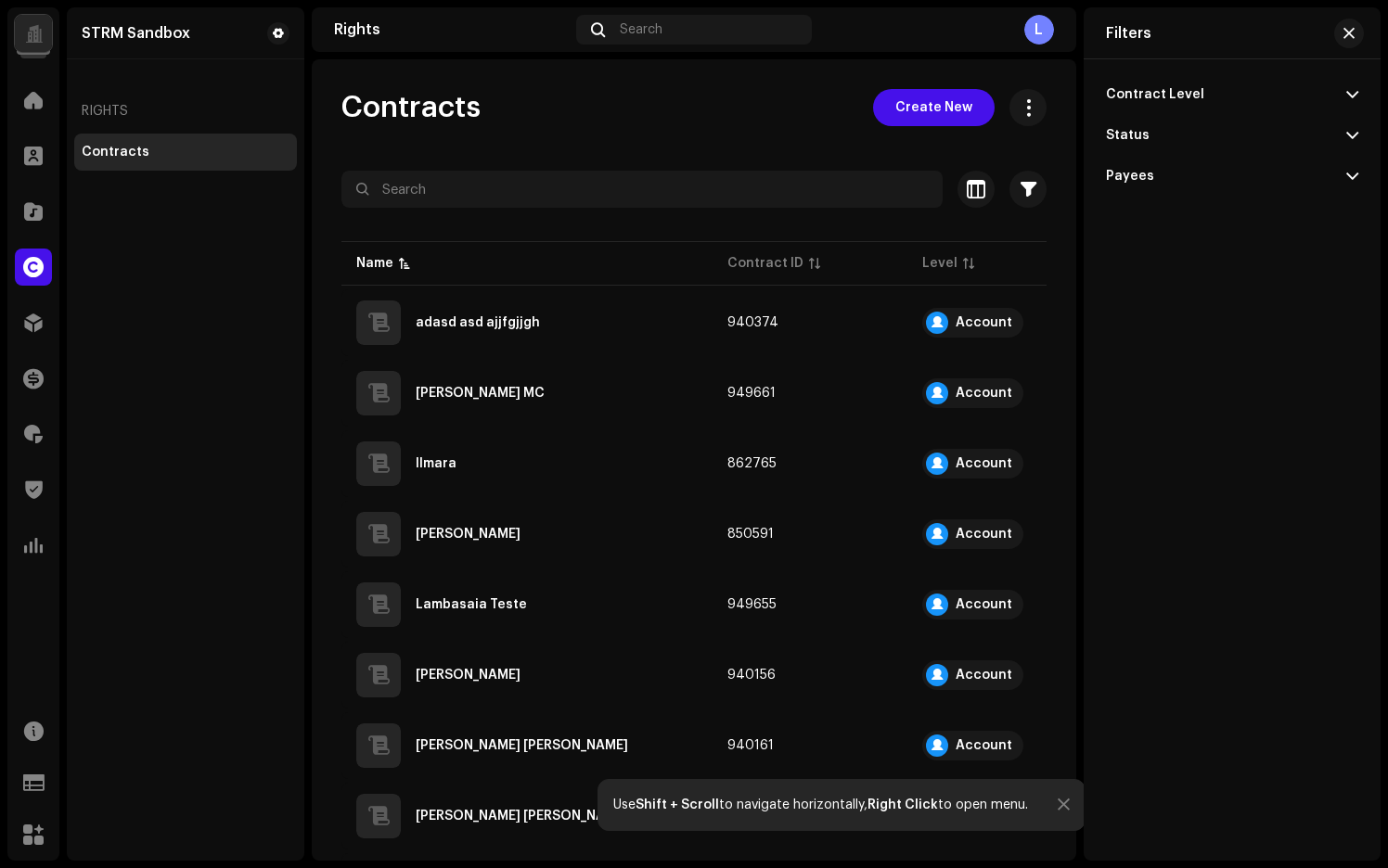
click at [1137, 110] on p-accordion-header "Contract Level" at bounding box center [1231, 94] width 252 height 40
click at [1166, 130] on div "Account" at bounding box center [1231, 131] width 252 height 34
radio input "true"
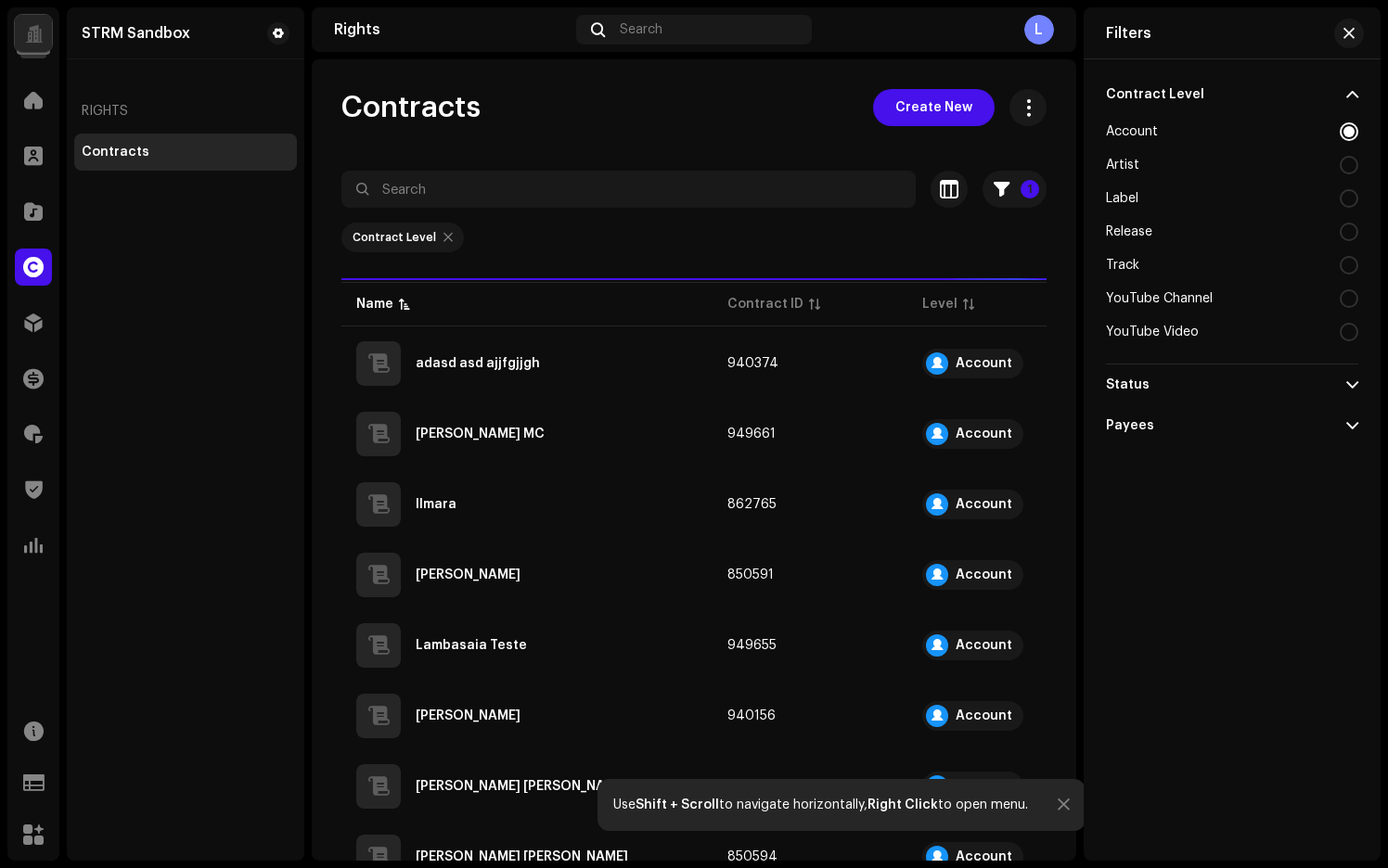
click at [1188, 93] on div "Contract Level" at bounding box center [1155, 94] width 99 height 15
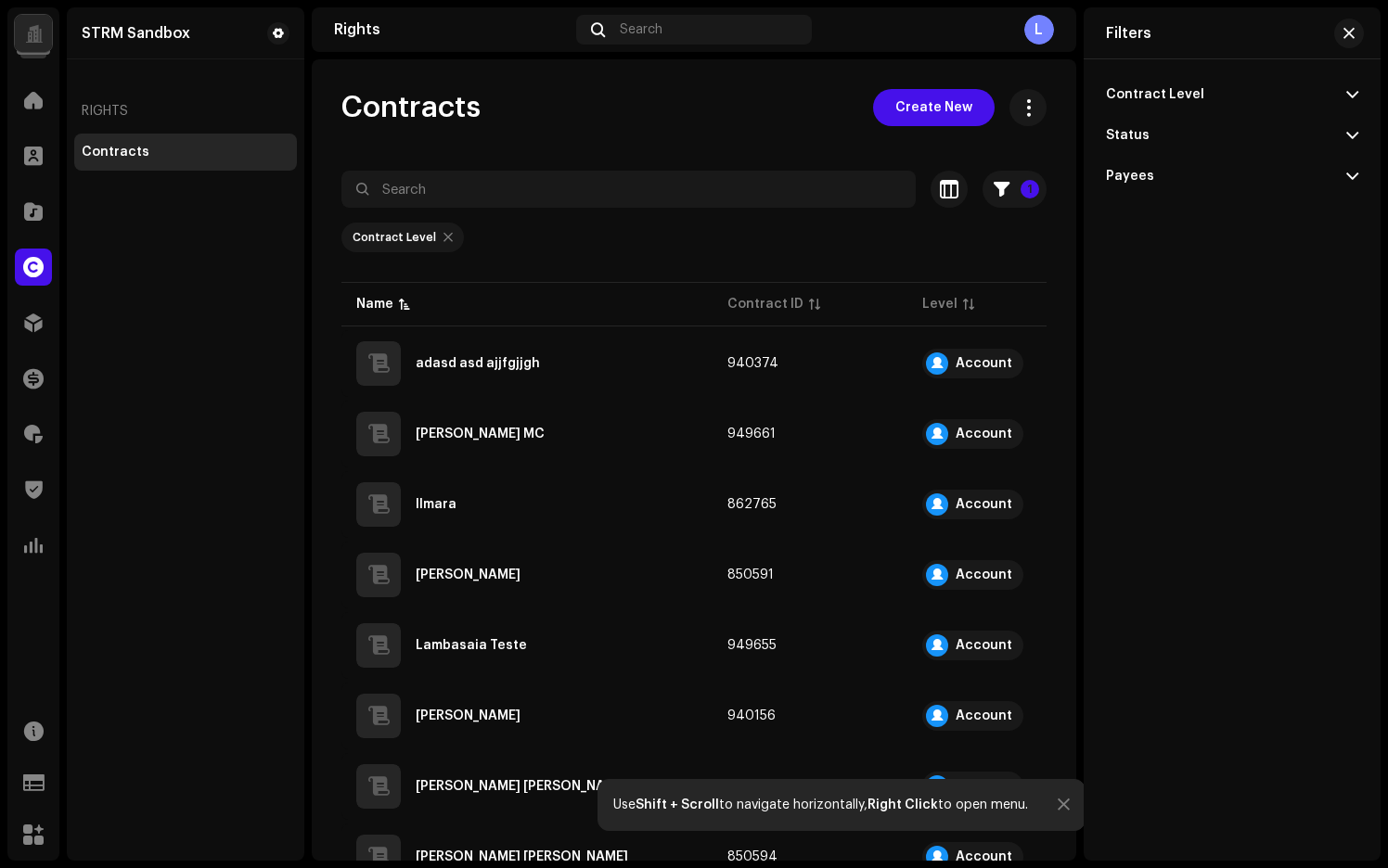
click at [1178, 125] on p-accordion-header "Status" at bounding box center [1231, 134] width 252 height 40
click at [1172, 160] on div "Active" at bounding box center [1231, 173] width 252 height 34
radio input "true"
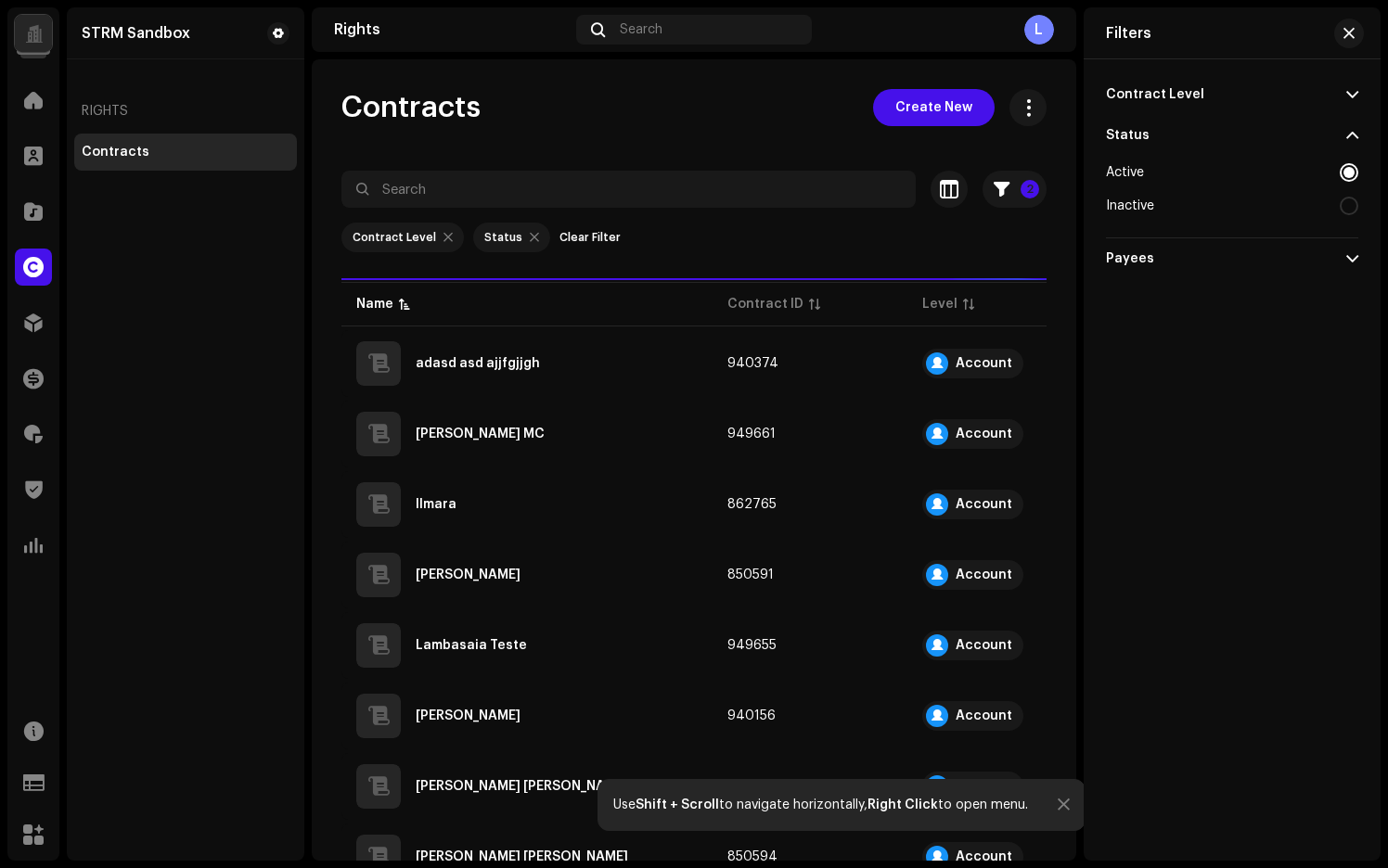
click at [1187, 129] on p-accordion-header "Status" at bounding box center [1231, 134] width 252 height 40
click at [1173, 174] on p-accordion-header "Payees" at bounding box center [1231, 176] width 252 height 40
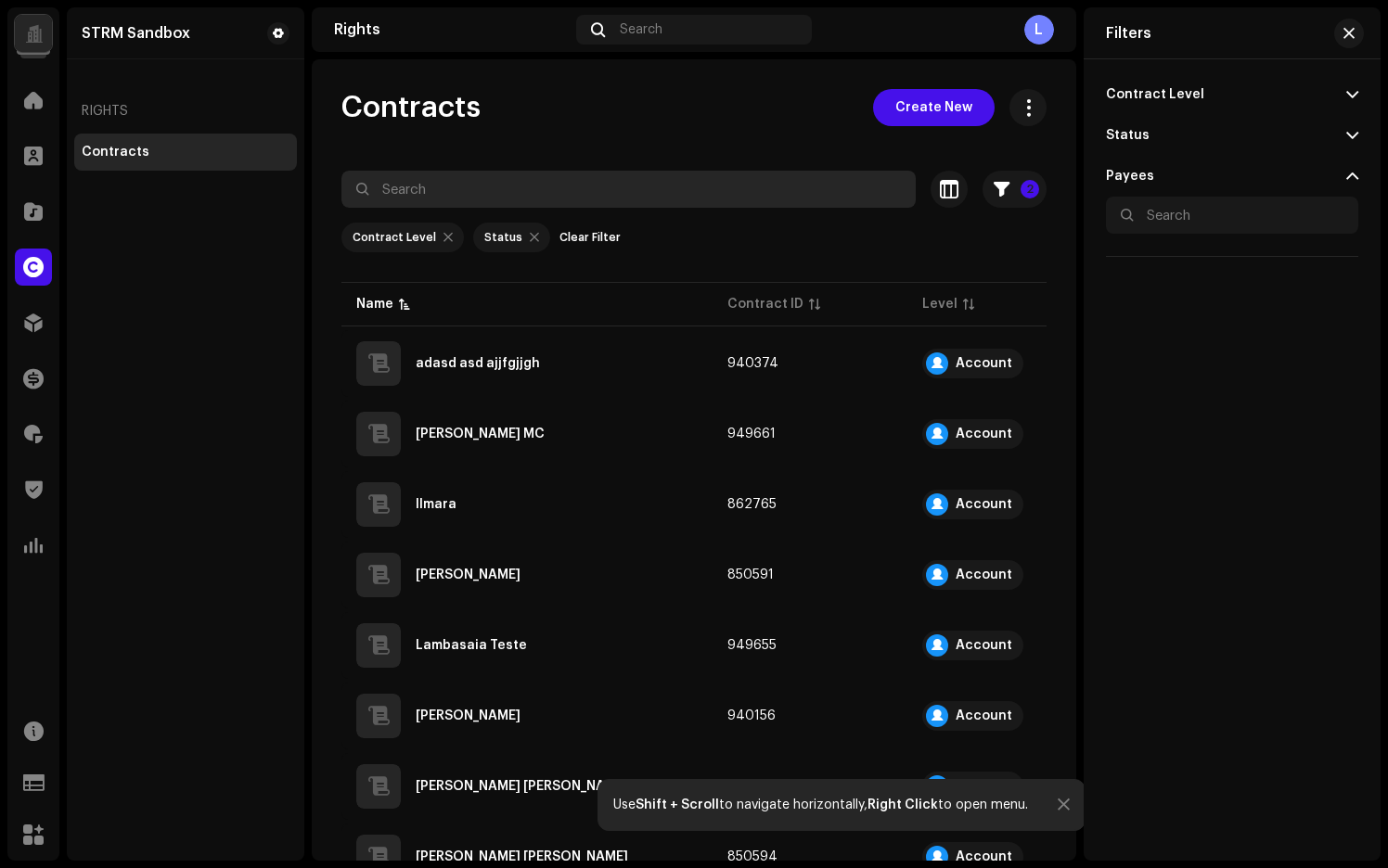
click at [495, 179] on input "text" at bounding box center [628, 190] width 574 height 38
click at [555, 191] on input "text" at bounding box center [628, 190] width 574 height 38
paste input "664023"
type input "664023"
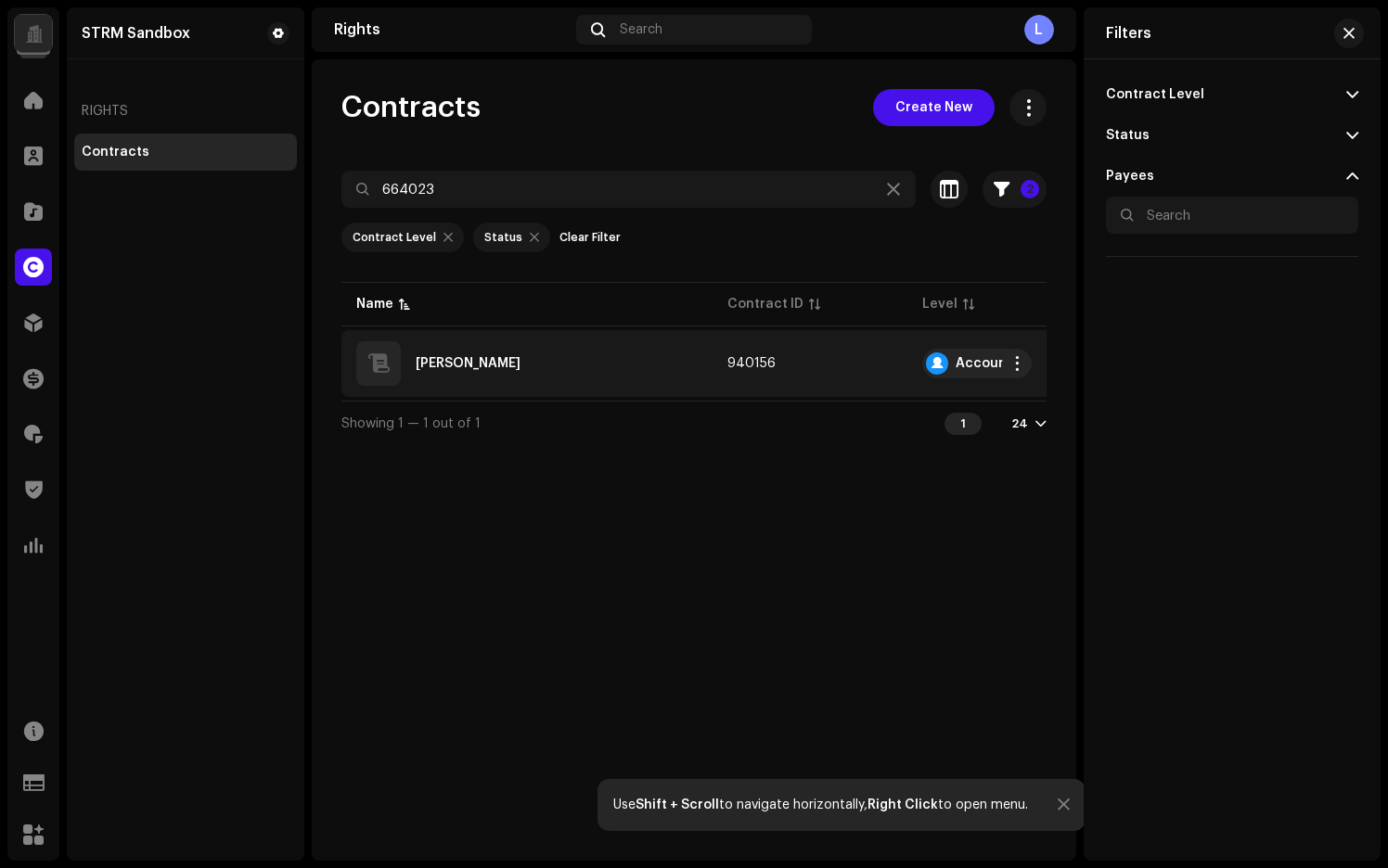
click at [618, 363] on div "[PERSON_NAME]" at bounding box center [528, 363] width 342 height 44
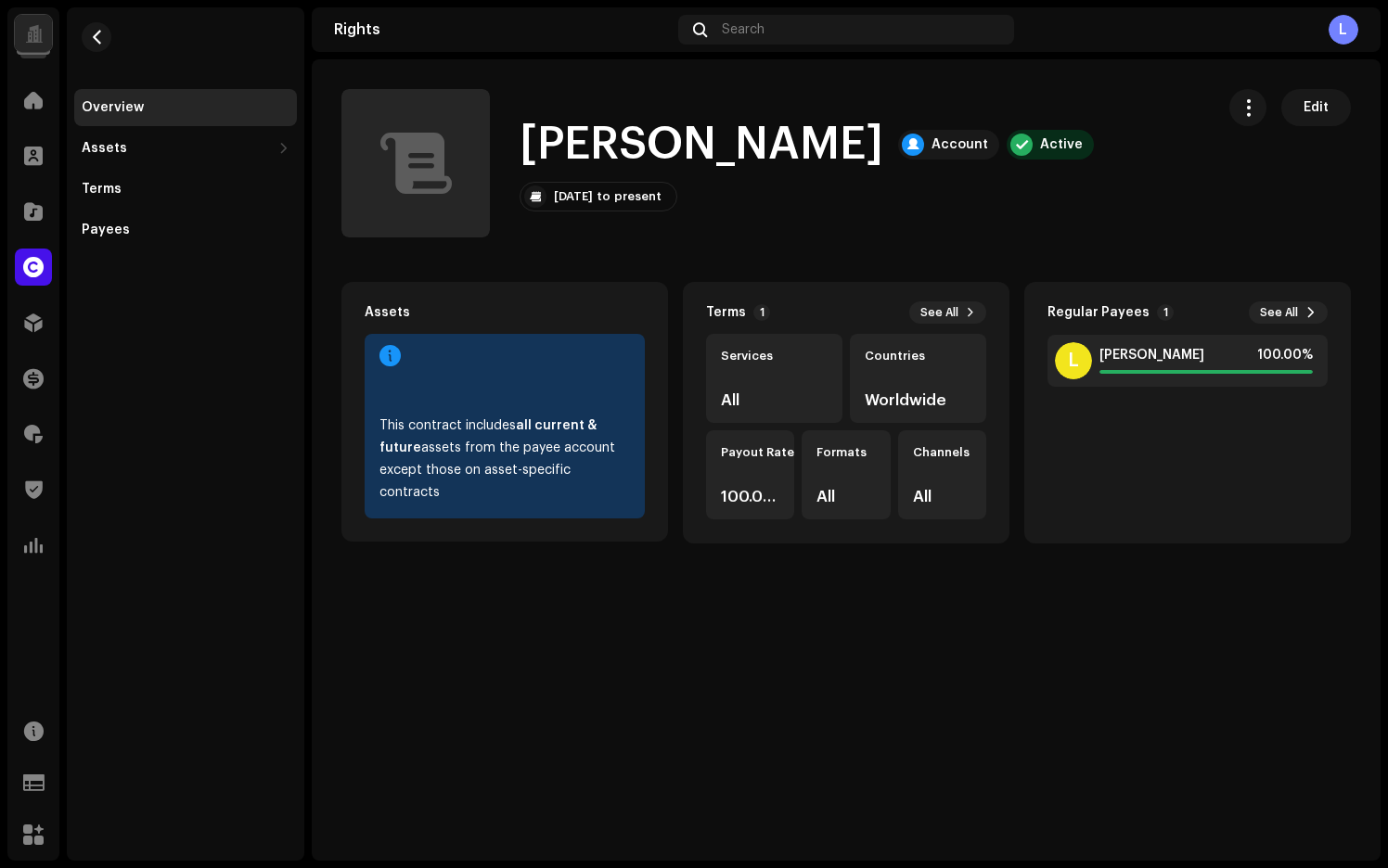
click at [1373, 99] on div "[PERSON_NAME] Account Active [DATE] to present Edit Edit" at bounding box center [846, 163] width 1069 height 148
click at [1329, 103] on button "Edit" at bounding box center [1316, 108] width 69 height 38
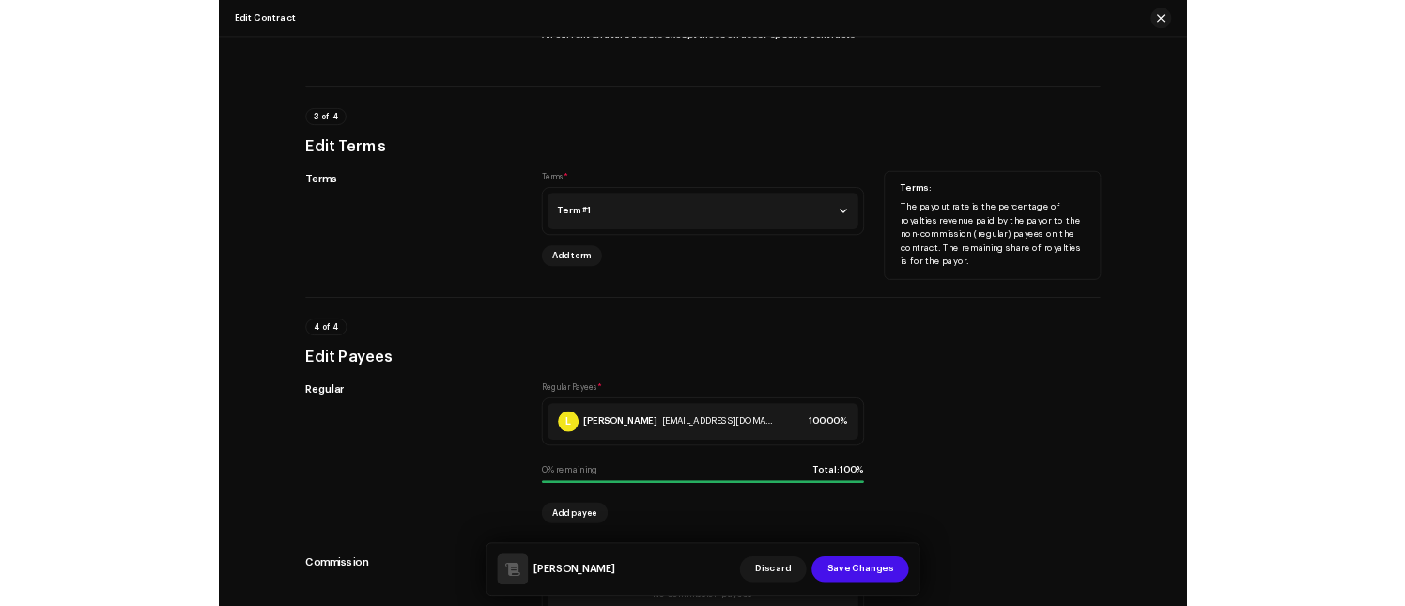
scroll to position [1313, 0]
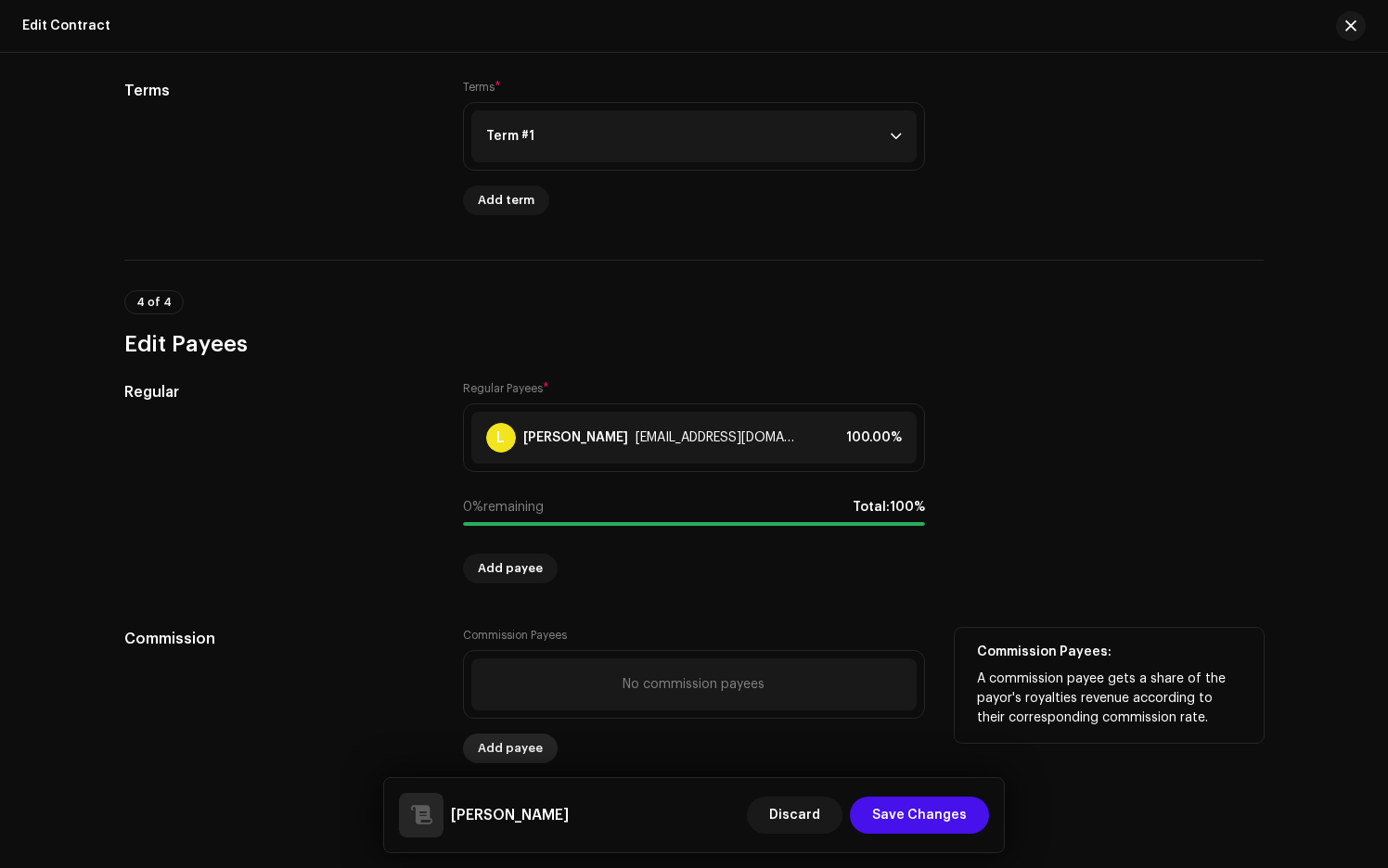
click at [502, 494] on span "Add payee" at bounding box center [511, 749] width 65 height 38
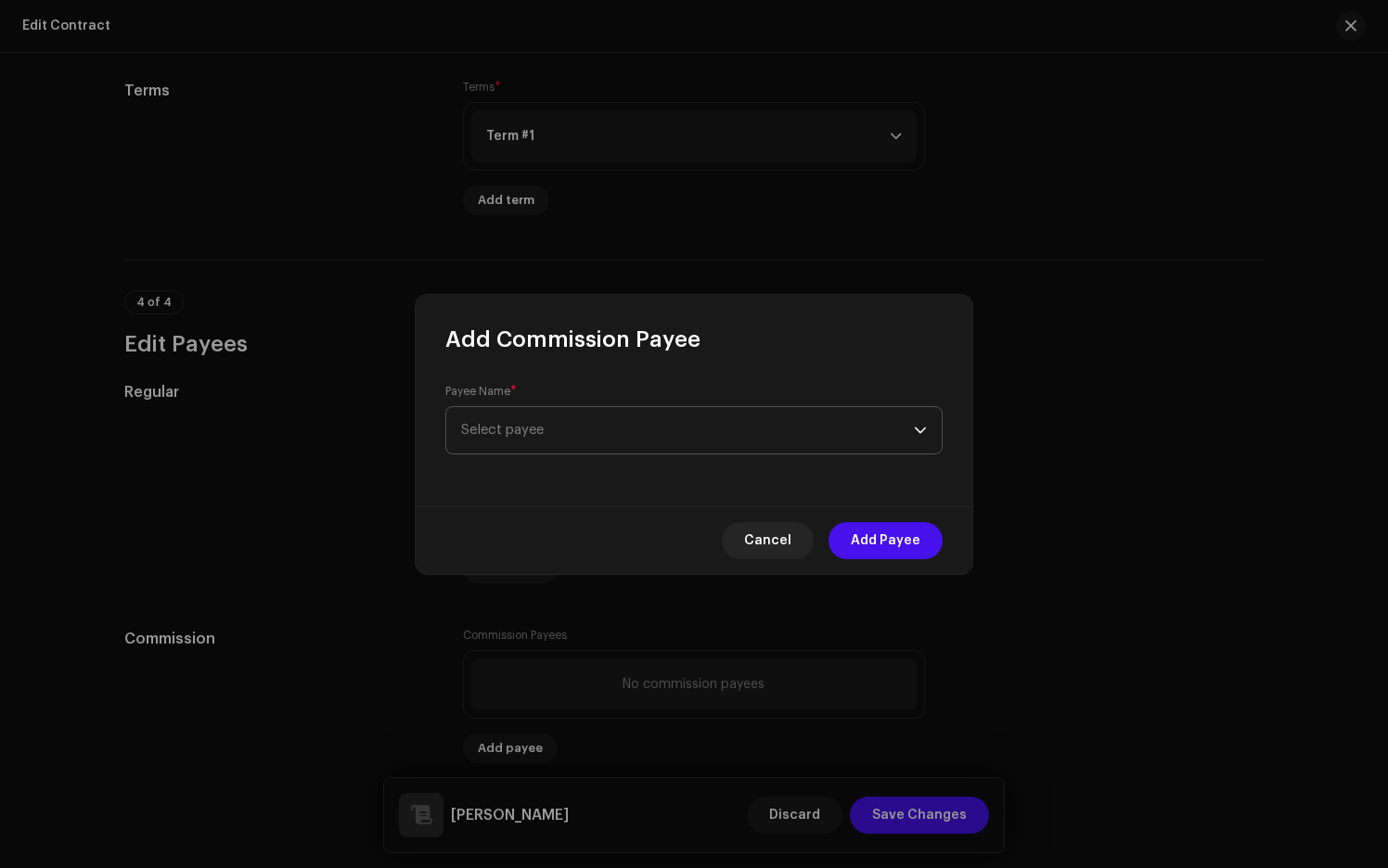
click at [646, 431] on span "Select payee" at bounding box center [688, 430] width 452 height 46
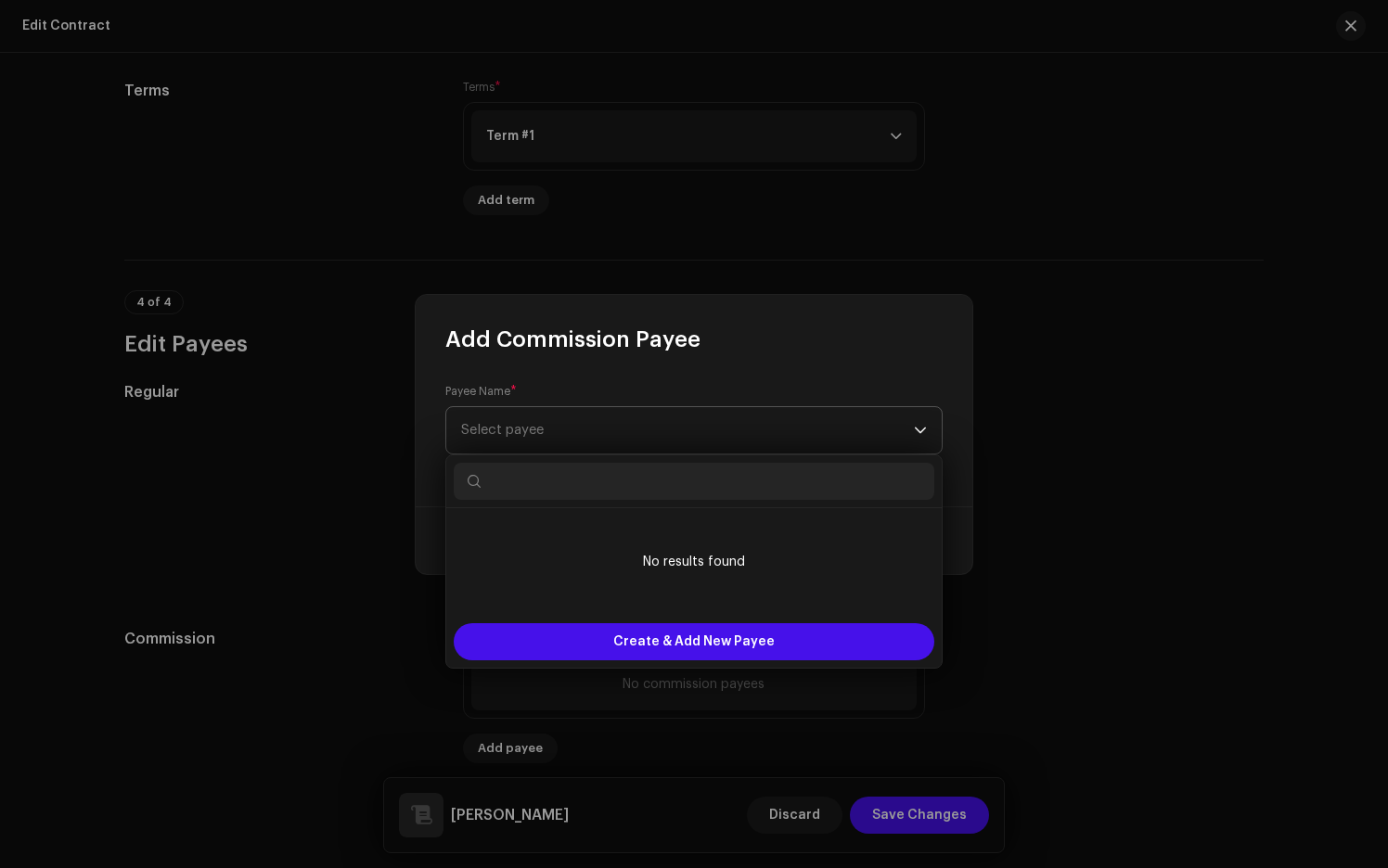
type input "1"
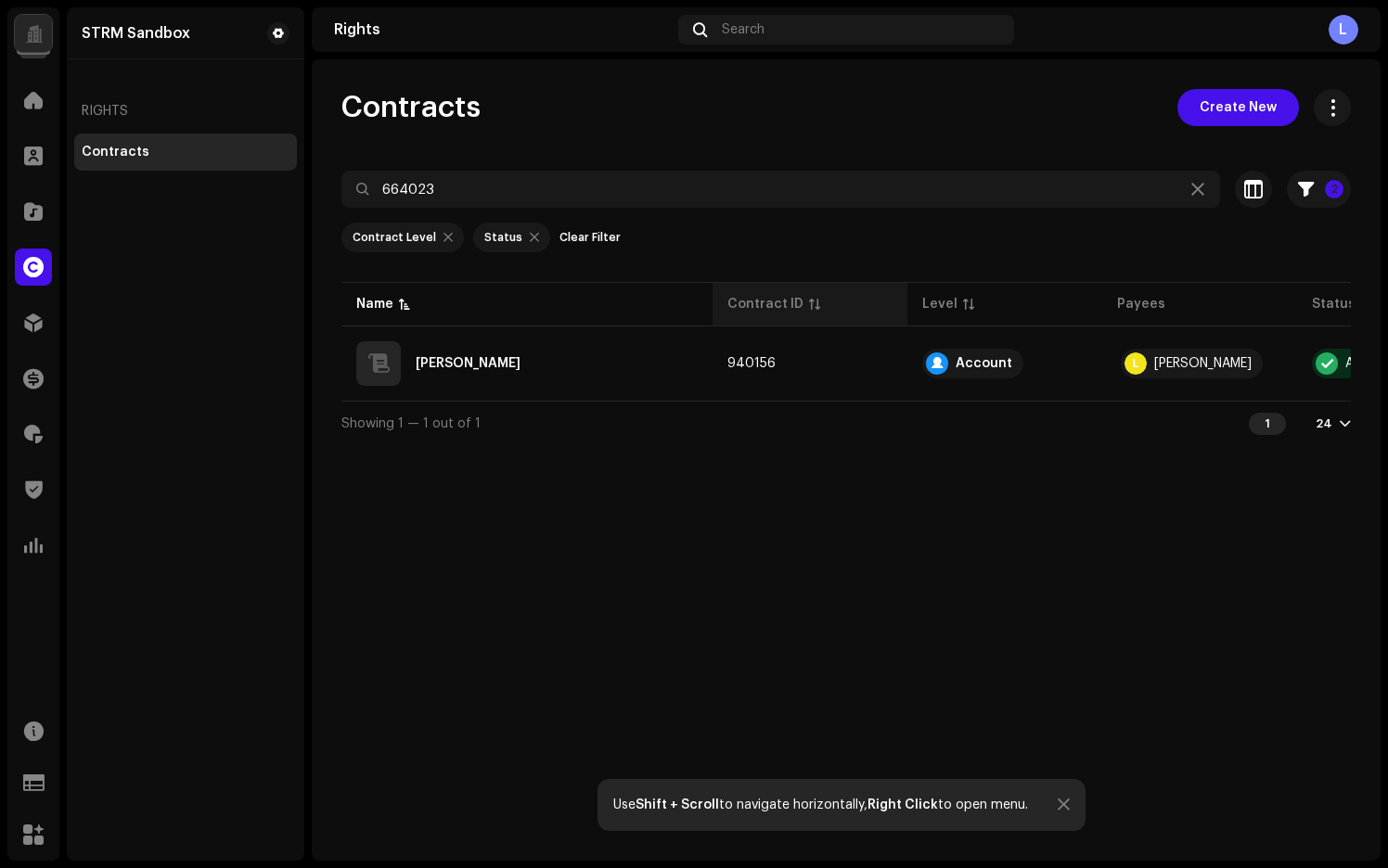
click at [792, 295] on div "Contract ID" at bounding box center [765, 304] width 76 height 19
click at [795, 307] on div "Contract ID" at bounding box center [765, 304] width 76 height 19
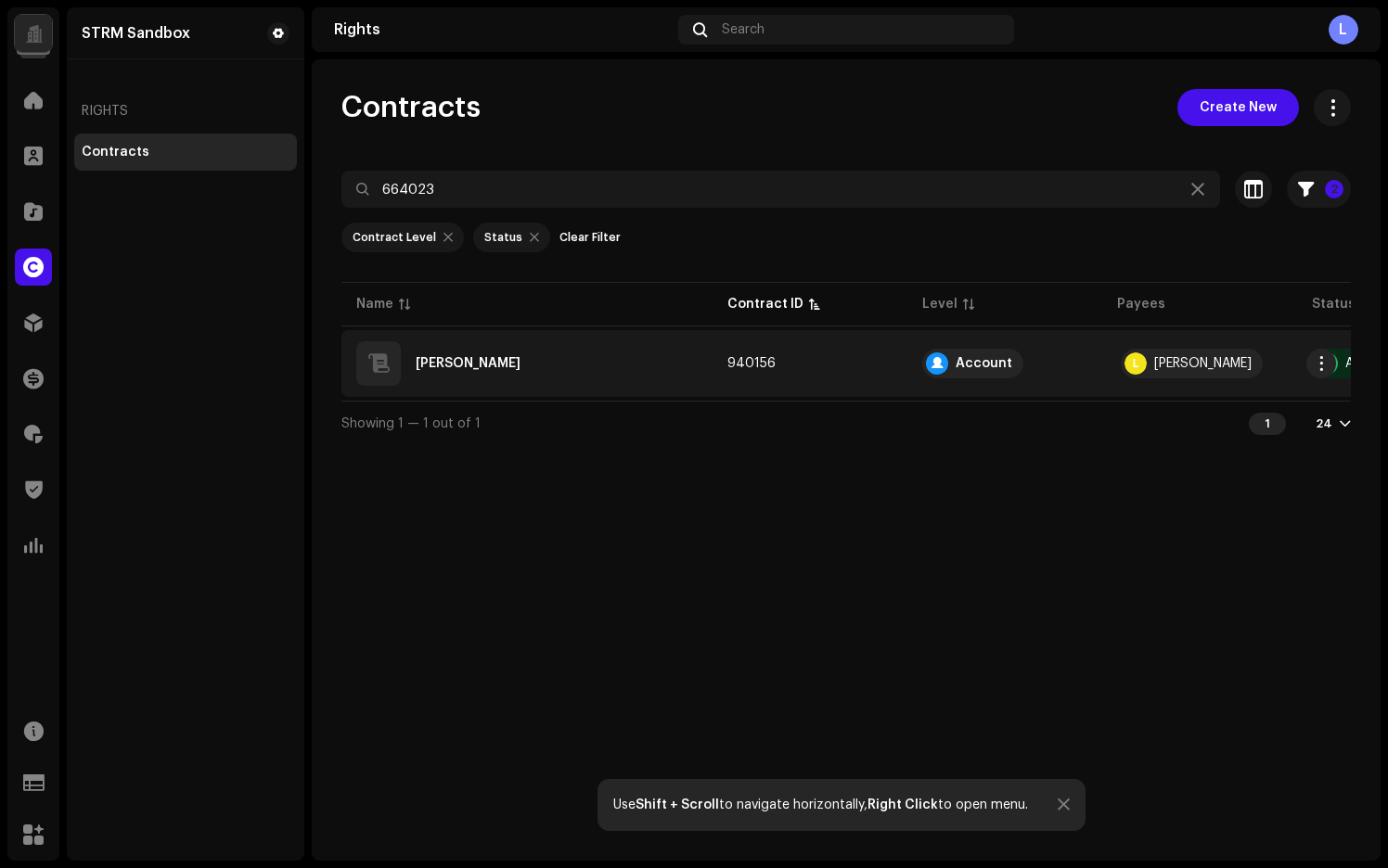
click at [754, 355] on td "940156" at bounding box center [809, 363] width 195 height 67
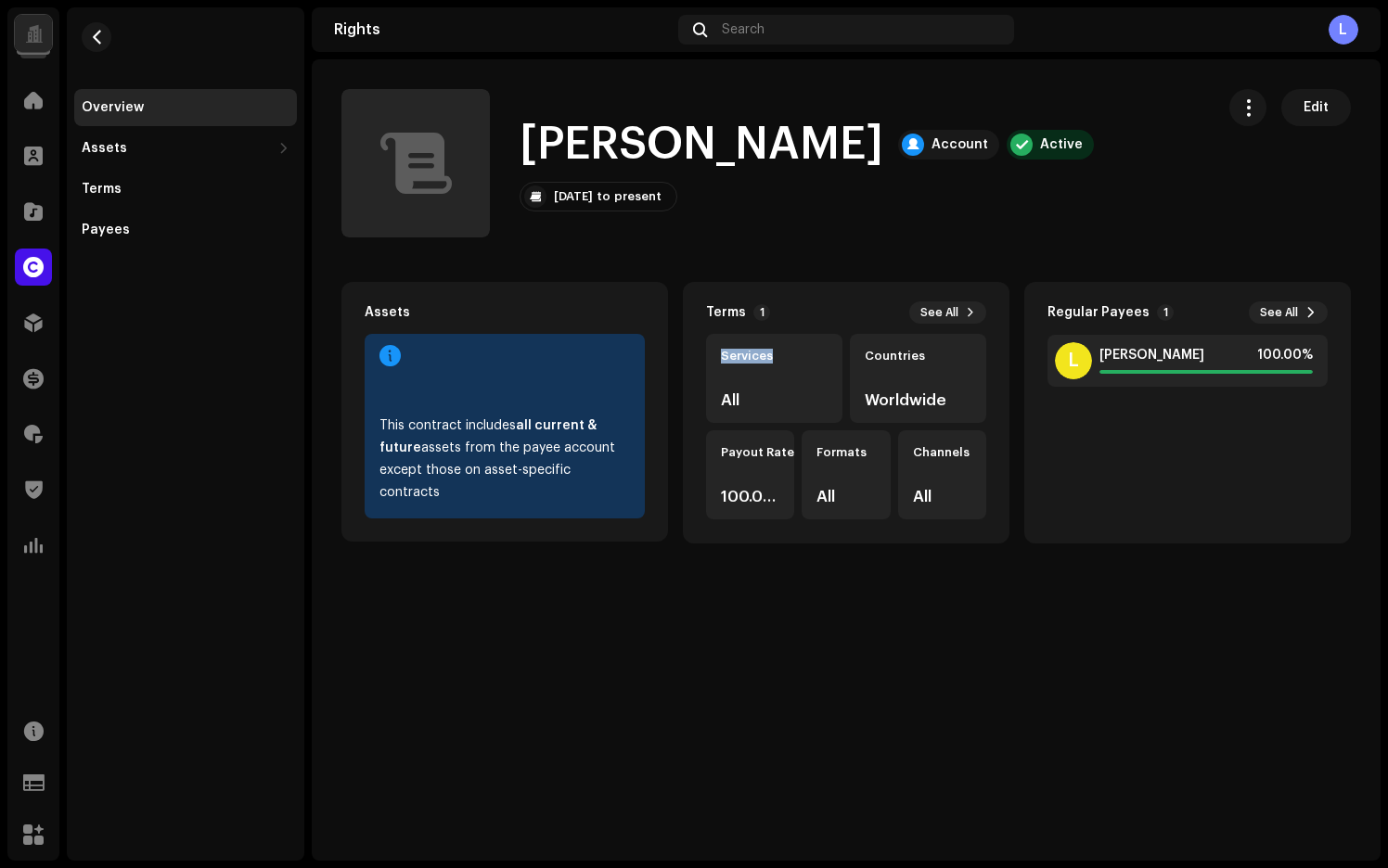
click at [754, 355] on div "Services" at bounding box center [775, 355] width 107 height 15
click at [99, 30] on span "button" at bounding box center [97, 37] width 14 height 15
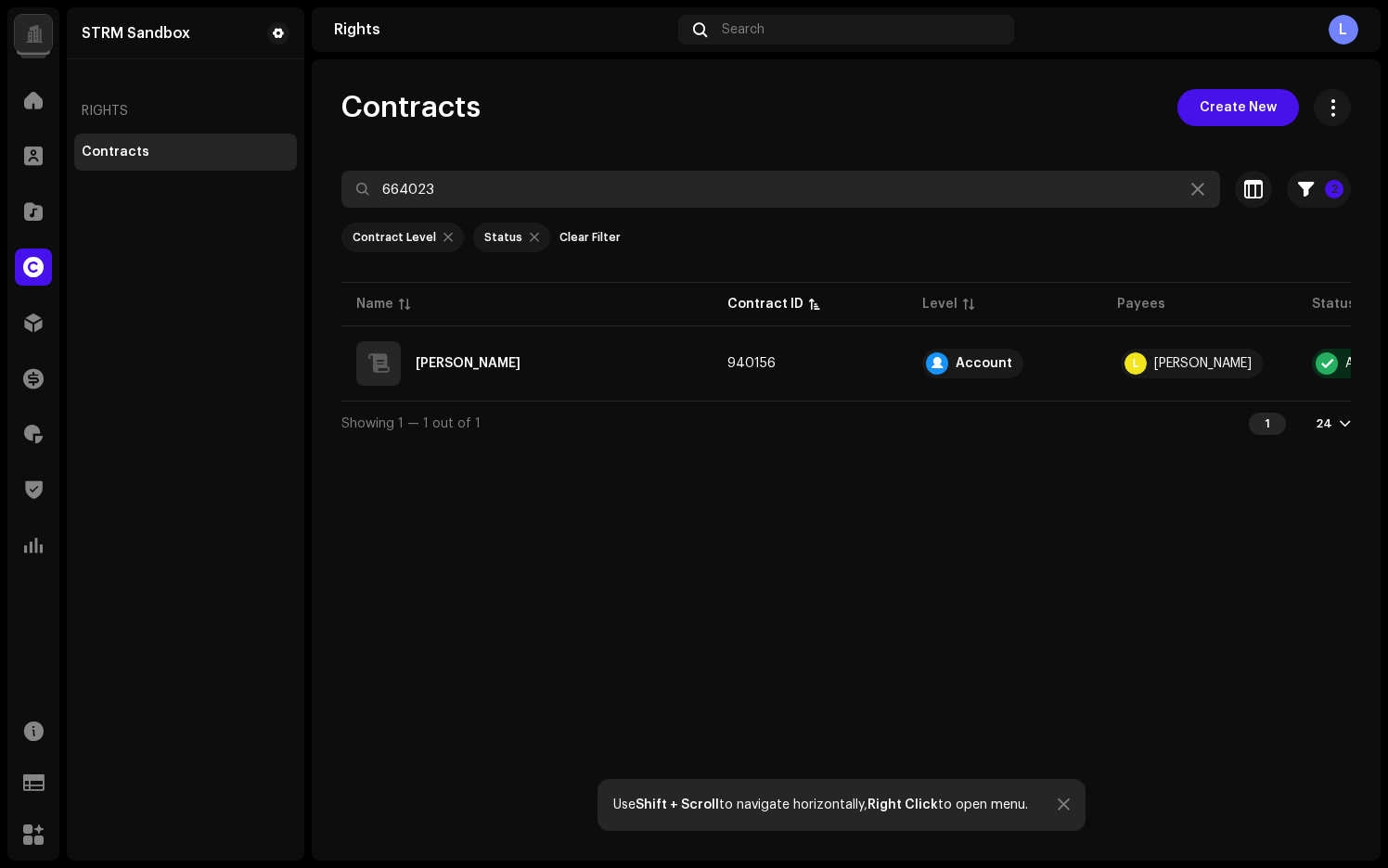
click at [460, 182] on input "664023" at bounding box center [780, 190] width 878 height 38
paste input "enterpriseId"
type input "enterpriseId"
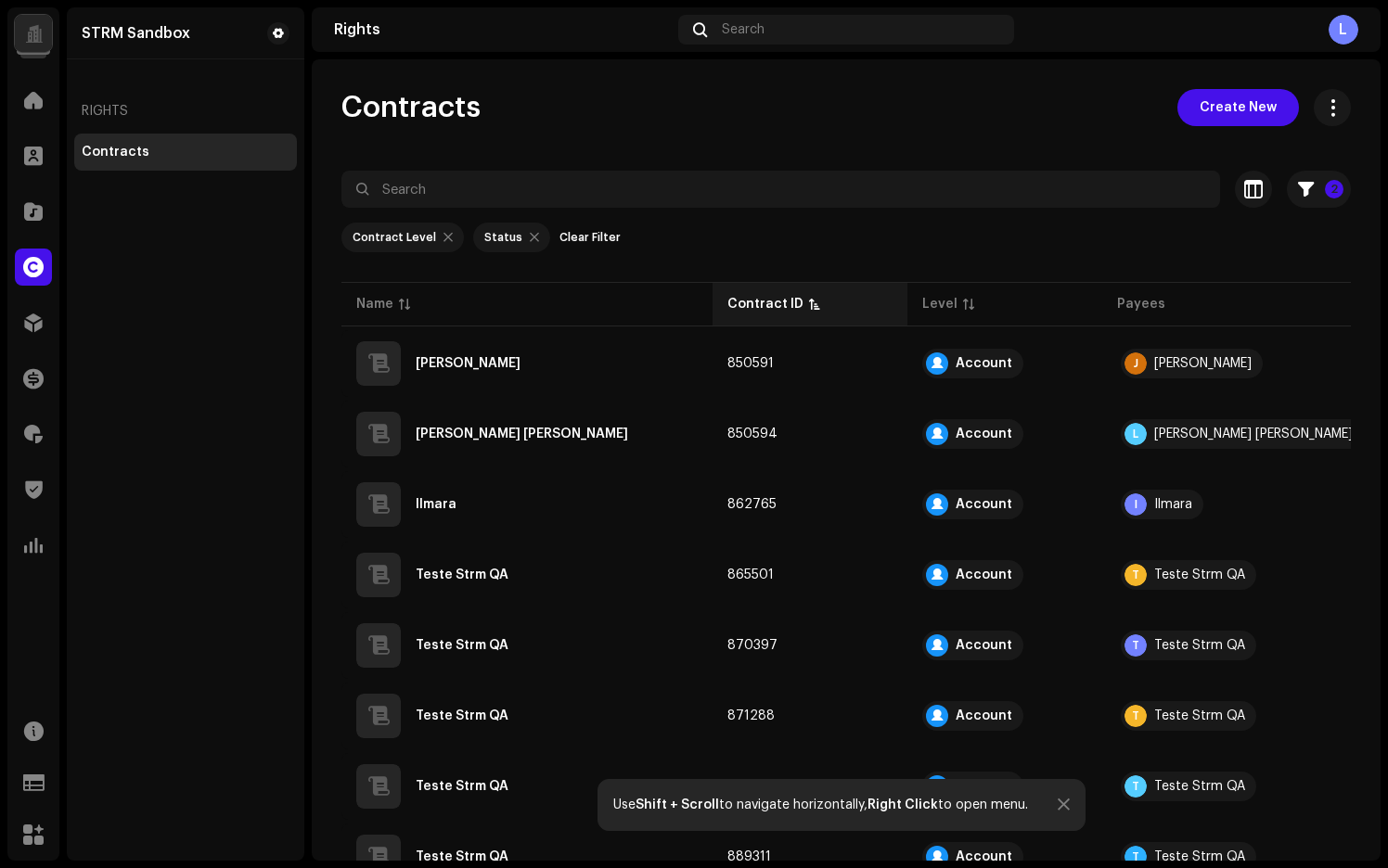
click at [816, 306] on div "Contract ID" at bounding box center [809, 304] width 165 height 19
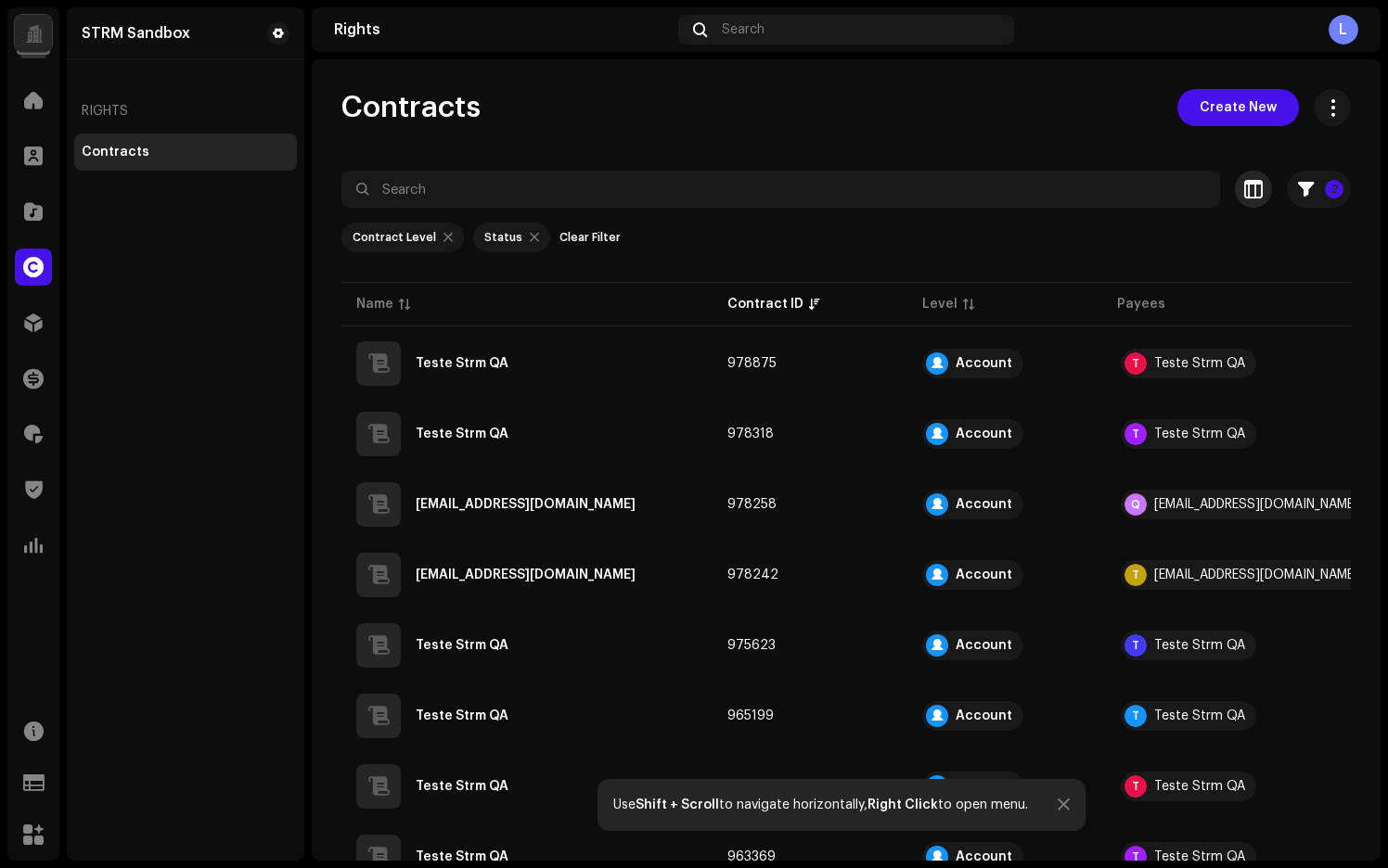
click at [1255, 190] on button "button" at bounding box center [1254, 190] width 38 height 38
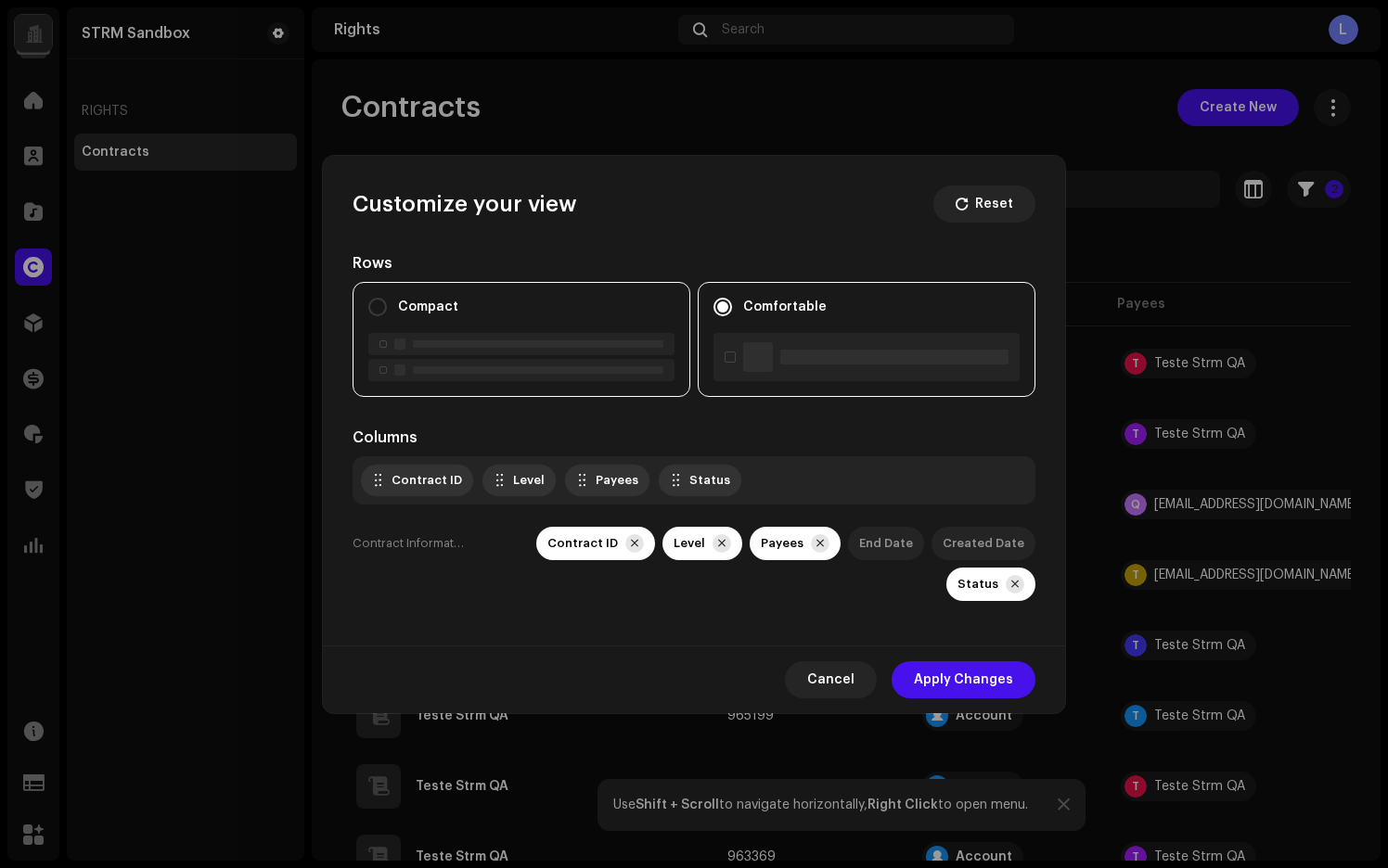
click at [548, 333] on div at bounding box center [522, 344] width 306 height 23
radio input "true"
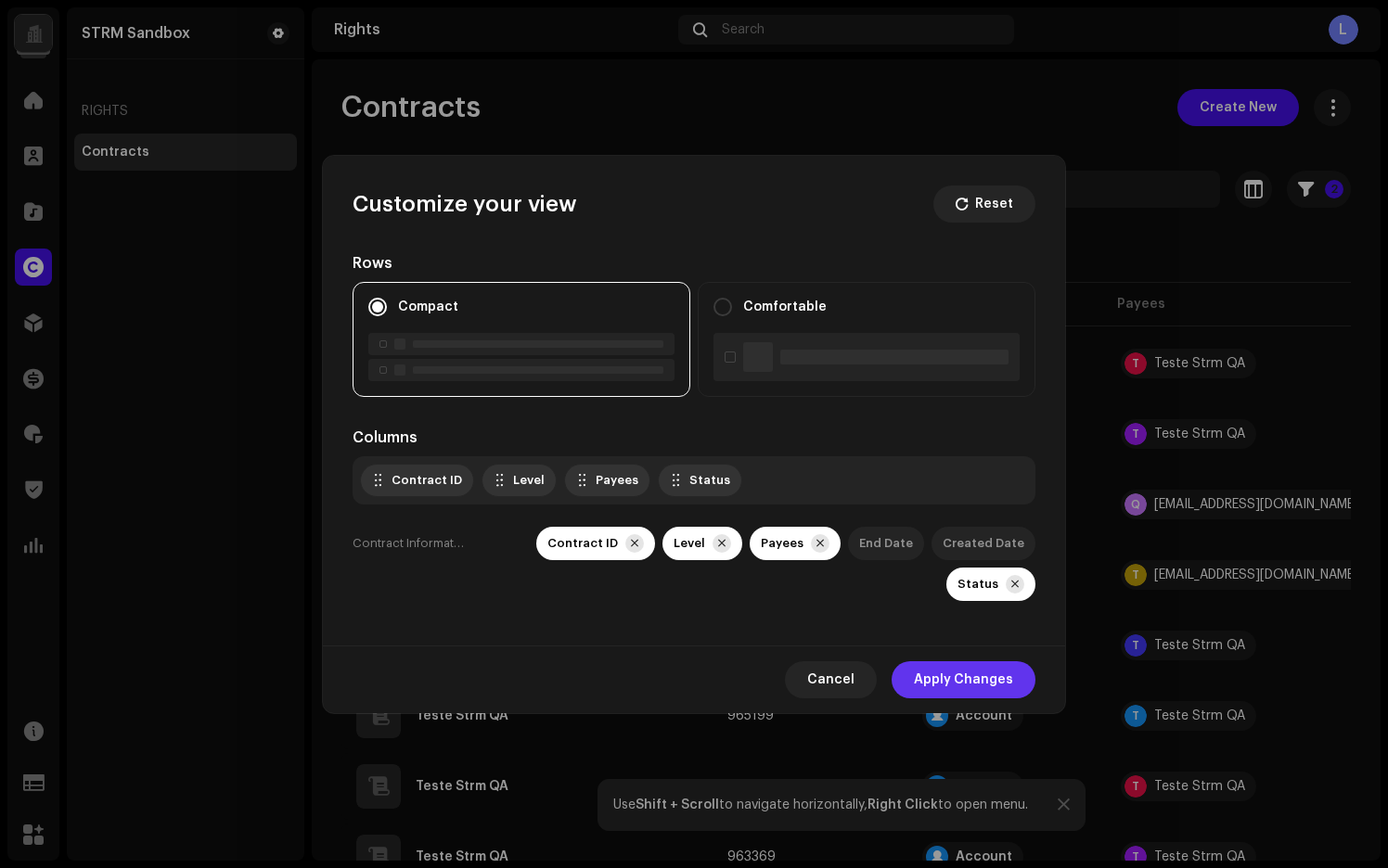
click at [949, 494] on span "Apply Changes" at bounding box center [963, 679] width 99 height 38
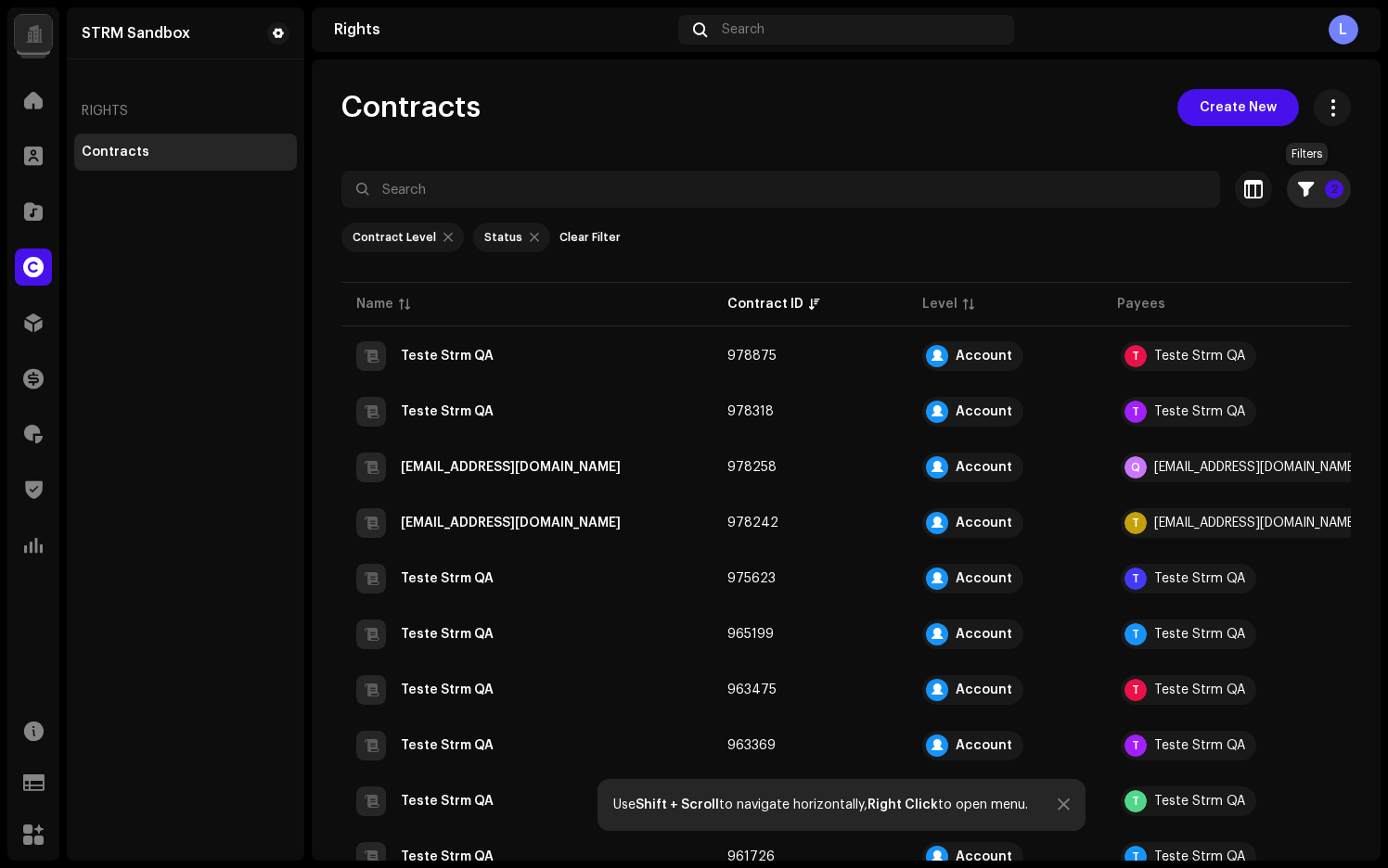
click at [1325, 191] on p-badge "2" at bounding box center [1334, 189] width 19 height 19
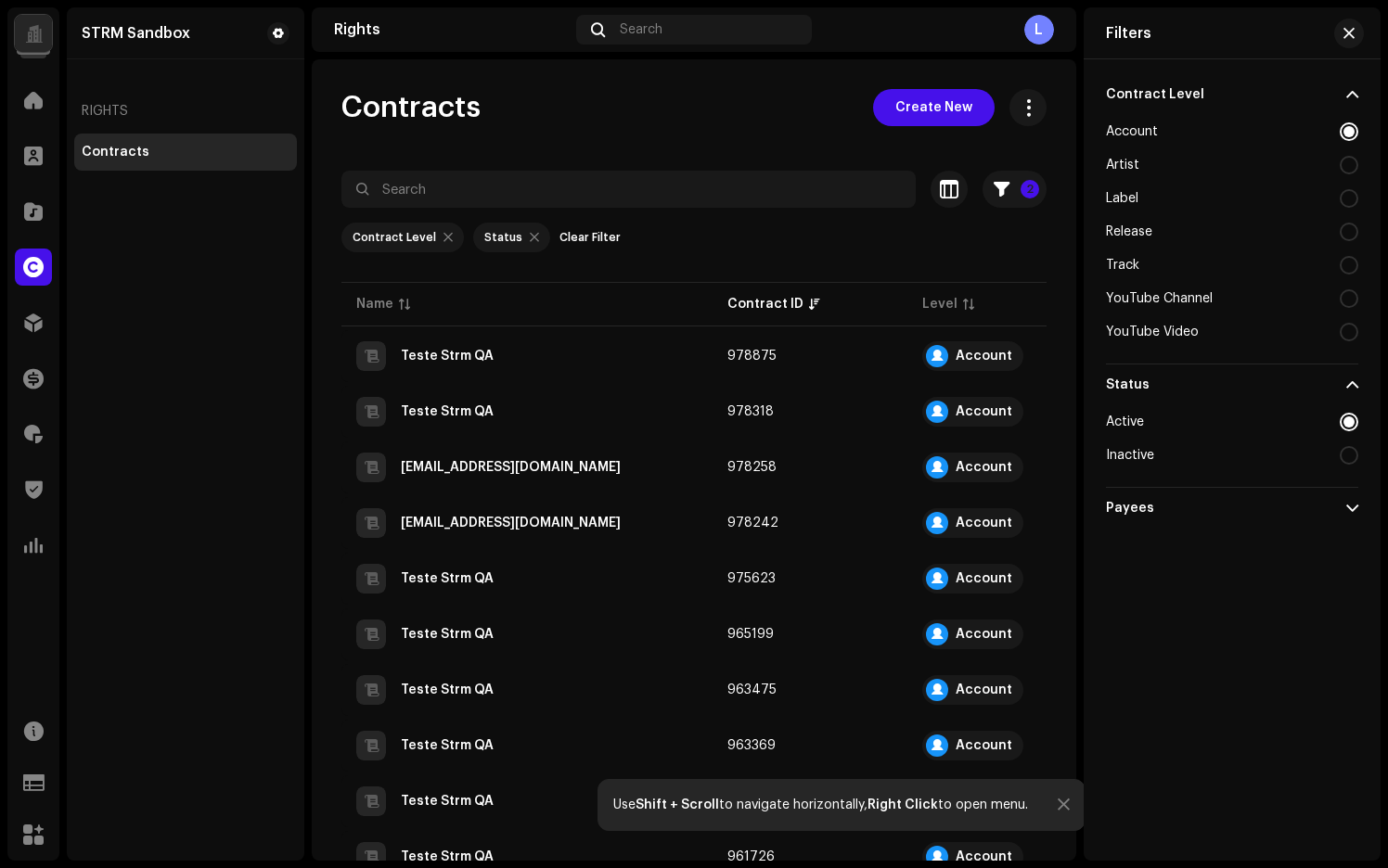
click at [1349, 143] on div "Account" at bounding box center [1231, 131] width 252 height 34
click at [1350, 134] on div at bounding box center [1348, 131] width 19 height 19
click at [1347, 494] on span at bounding box center [1351, 508] width 12 height 15
click at [1350, 30] on span "button" at bounding box center [1348, 33] width 11 height 15
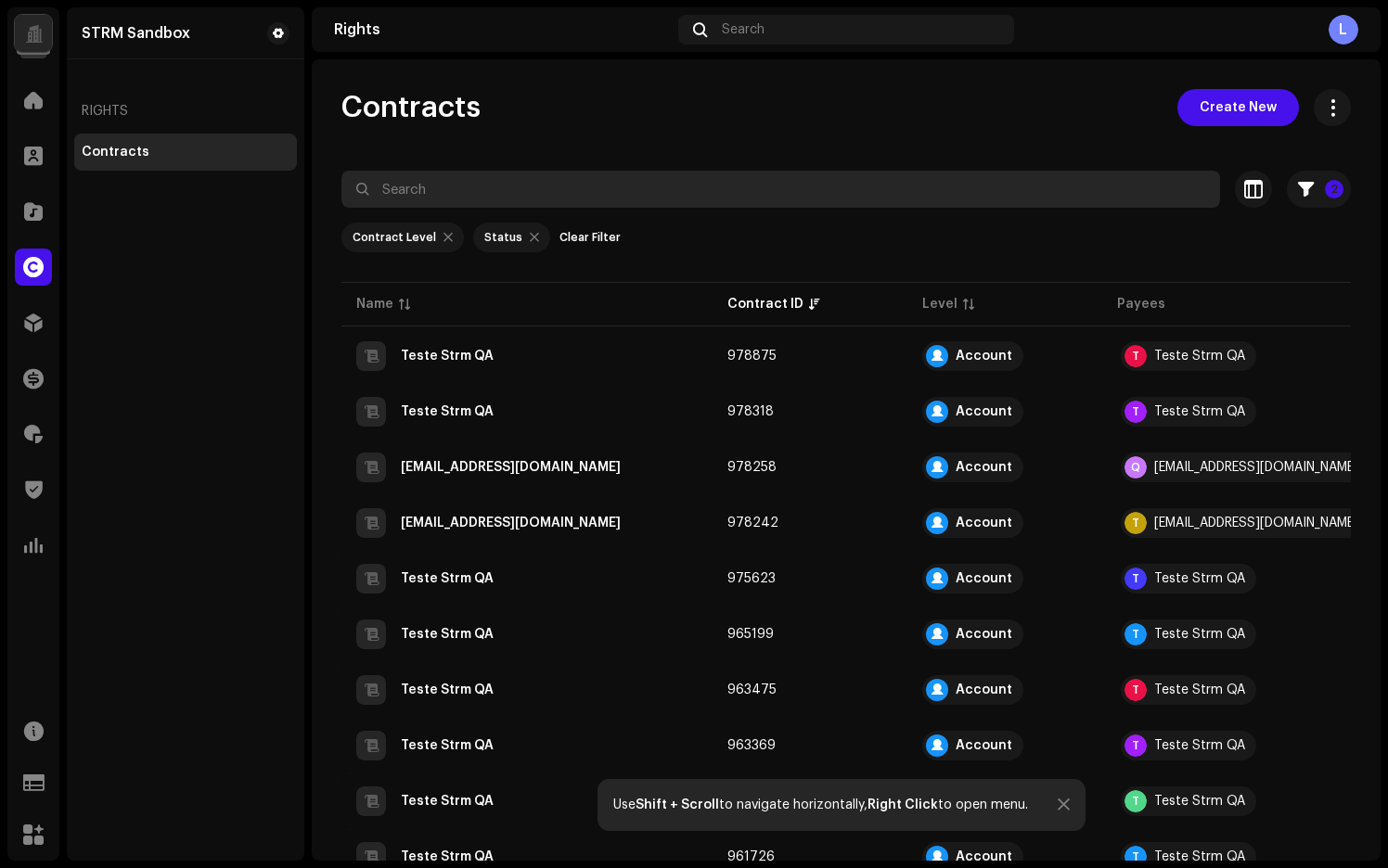
click at [737, 171] on div "2 Selected 0 Select all Options" at bounding box center [847, 190] width 1010 height 38
paste input "664023"
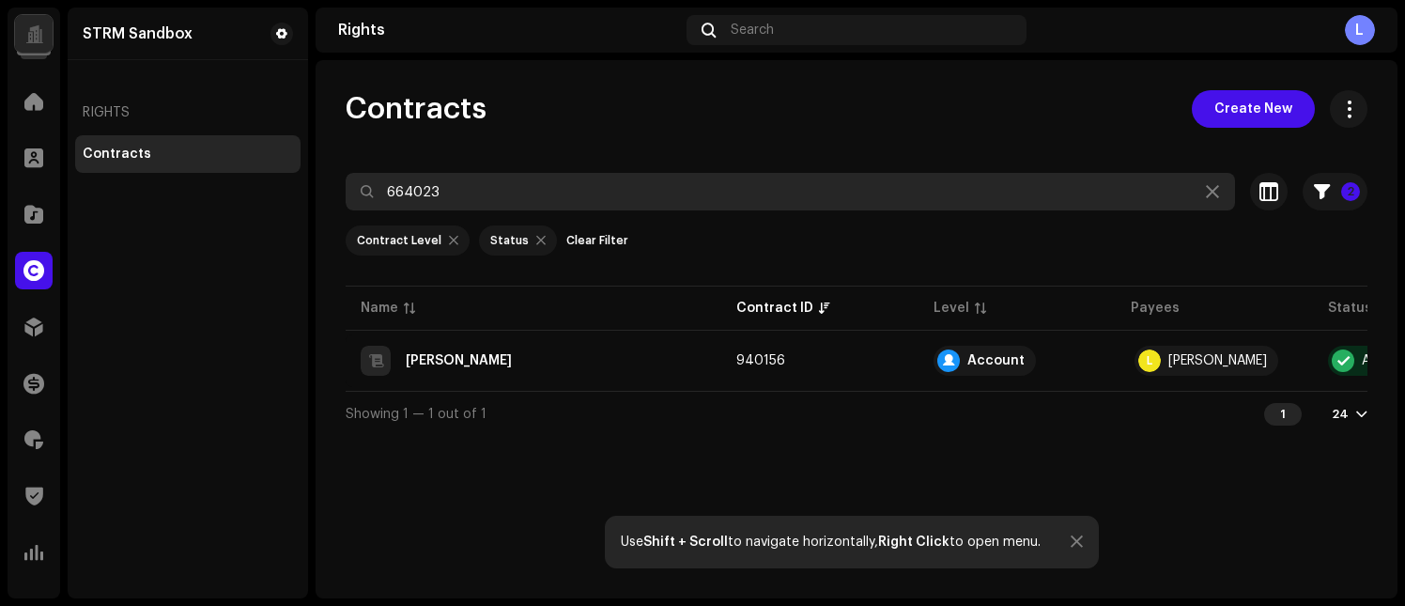
click at [576, 192] on input "664023" at bounding box center [790, 192] width 889 height 38
paste input "940156"
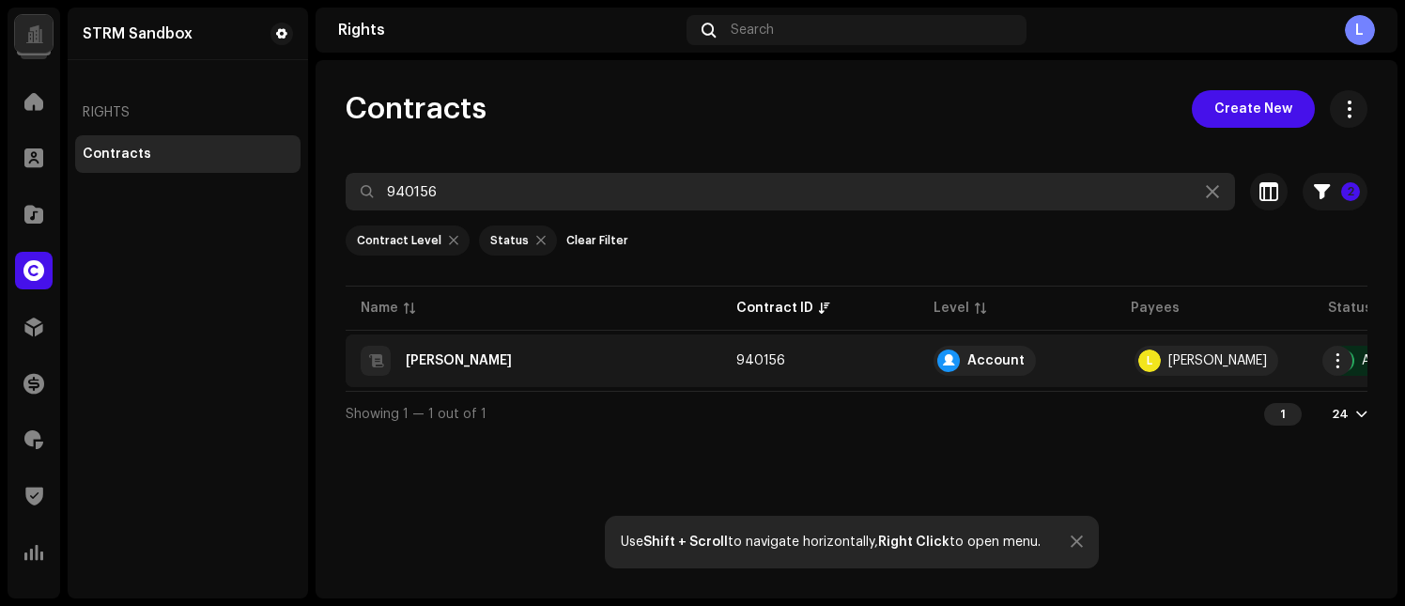
type input "940156"
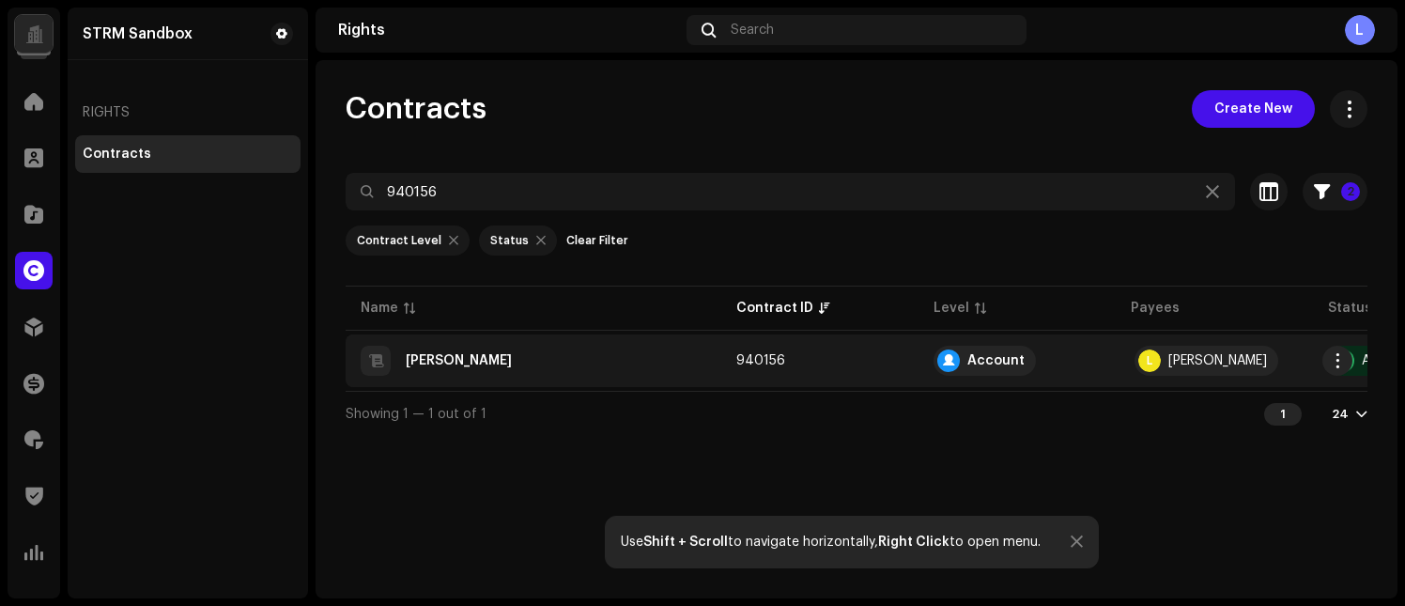
click at [762, 368] on td "940156" at bounding box center [819, 360] width 197 height 53
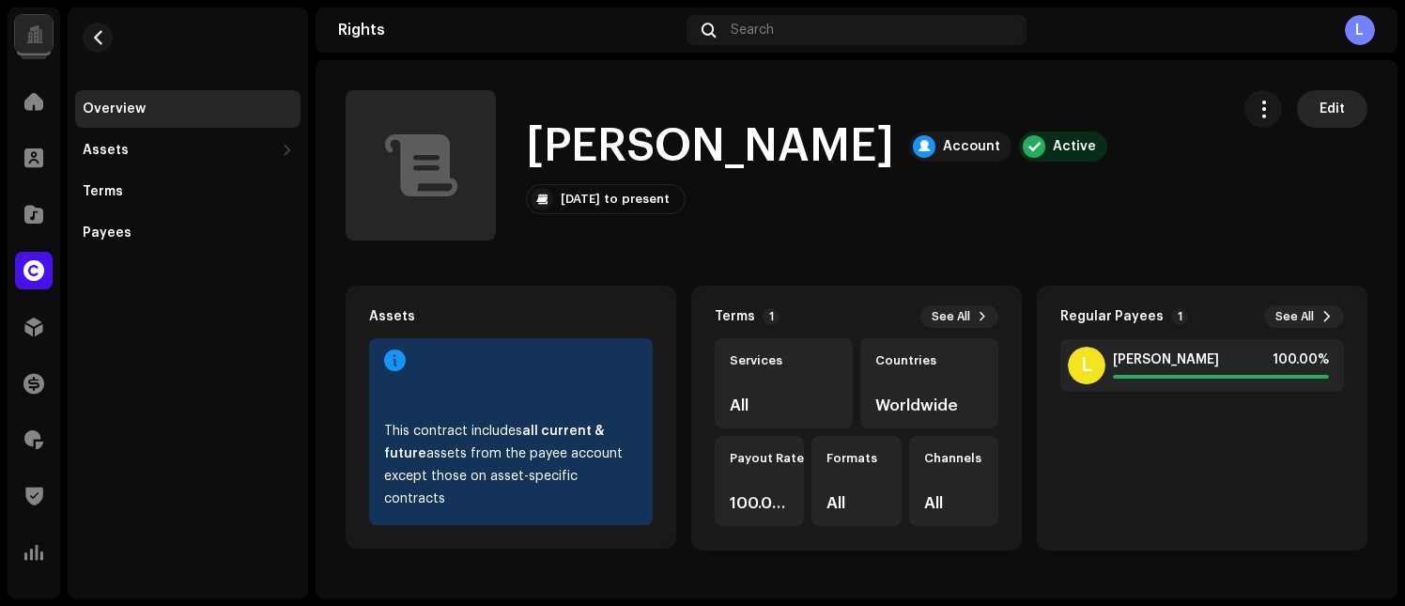
click at [1315, 101] on button "Edit" at bounding box center [1332, 109] width 70 height 38
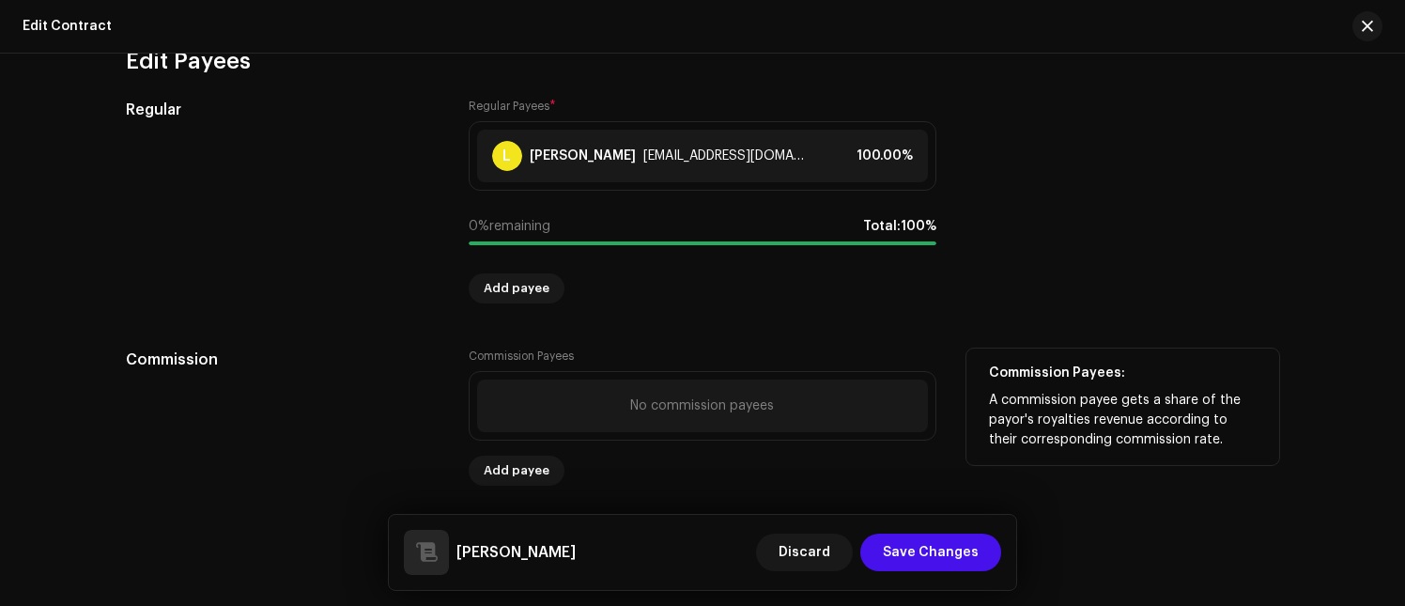
scroll to position [1613, 0]
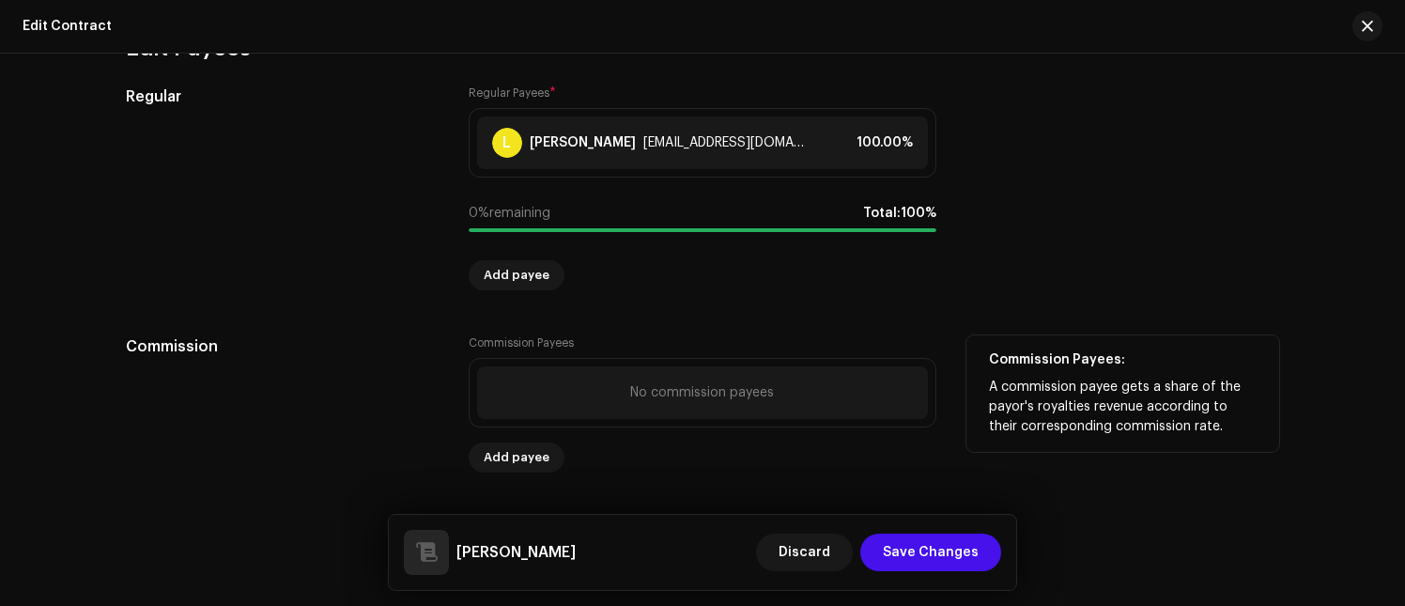
click at [594, 394] on div "No commission payees" at bounding box center [702, 392] width 451 height 53
click at [529, 466] on span "Add payee" at bounding box center [517, 457] width 66 height 38
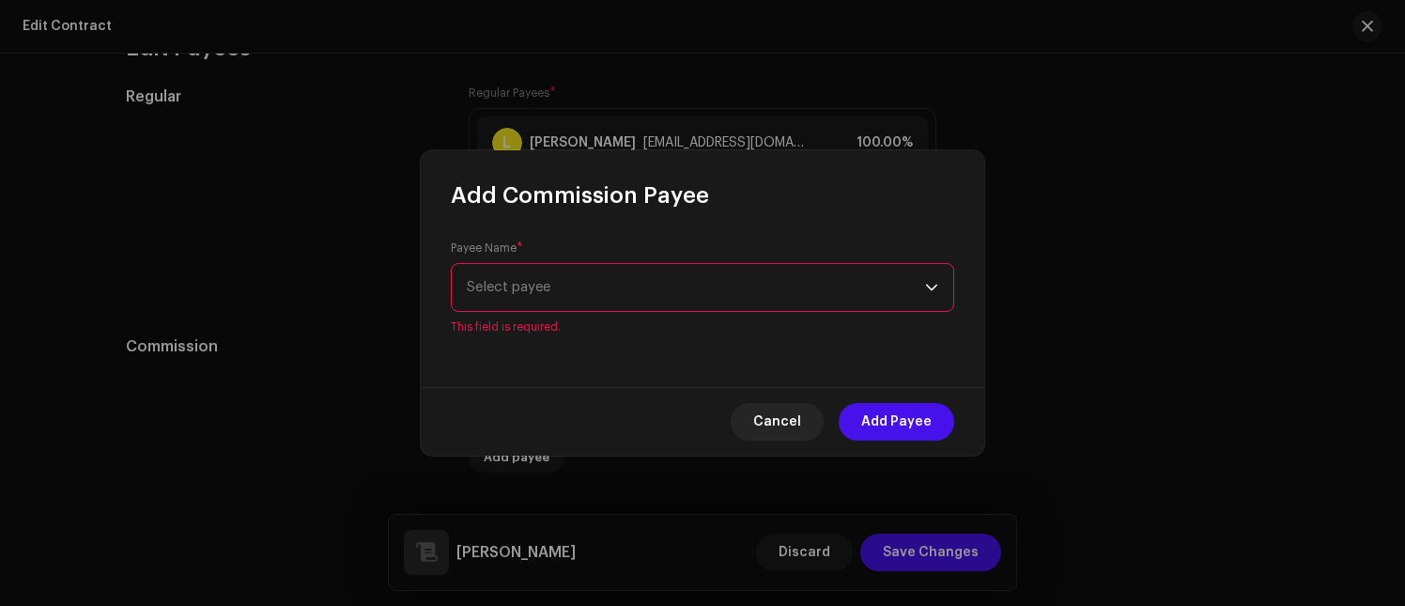
click at [612, 323] on div "Payee Name * Select payee This field is required." at bounding box center [702, 298] width 563 height 177
drag, startPoint x: 613, startPoint y: 310, endPoint x: 617, endPoint y: 300, distance: 11.0
click at [614, 309] on span "Select payee" at bounding box center [696, 287] width 458 height 47
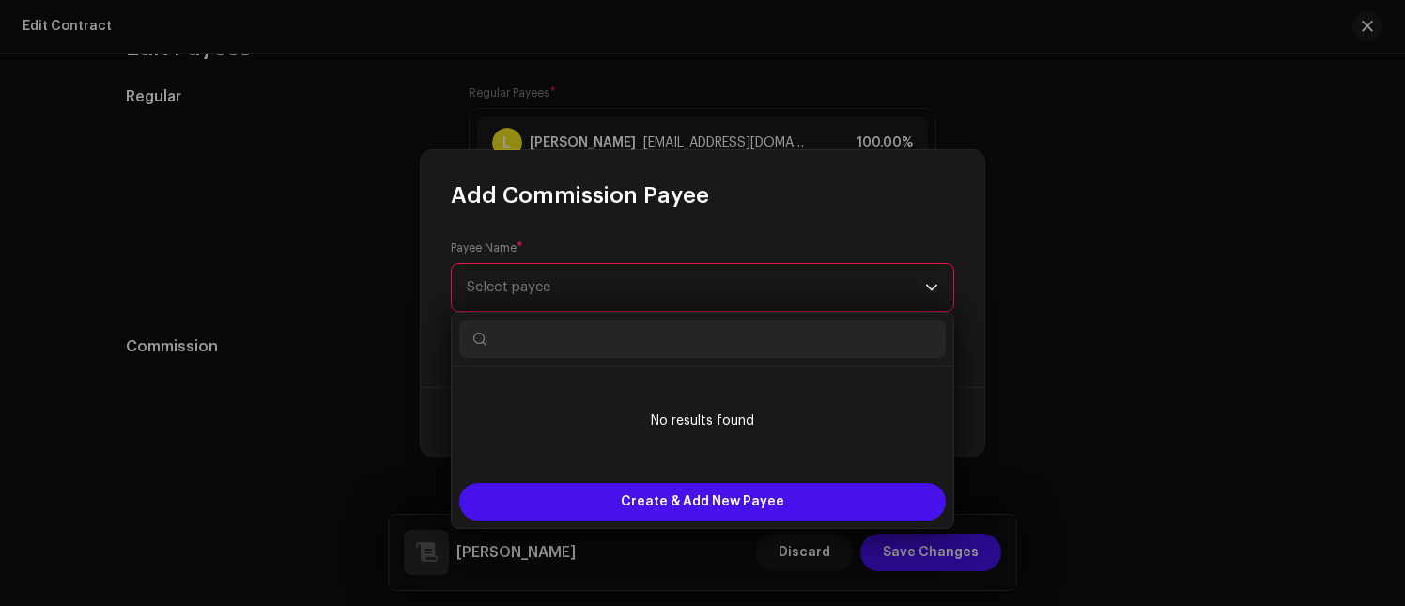
click at [618, 293] on span "Select payee" at bounding box center [696, 287] width 458 height 47
type input "t"
click at [618, 292] on span "Select payee" at bounding box center [696, 287] width 458 height 47
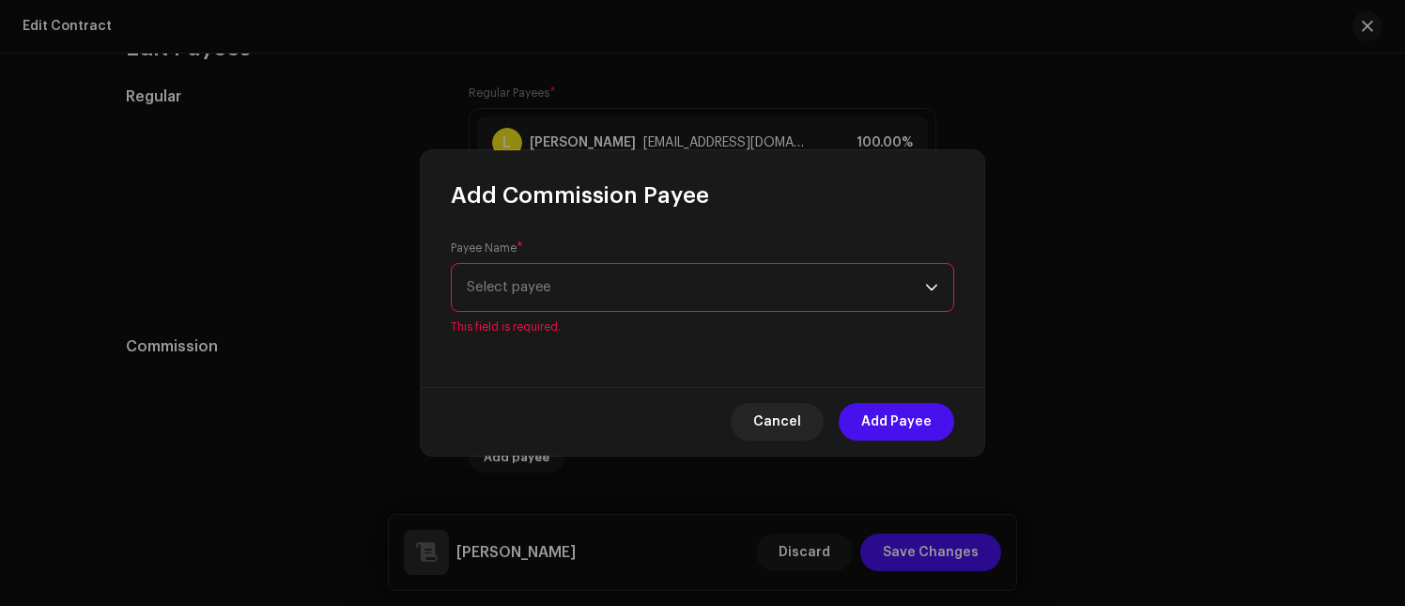
click at [517, 272] on span "Select payee" at bounding box center [696, 287] width 458 height 47
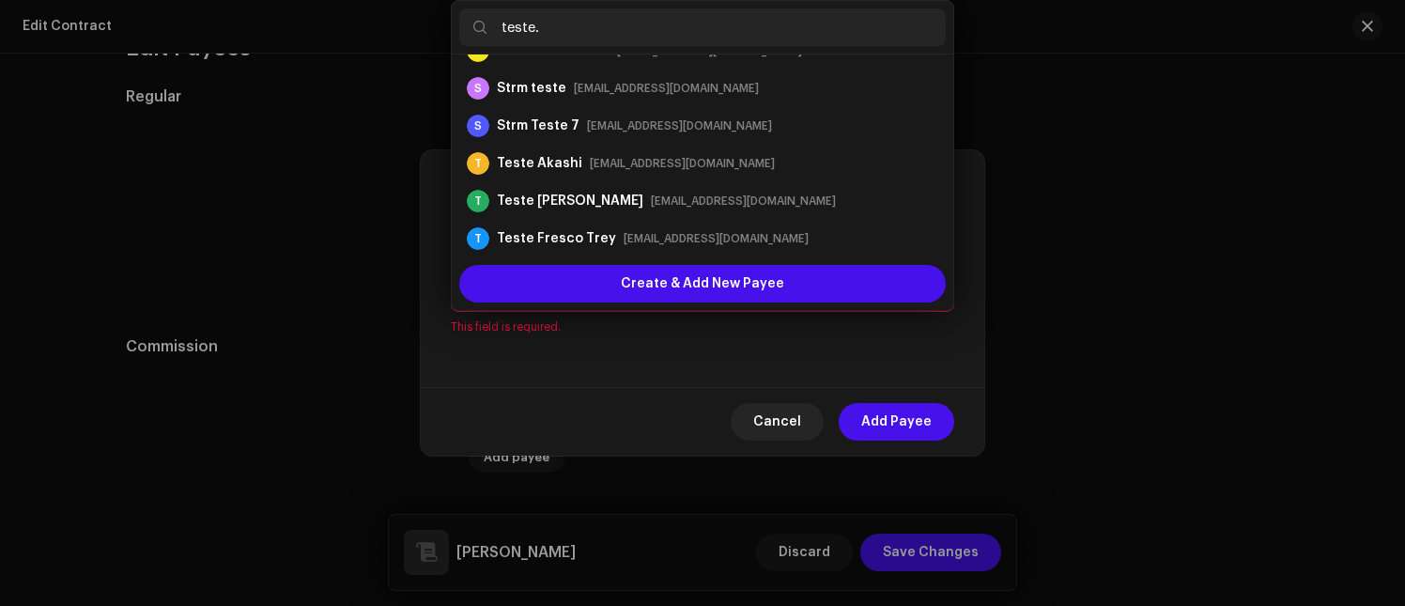
scroll to position [0, 0]
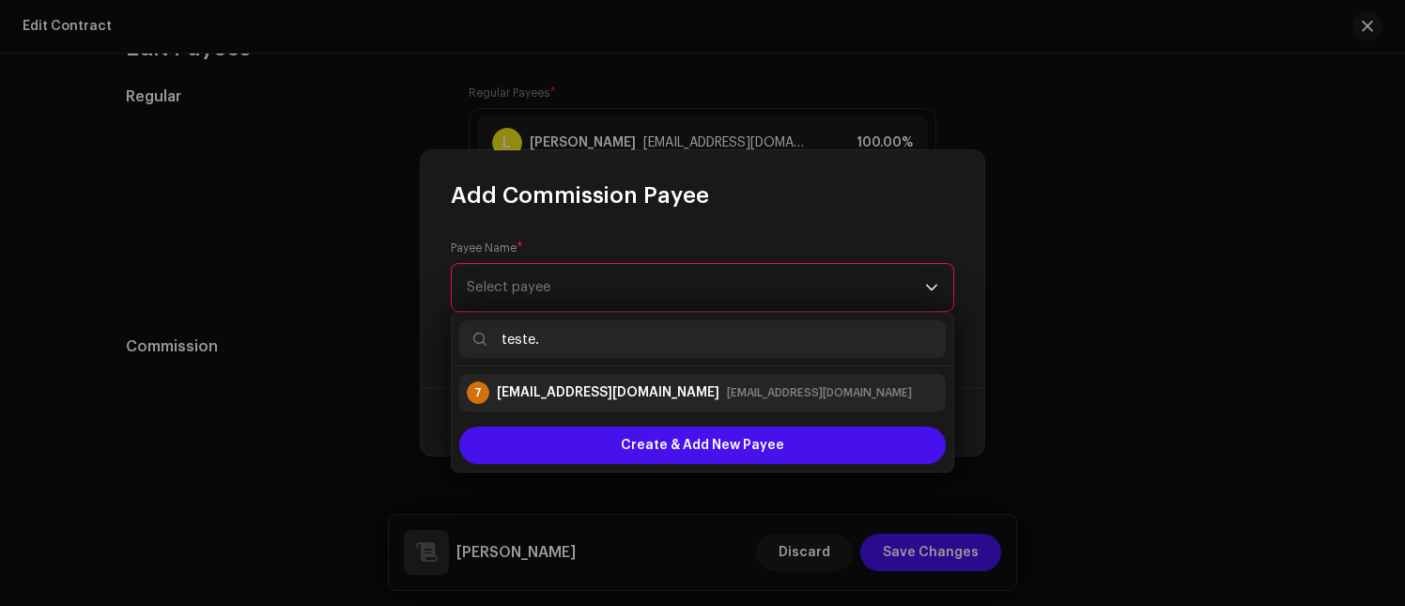
type input "teste."
click at [596, 392] on div "[EMAIL_ADDRESS][DOMAIN_NAME]" at bounding box center [608, 392] width 223 height 19
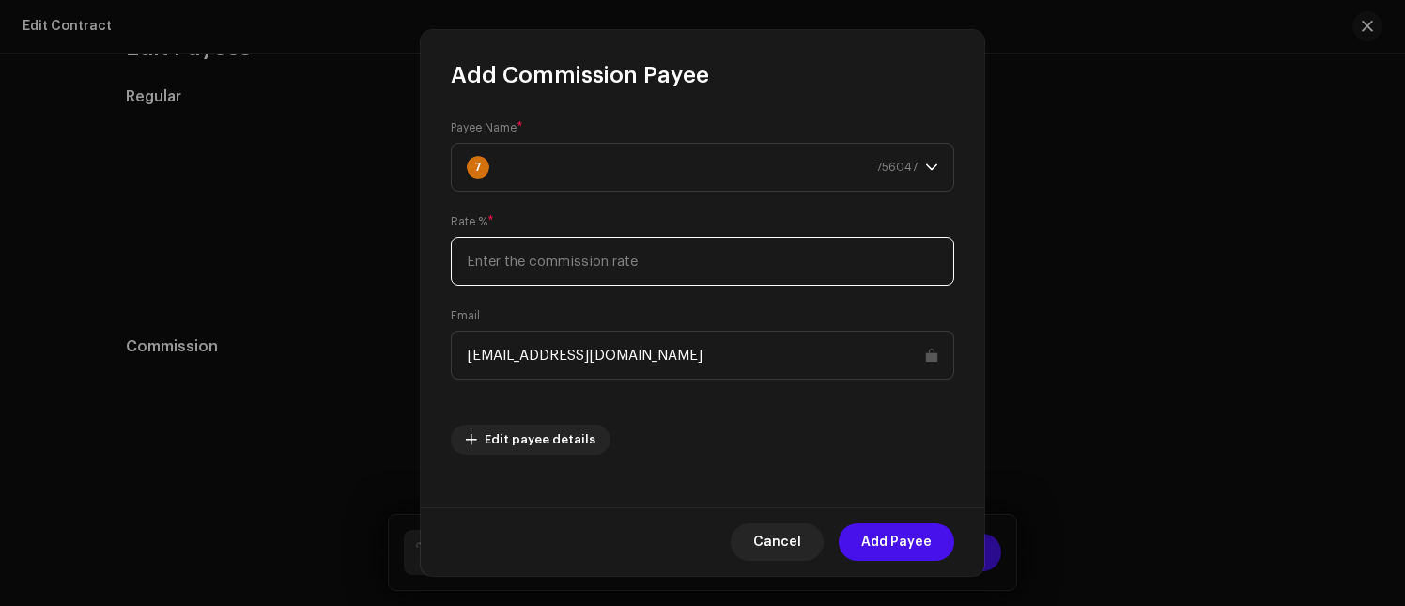
click at [643, 278] on input at bounding box center [702, 261] width 503 height 49
type input "15"
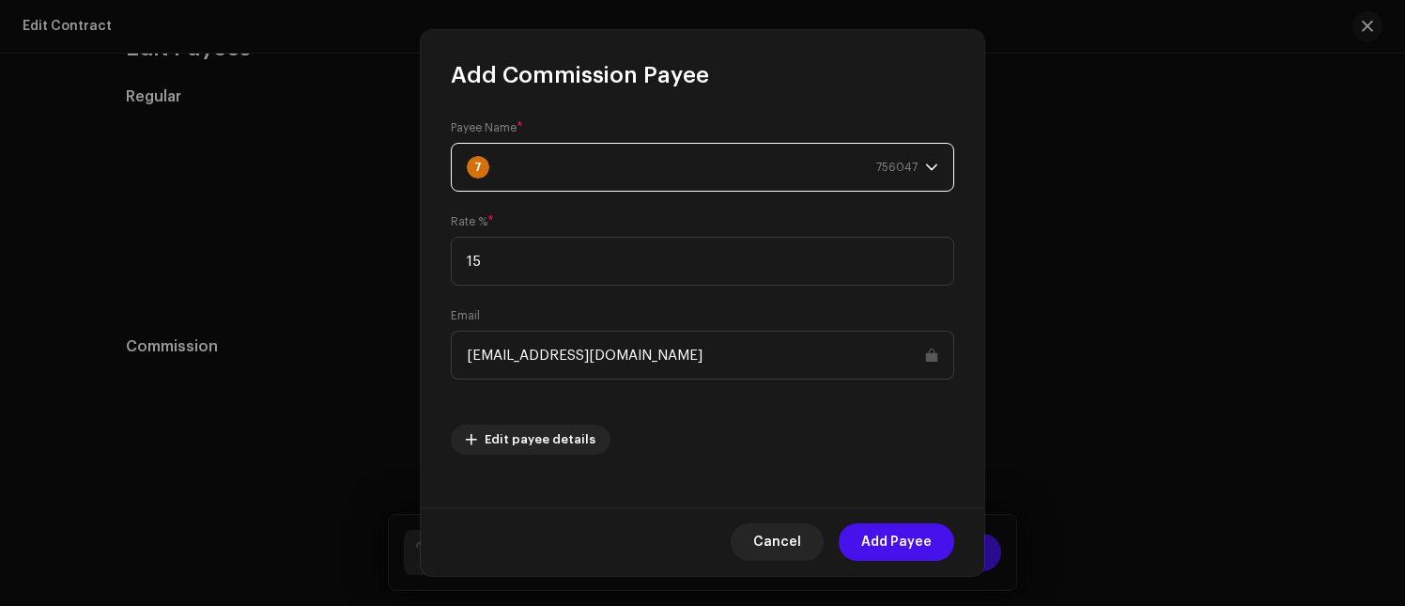
click at [780, 172] on div "7 756047" at bounding box center [692, 167] width 451 height 47
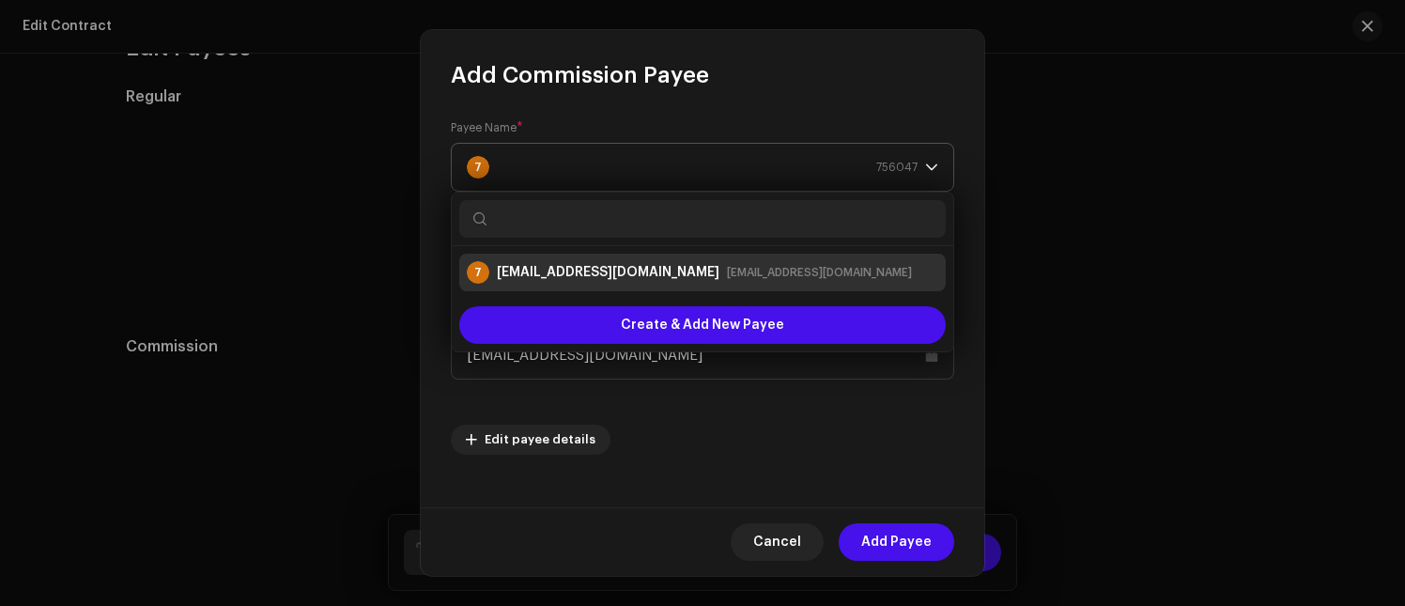
click at [780, 172] on div "7 756047" at bounding box center [692, 167] width 451 height 47
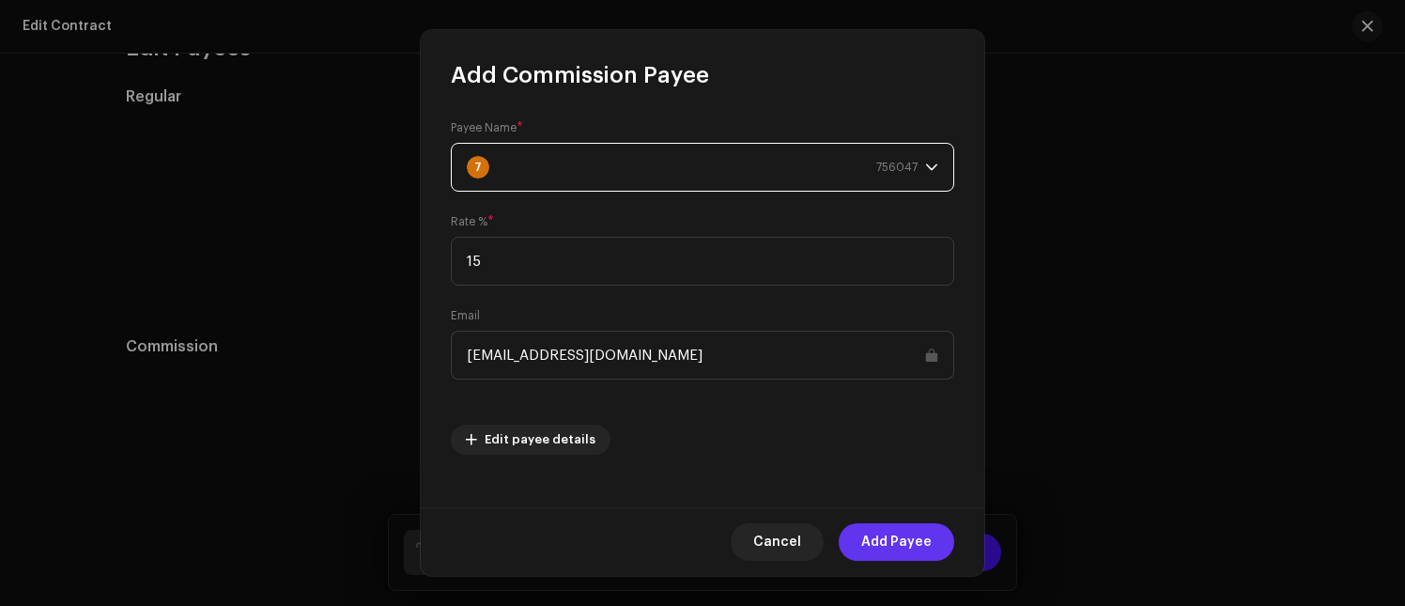
click at [917, 500] on span "Add Payee" at bounding box center [896, 542] width 70 height 38
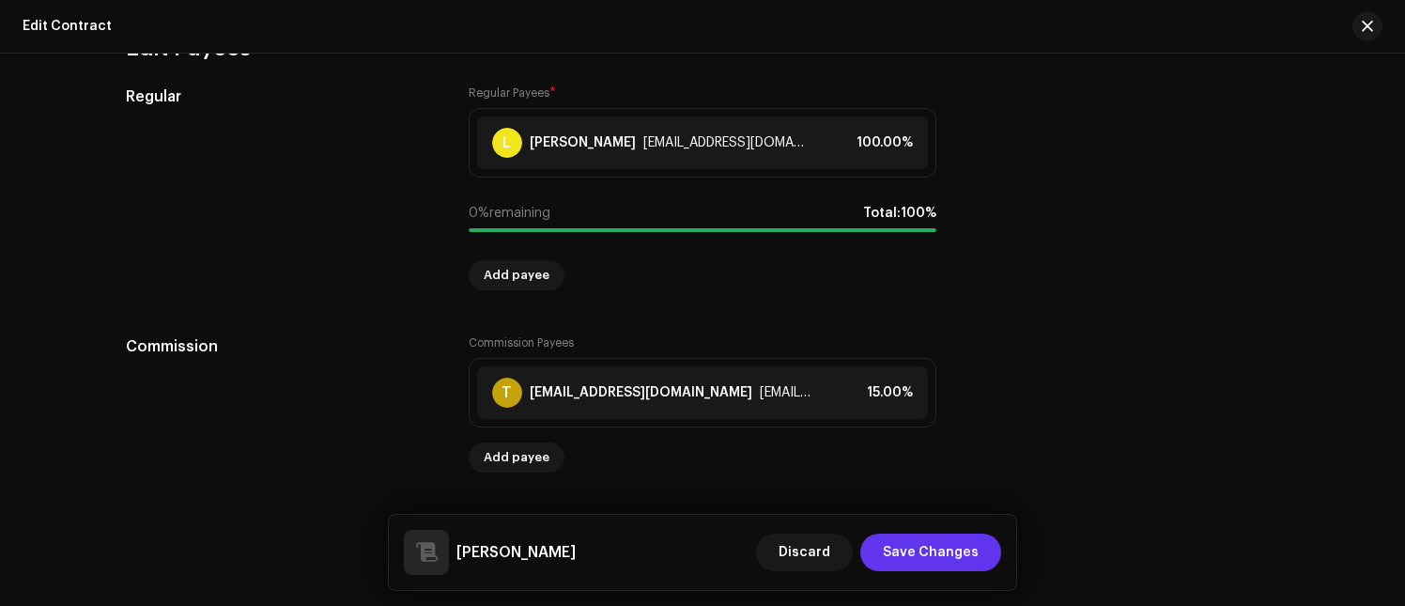
click at [946, 500] on span "Save Changes" at bounding box center [931, 552] width 96 height 38
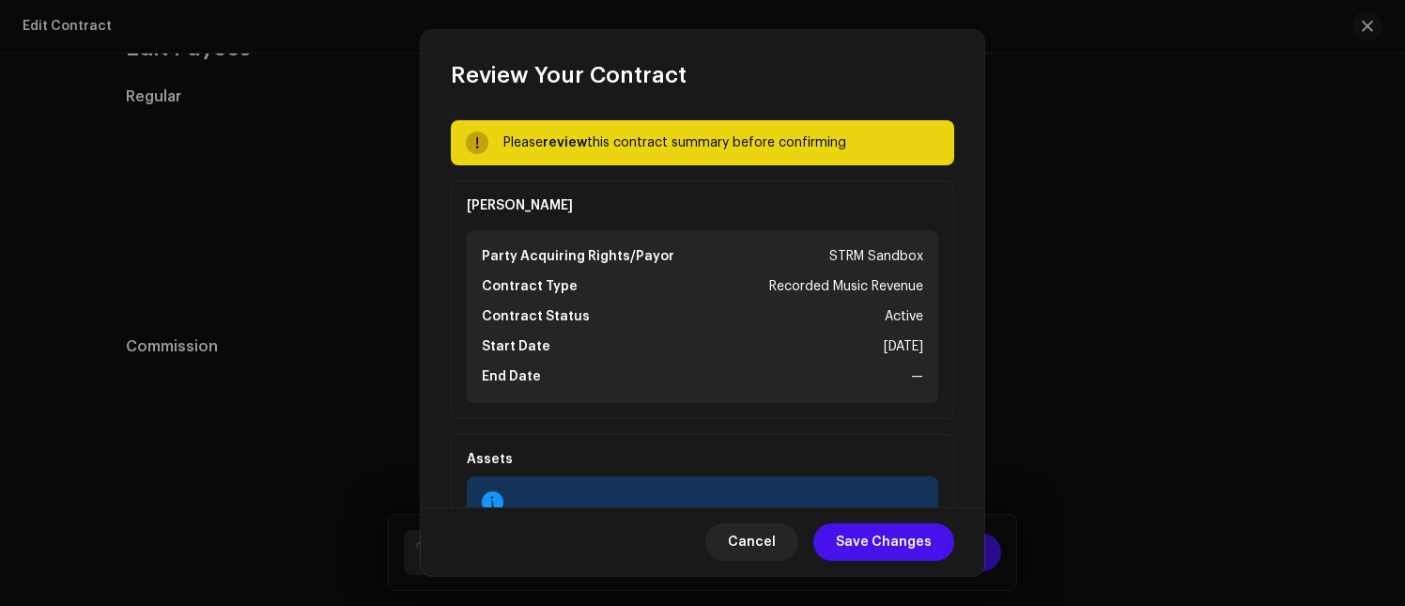
scroll to position [4, 0]
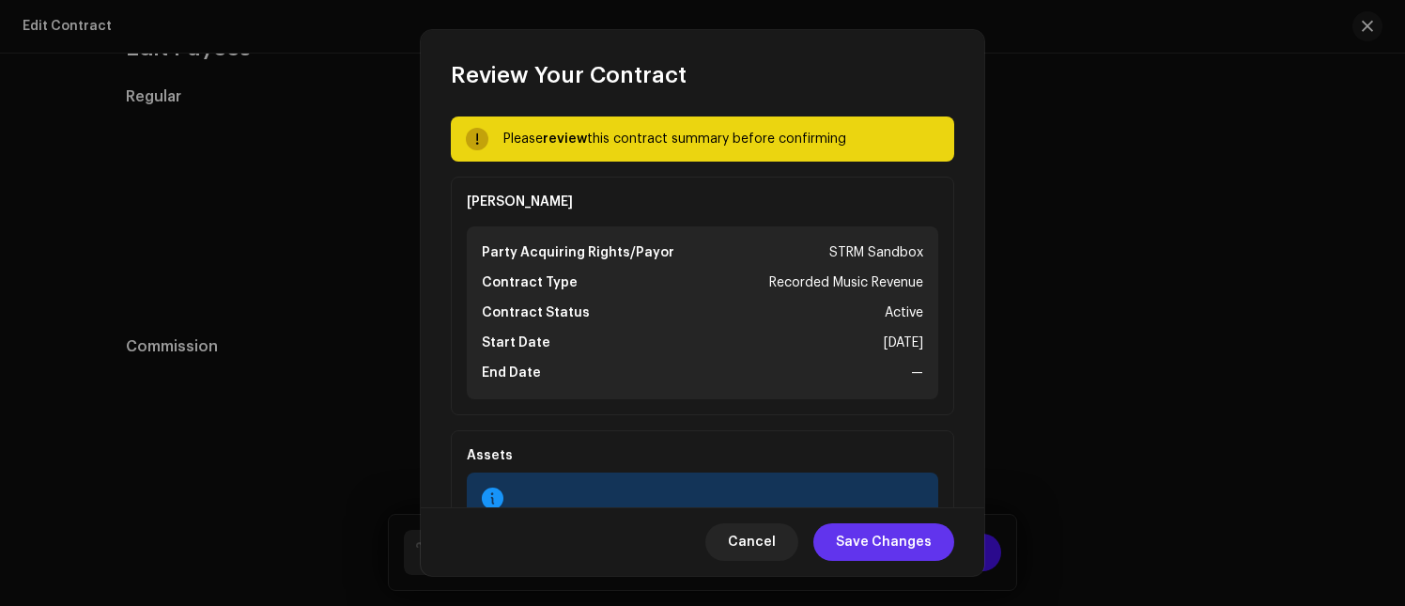
click at [902, 500] on span "Save Changes" at bounding box center [884, 542] width 96 height 38
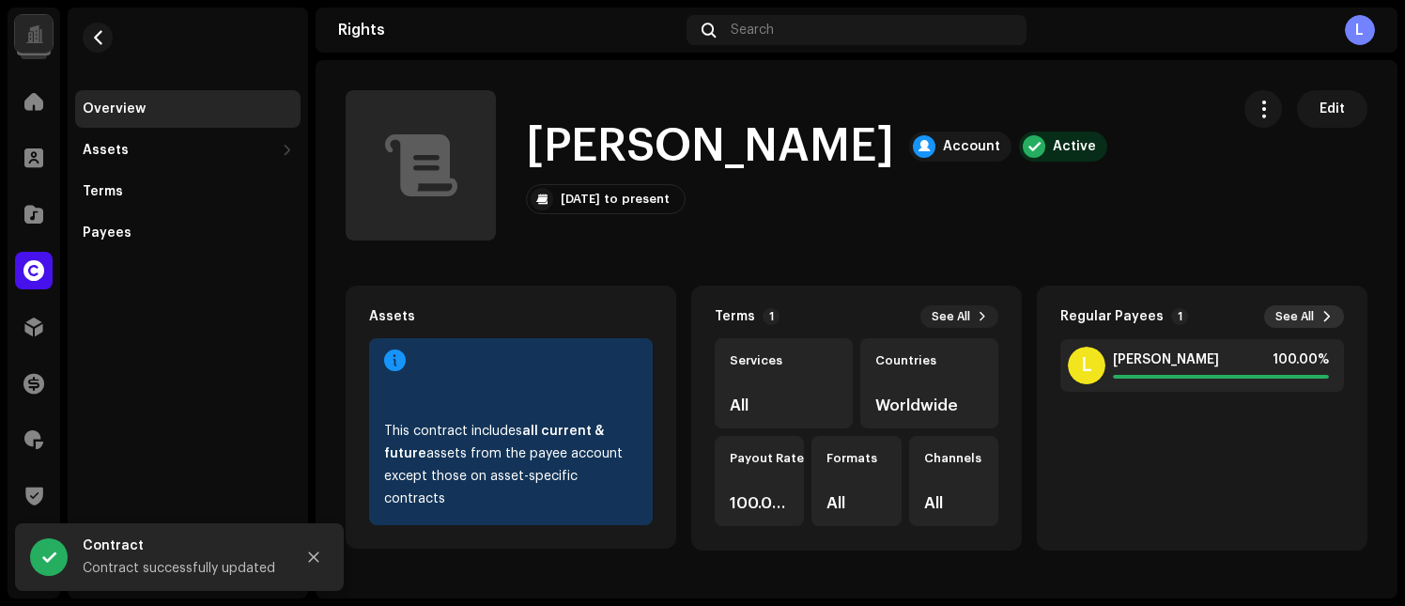
click at [1321, 319] on span at bounding box center [1326, 316] width 11 height 15
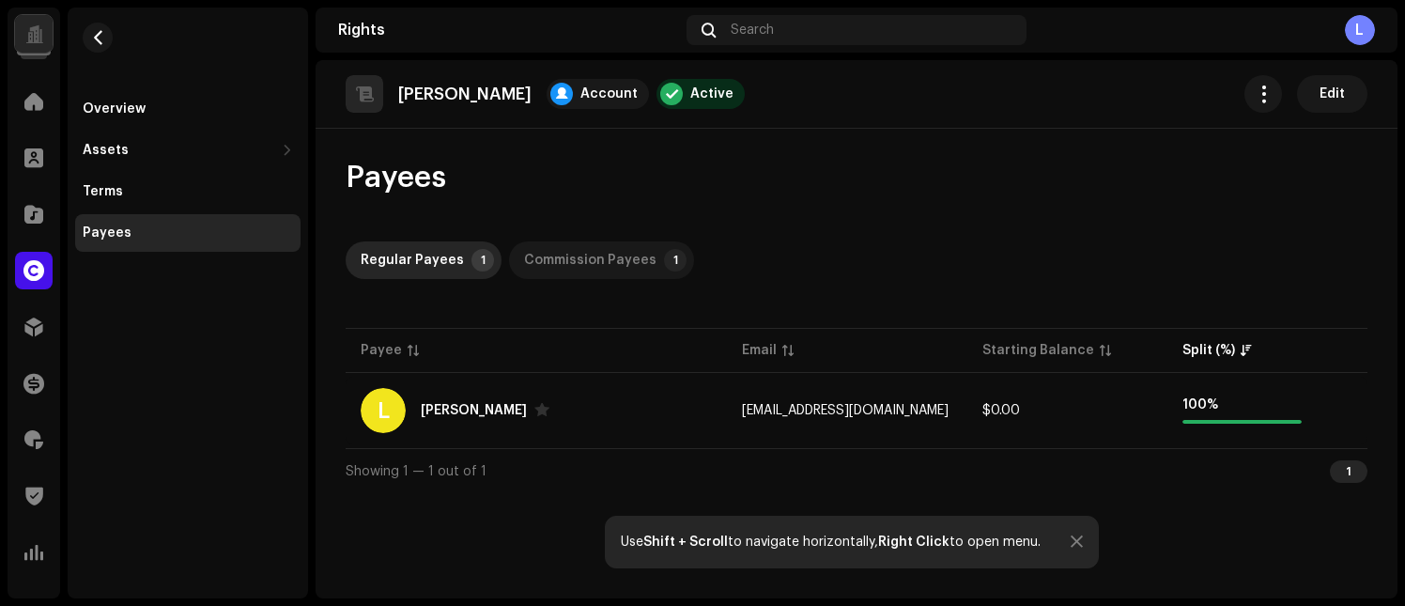
click at [579, 267] on div "Commission Payees" at bounding box center [590, 260] width 132 height 38
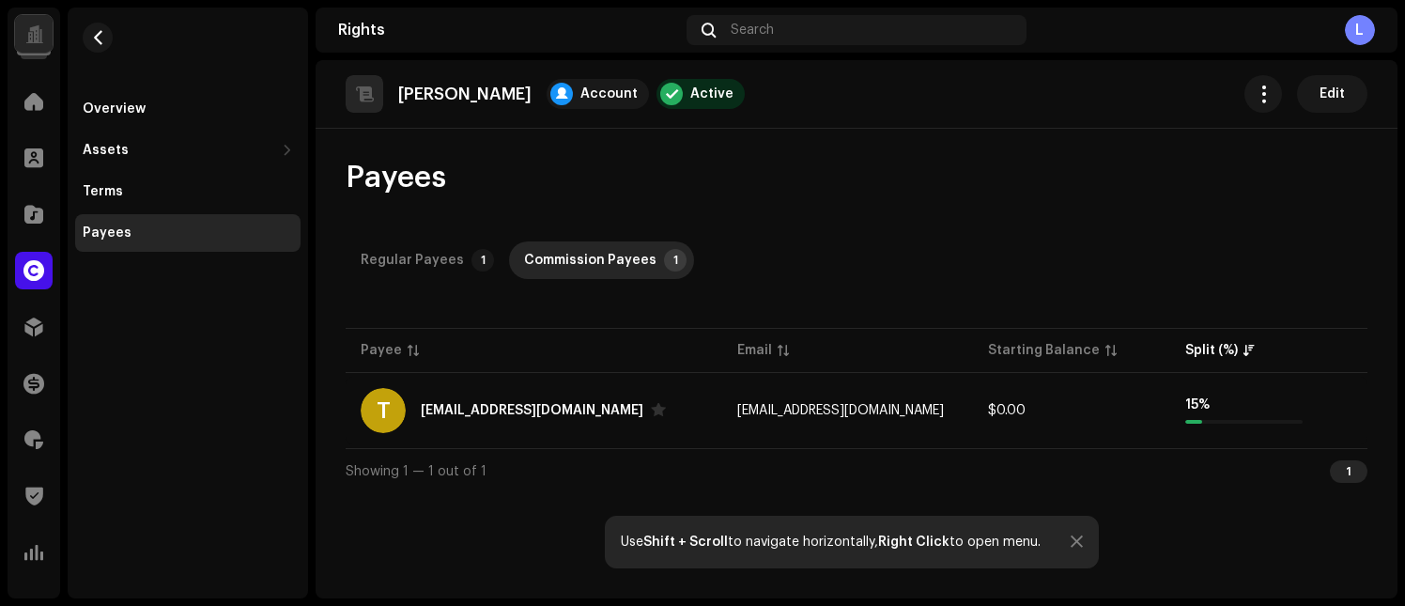
click at [408, 279] on div "Payees Regular Payees 1 Commission Payees 1 Payee Email Starting Balance Split …" at bounding box center [856, 326] width 1082 height 334
click at [423, 269] on div "Regular Payees" at bounding box center [412, 260] width 103 height 38
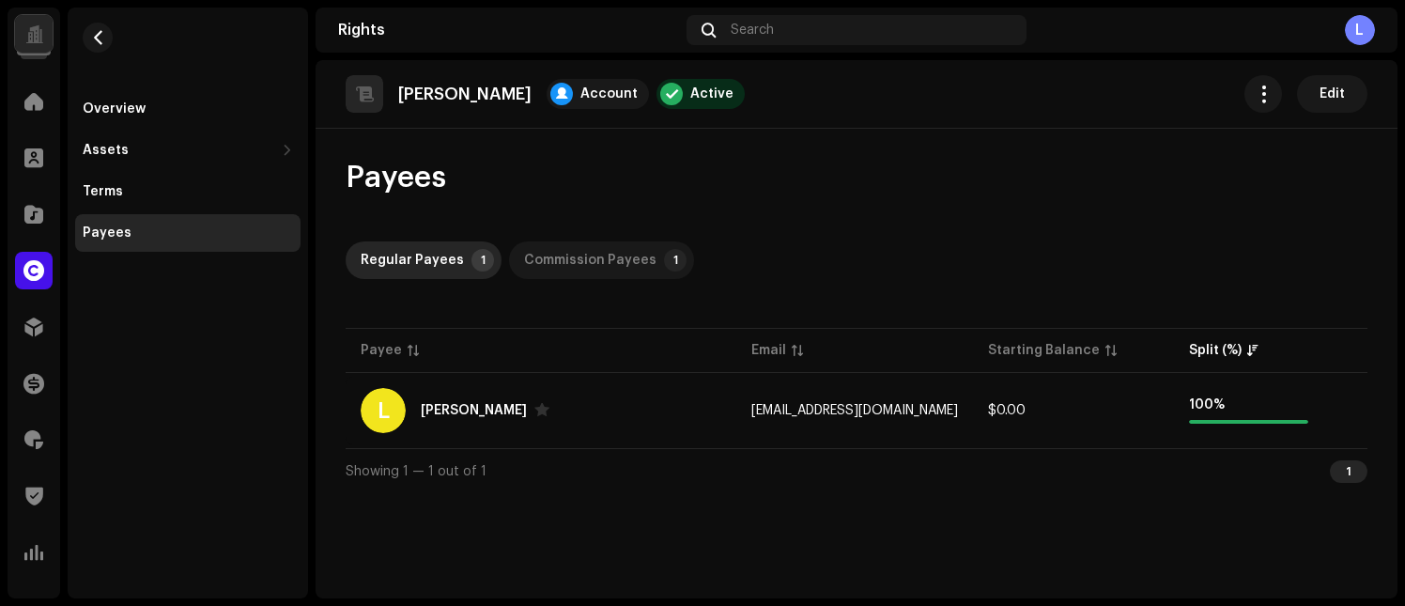
click at [577, 254] on div "Commission Payees" at bounding box center [590, 260] width 132 height 38
